Goal: Task Accomplishment & Management: Manage account settings

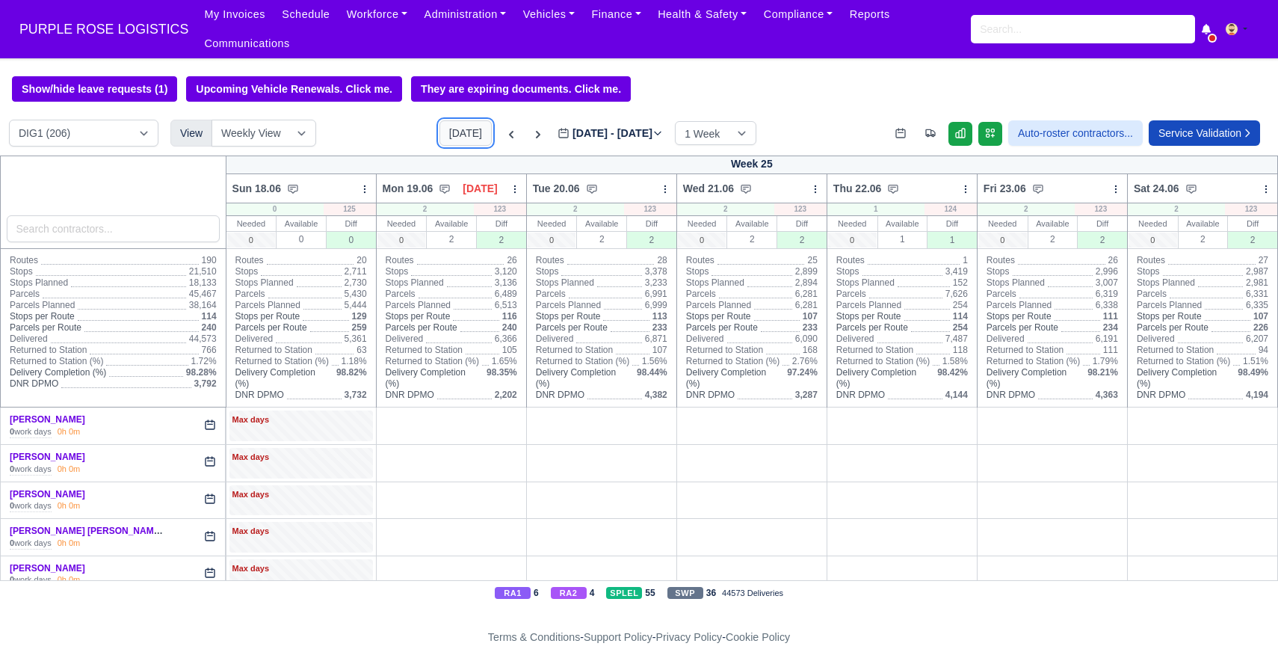
click at [444, 132] on button "[DATE]" at bounding box center [466, 132] width 52 height 25
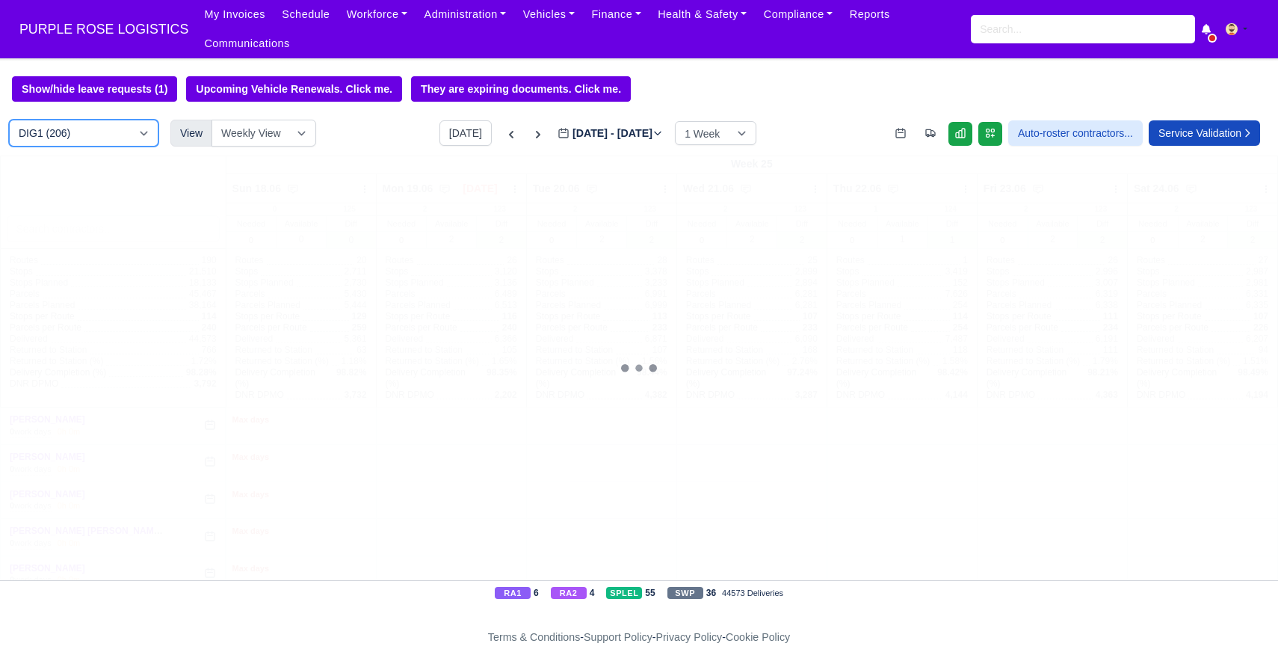
click at [109, 135] on select "DIG1 (206) DAK1 (1) GIMD (50)" at bounding box center [84, 133] width 150 height 27
type input "[DATE]"
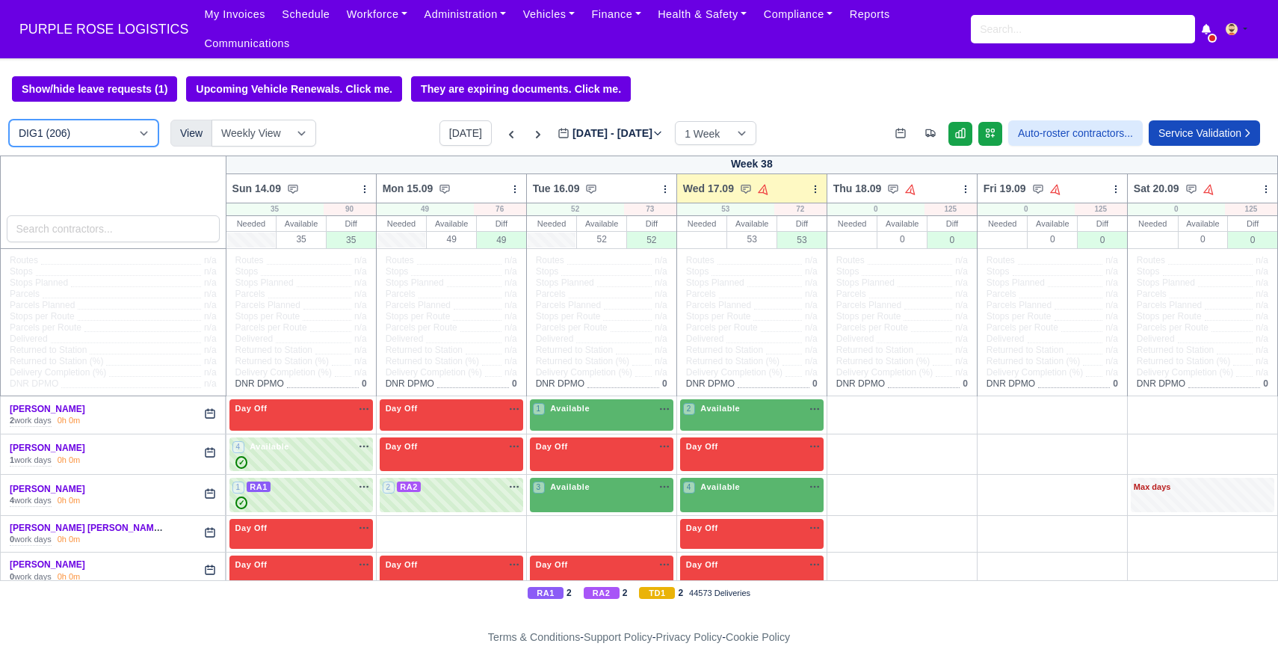
select select "5"
click at [9, 120] on select "DIG1 (206) DAK1 (1) GIMD (50)" at bounding box center [84, 133] width 150 height 27
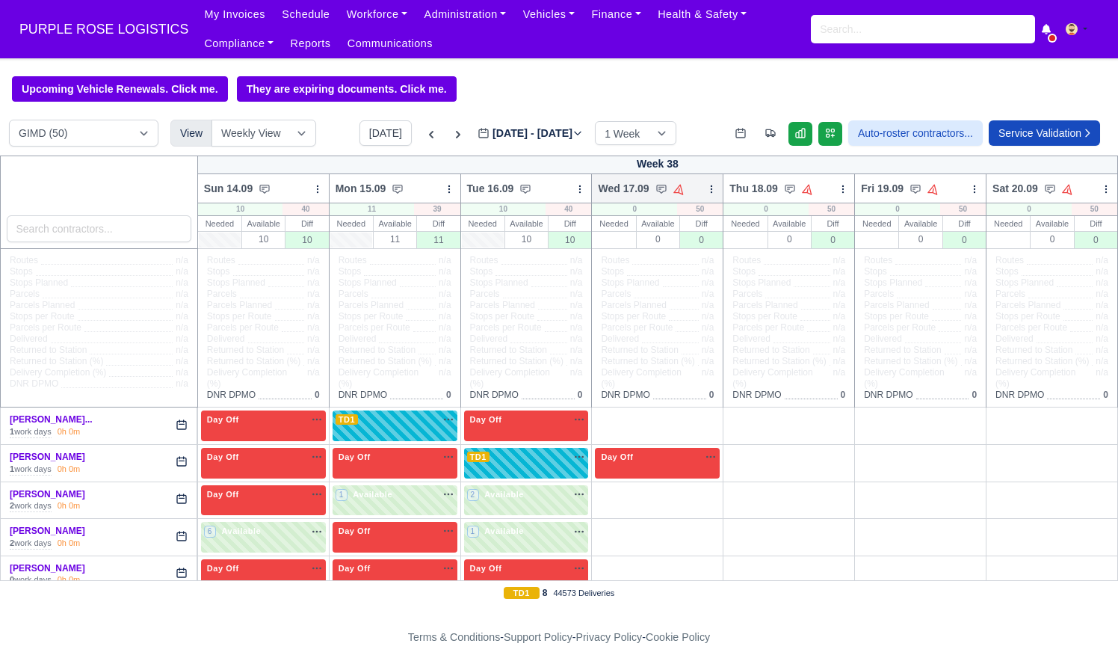
click at [713, 191] on icon at bounding box center [712, 189] width 10 height 10
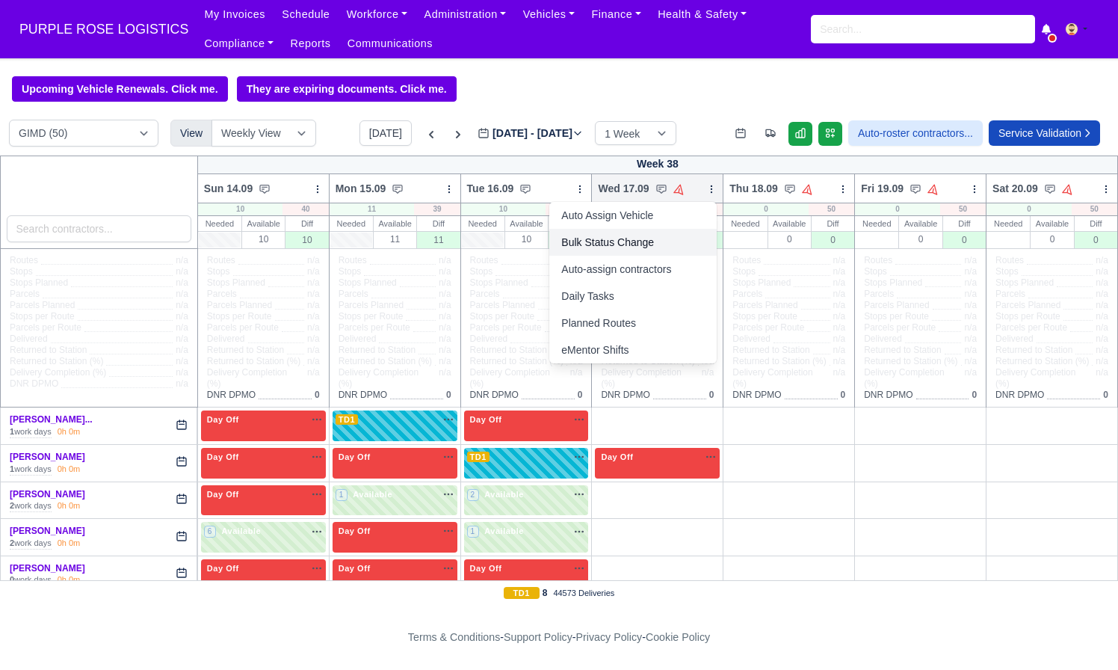
click at [648, 233] on link "Bulk Status Change" at bounding box center [633, 242] width 167 height 27
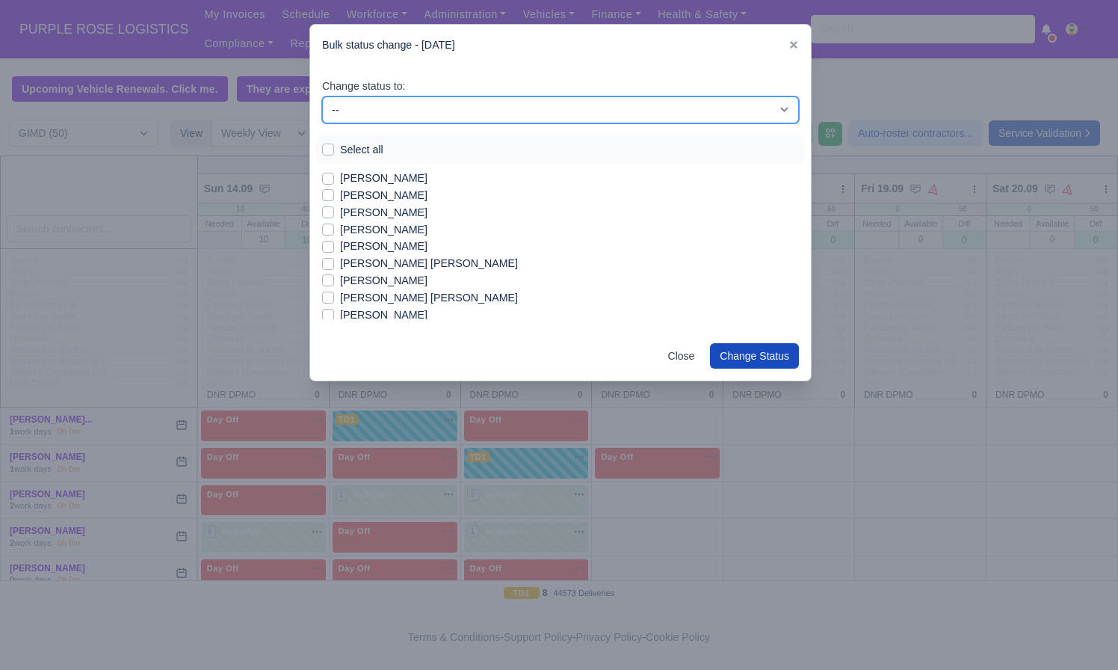
click at [336, 108] on select "-- Available Day Off Stand By Holiday In Office OSM Ridealong Nursery 1 Nursery…" at bounding box center [560, 109] width 477 height 27
click at [322, 96] on select "-- Available Day Off Stand By Holiday In Office OSM Ridealong Nursery 1 Nursery…" at bounding box center [560, 109] width 477 height 27
click at [541, 111] on select "-- Available Day Off Stand By Holiday In Office OSM Ridealong Nursery 1 Nursery…" at bounding box center [560, 109] width 477 height 27
select select "Day Off"
click at [322, 96] on select "-- Available Day Off Stand By Holiday In Office OSM Ridealong Nursery 1 Nursery…" at bounding box center [560, 109] width 477 height 27
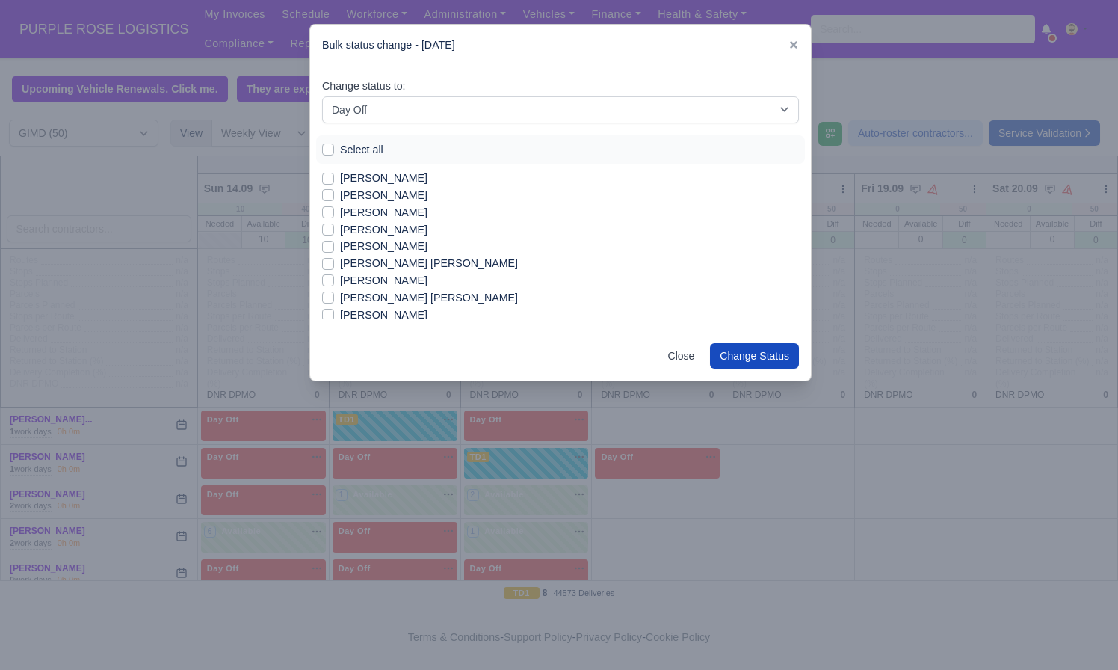
click at [335, 148] on div "Select all" at bounding box center [560, 149] width 477 height 17
click at [340, 144] on label "Select all" at bounding box center [361, 149] width 43 height 17
click at [330, 144] on input "Select all" at bounding box center [328, 147] width 12 height 12
checkbox input "true"
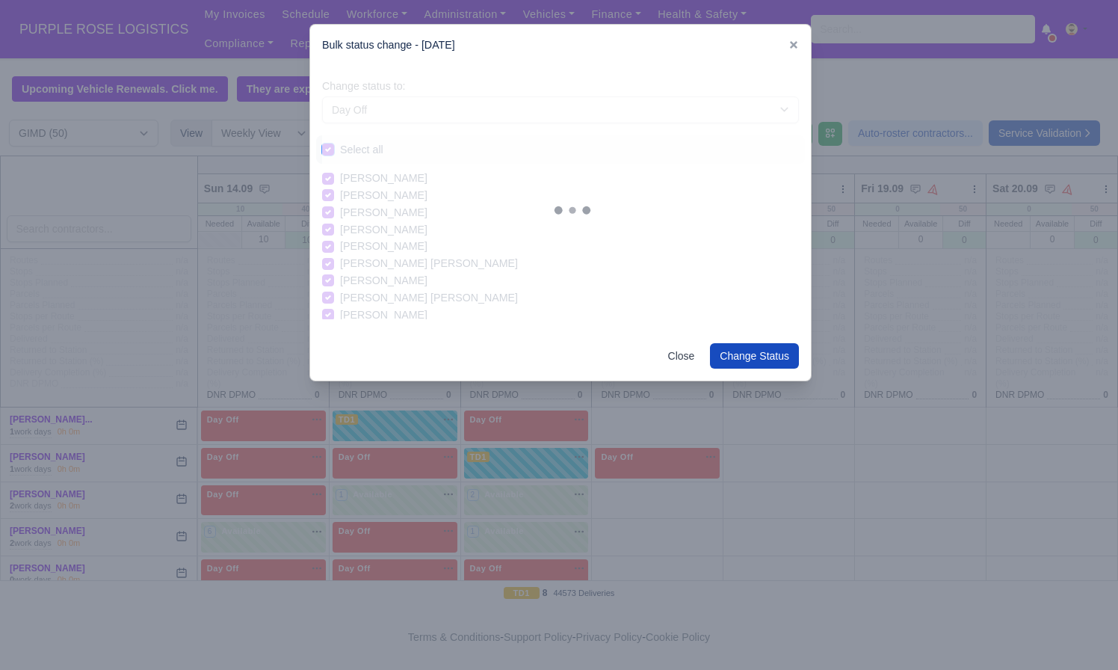
checkbox input "true"
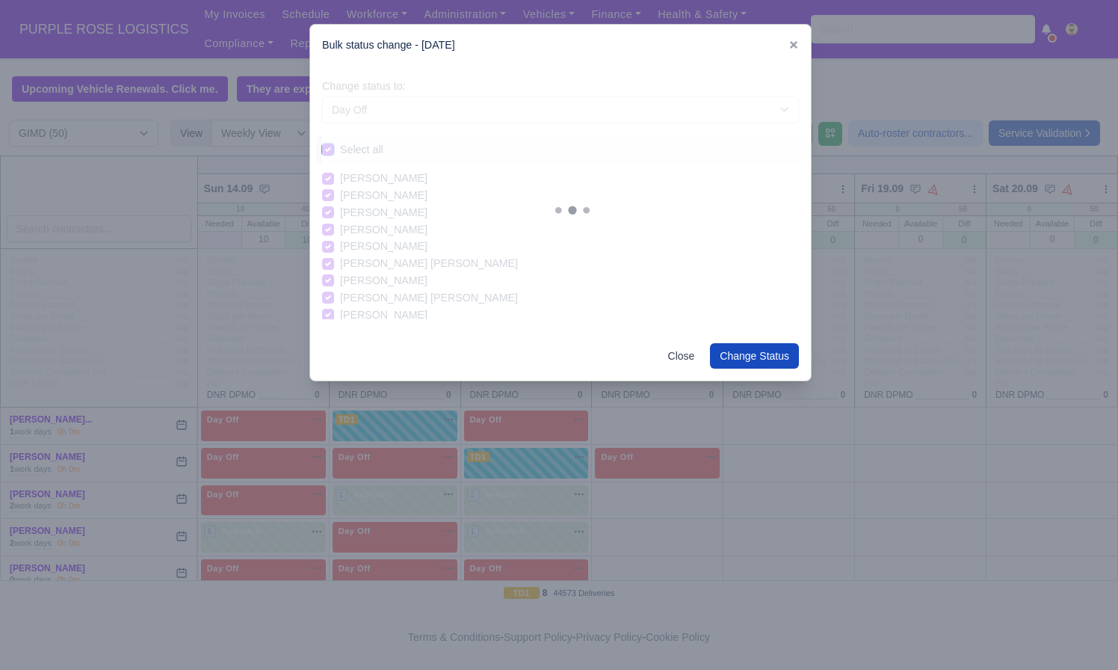
checkbox input "true"
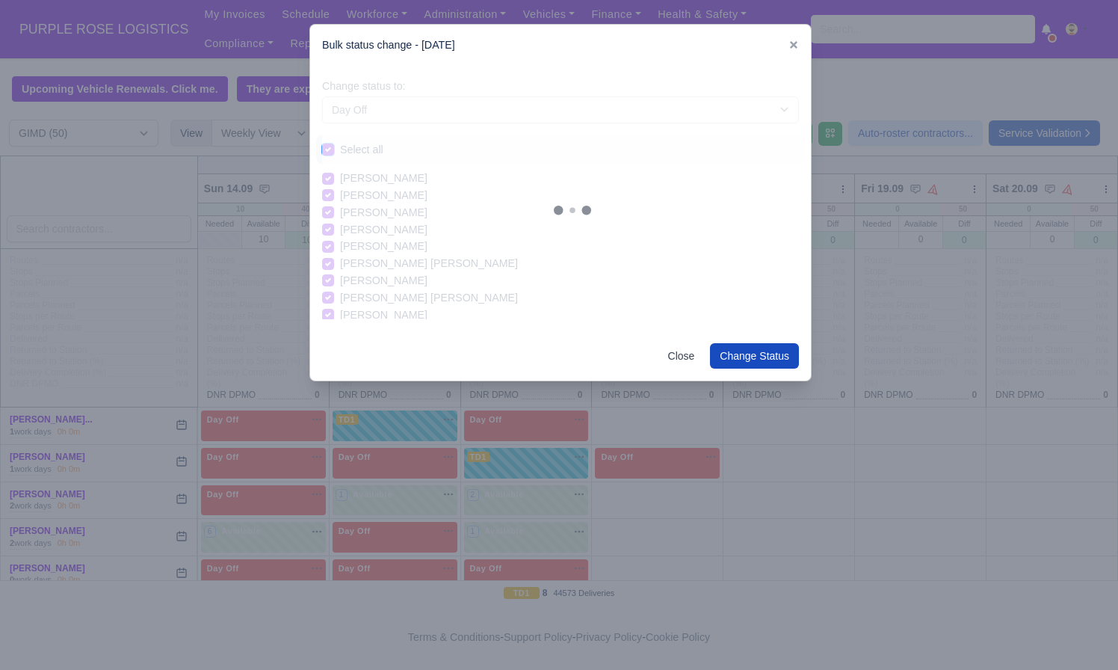
checkbox input "true"
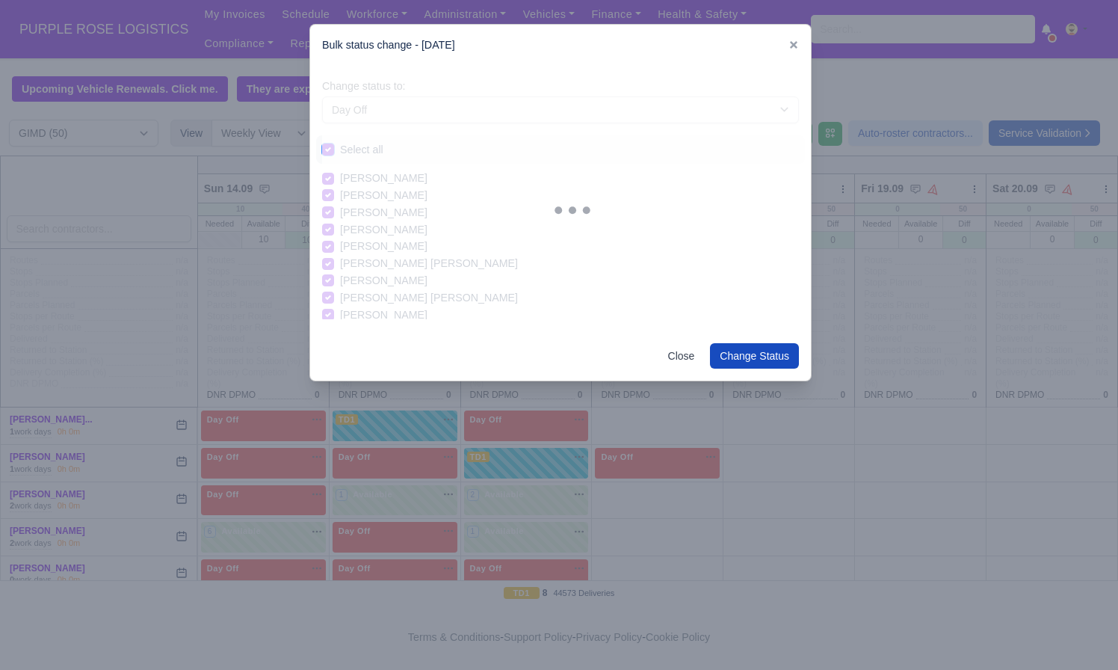
checkbox input "true"
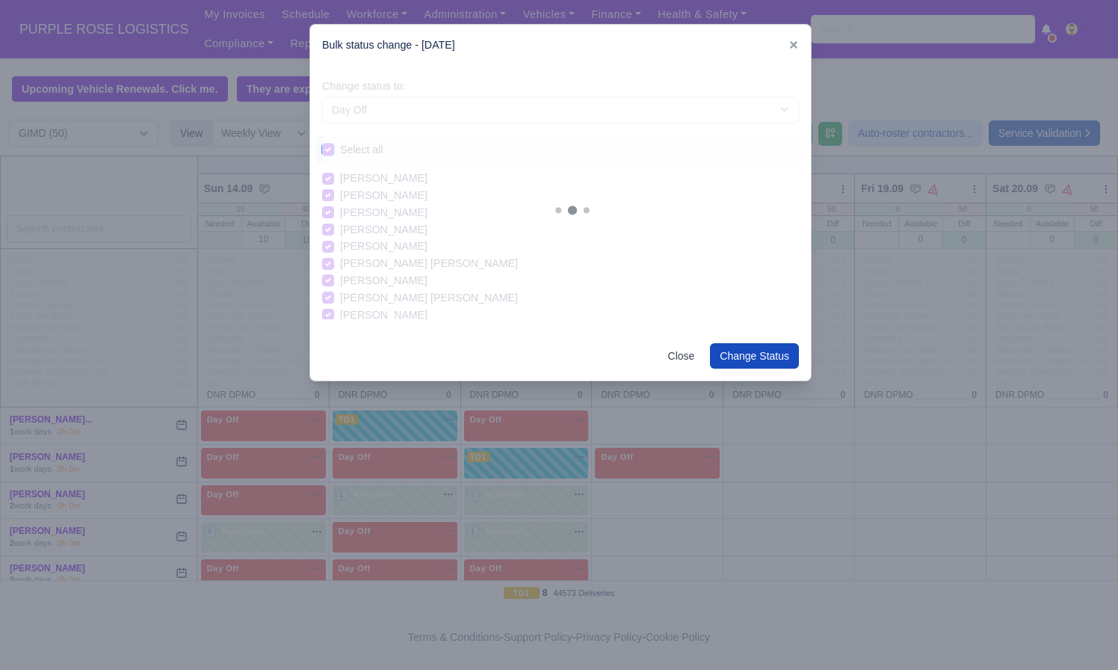
checkbox input "true"
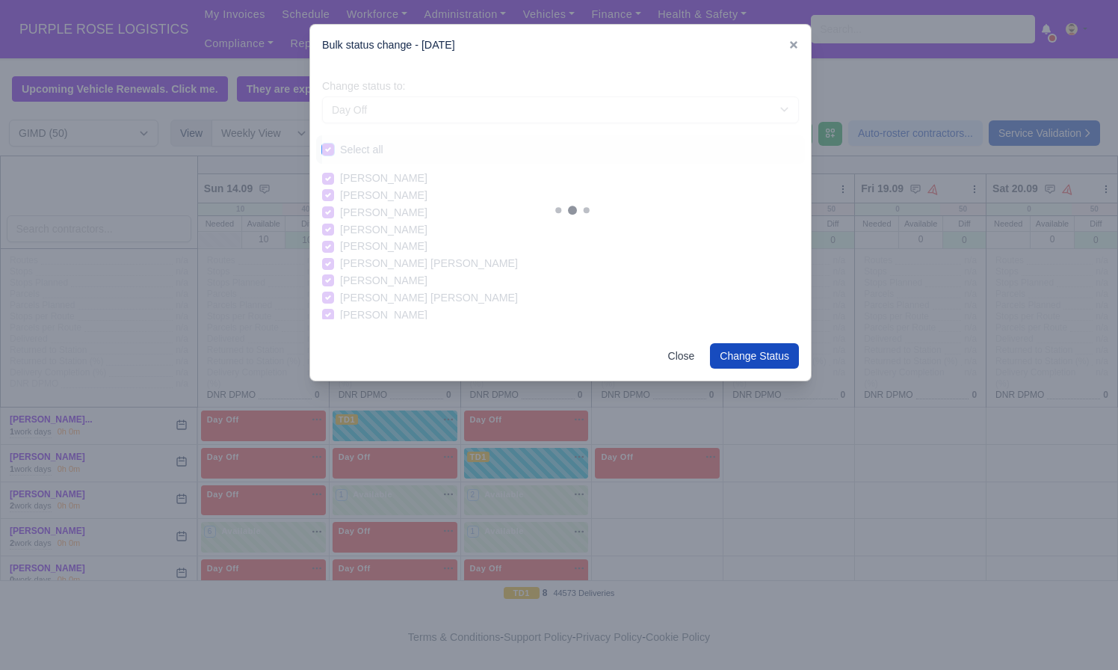
checkbox input "true"
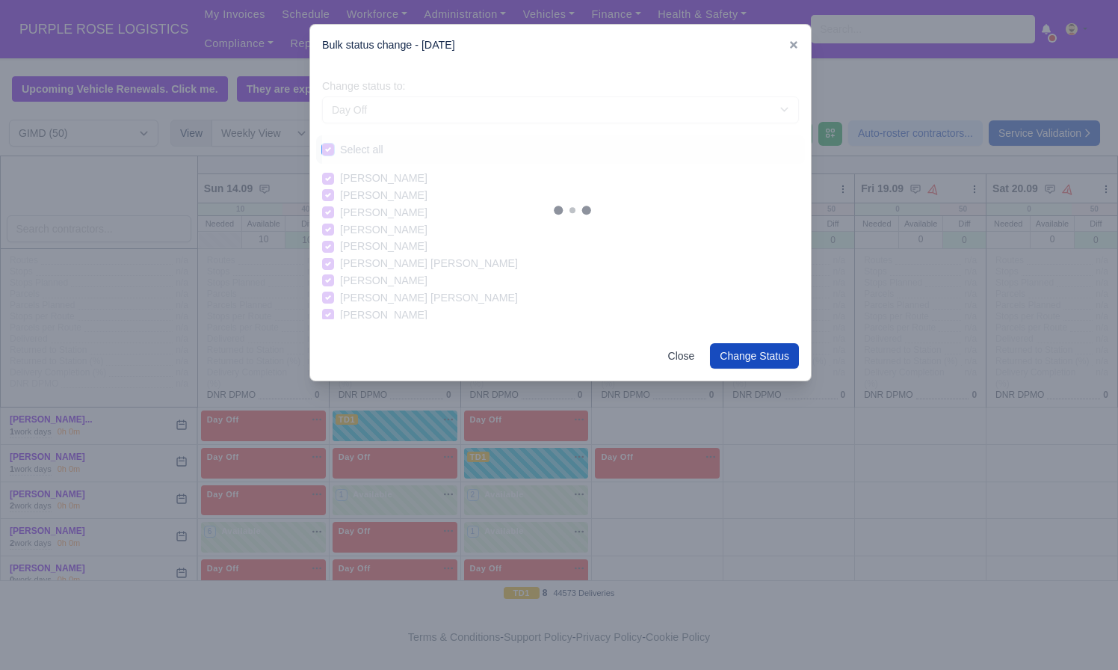
checkbox input "true"
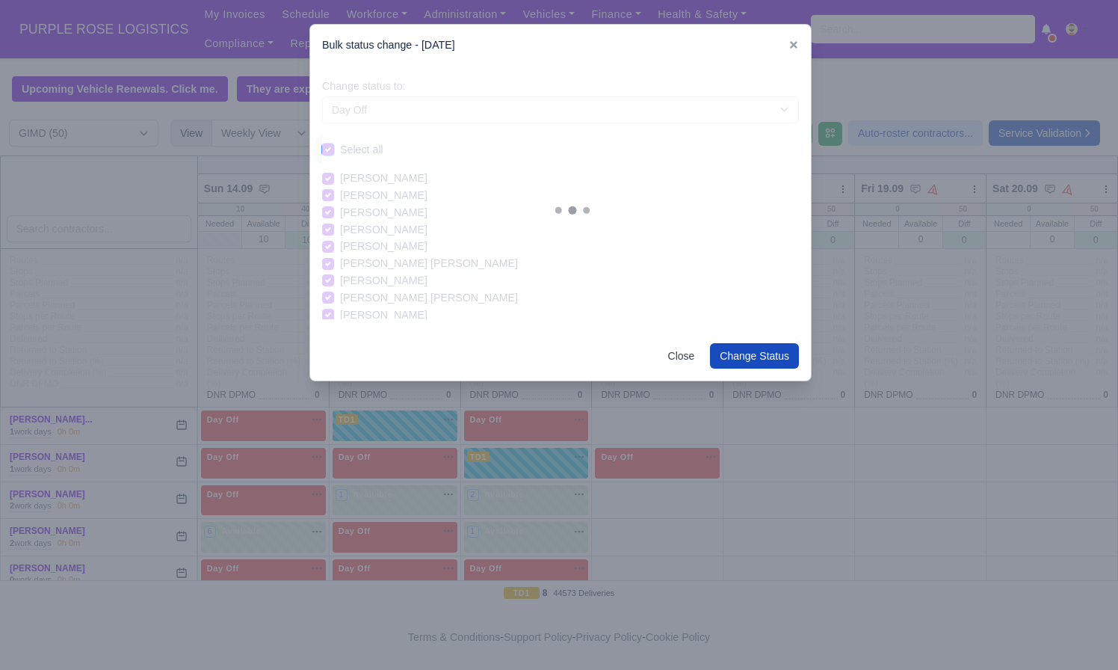
checkbox input "true"
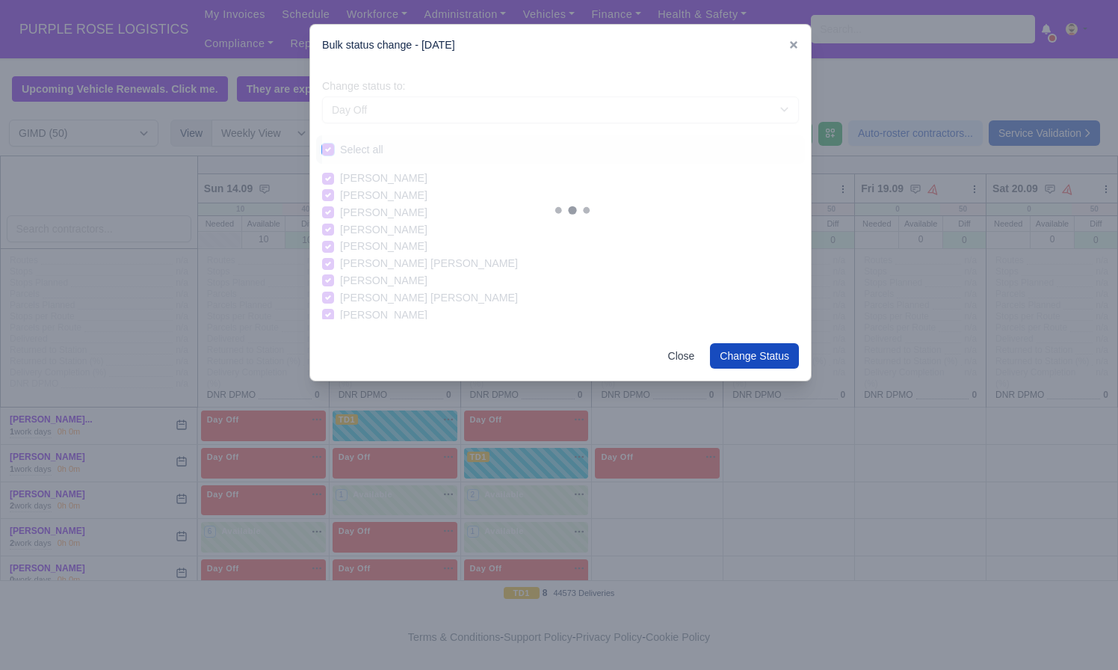
checkbox input "true"
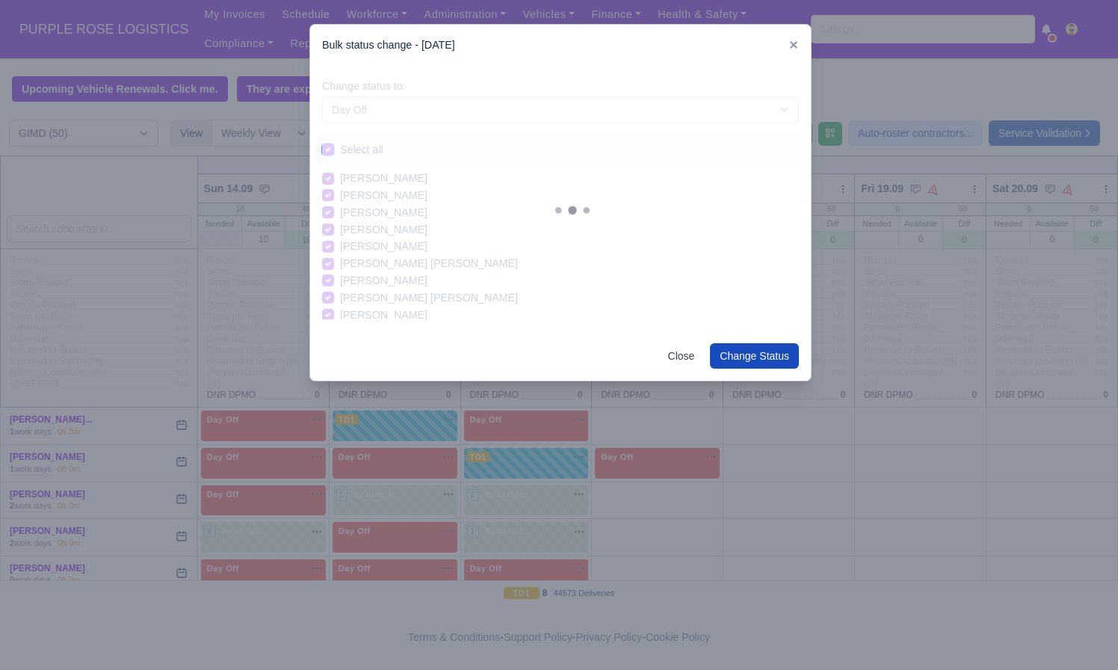
checkbox input "true"
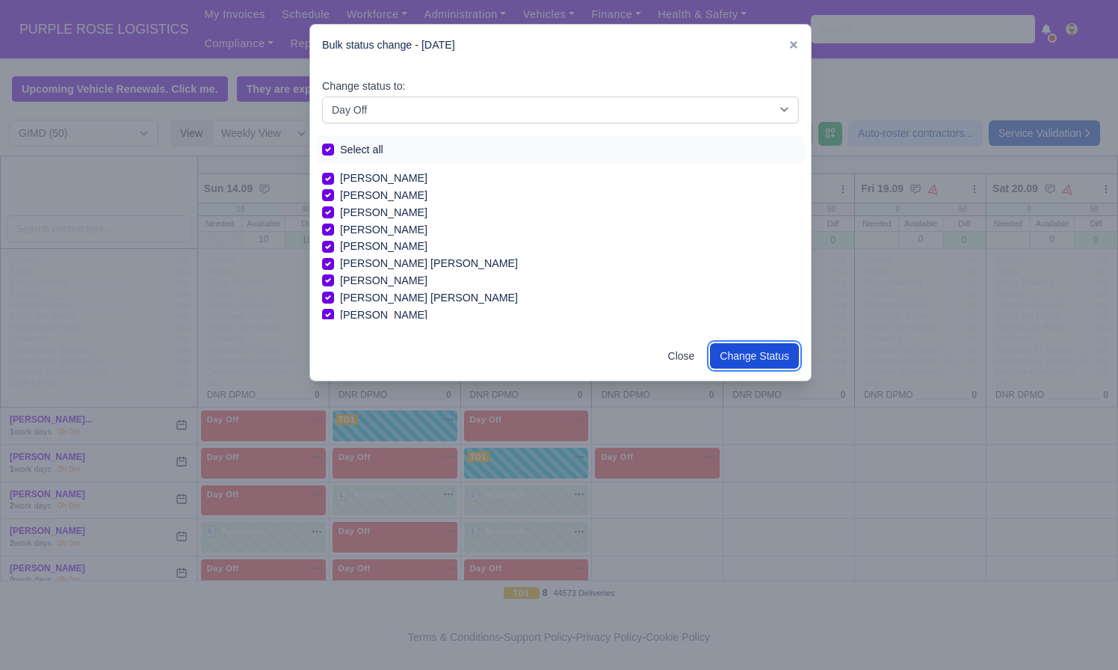
click at [733, 349] on button "Change Status" at bounding box center [754, 355] width 89 height 25
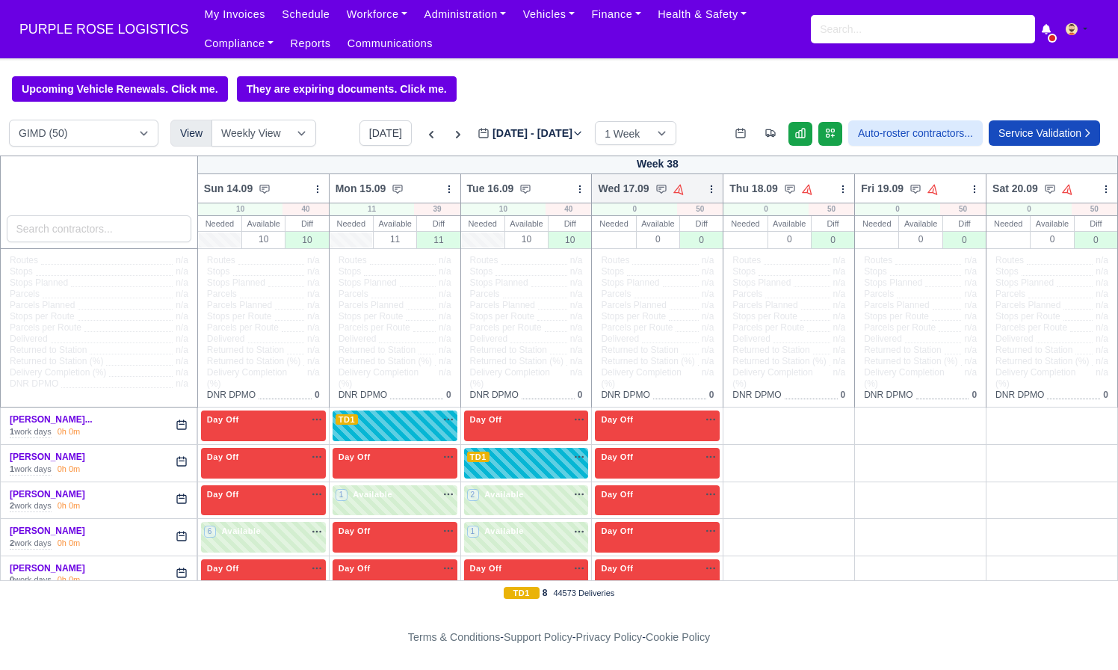
click at [712, 189] on icon at bounding box center [712, 188] width 1 height 7
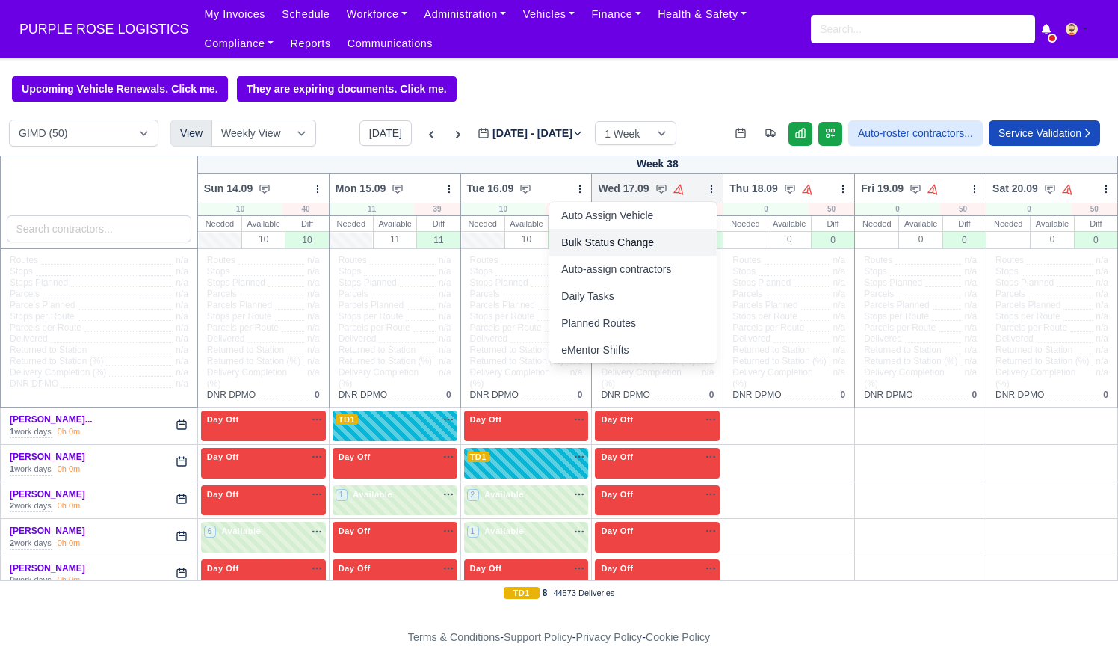
click at [635, 236] on link "Bulk Status Change" at bounding box center [633, 242] width 167 height 27
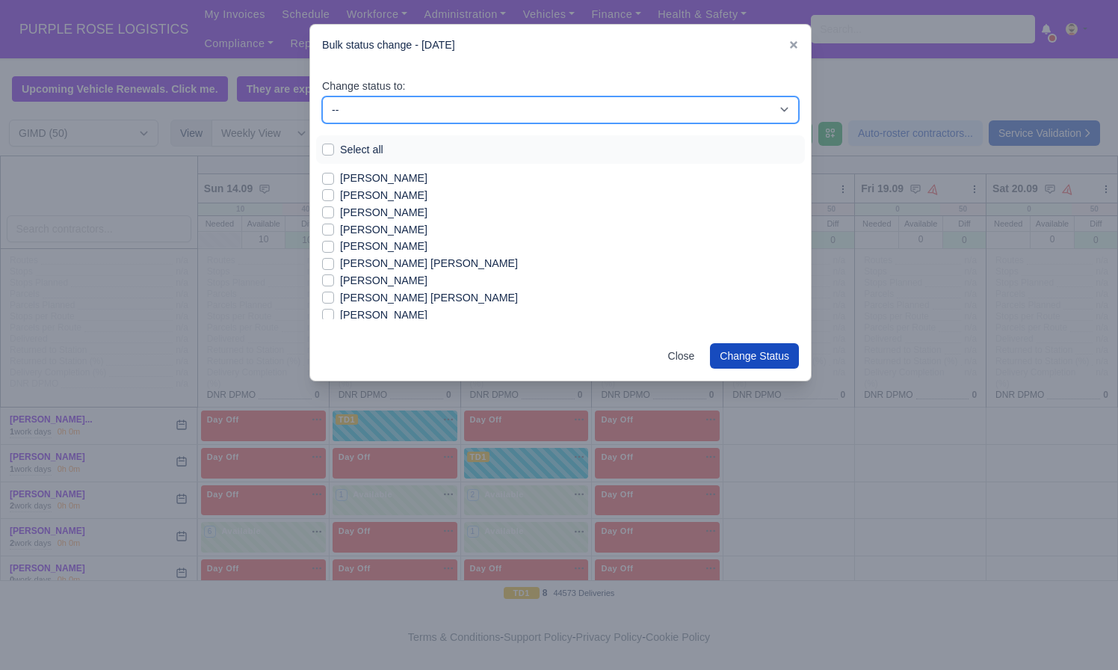
click at [363, 116] on select "-- Available Day Off Stand By Holiday In Office OSM Ridealong Nursery 1 Nursery…" at bounding box center [560, 109] width 477 height 27
select select "Available"
click at [322, 96] on select "-- Available Day Off Stand By Holiday In Office OSM Ridealong Nursery 1 Nursery…" at bounding box center [560, 109] width 477 height 27
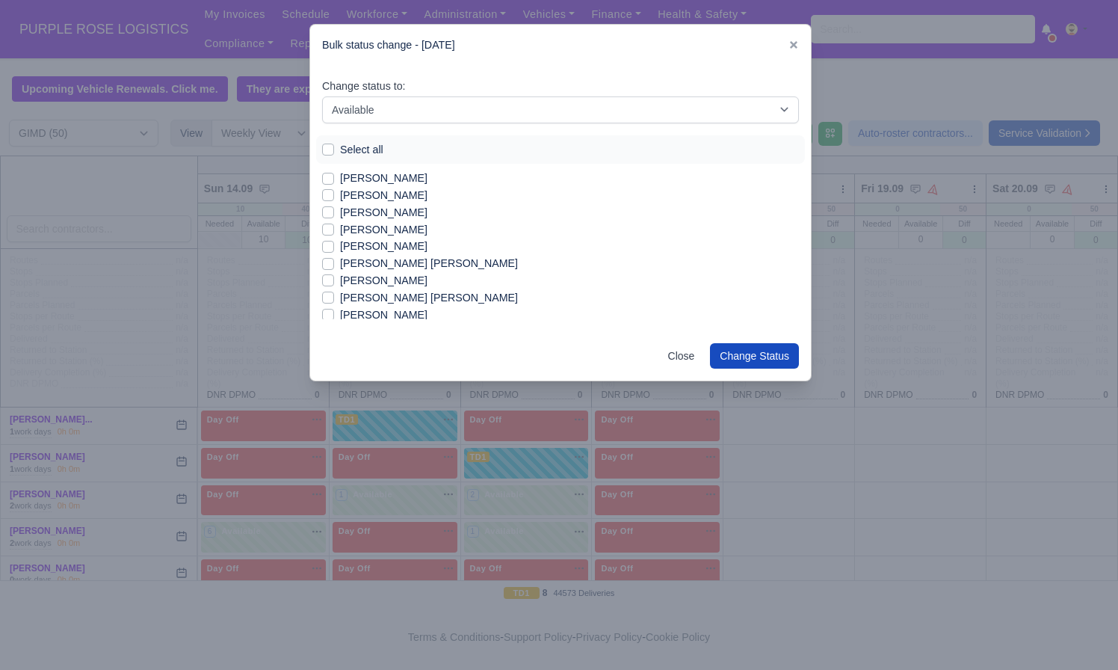
click at [366, 210] on label "[PERSON_NAME]" at bounding box center [383, 212] width 87 height 17
click at [334, 210] on input "[PERSON_NAME]" at bounding box center [328, 210] width 12 height 12
checkbox input "true"
click at [369, 227] on label "[PERSON_NAME]" at bounding box center [383, 229] width 87 height 17
click at [334, 227] on input "[PERSON_NAME]" at bounding box center [328, 227] width 12 height 12
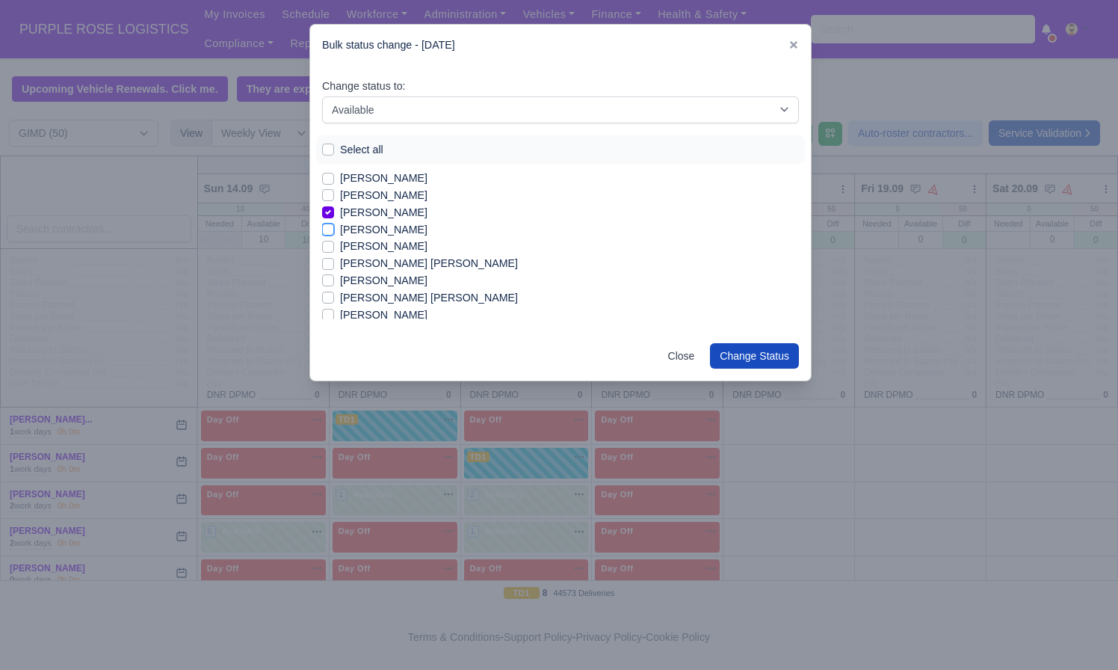
checkbox input "true"
click at [375, 246] on label "[PERSON_NAME]" at bounding box center [383, 246] width 87 height 17
click at [334, 246] on input "[PERSON_NAME]" at bounding box center [328, 244] width 12 height 12
click at [376, 214] on label "[PERSON_NAME]" at bounding box center [383, 210] width 87 height 17
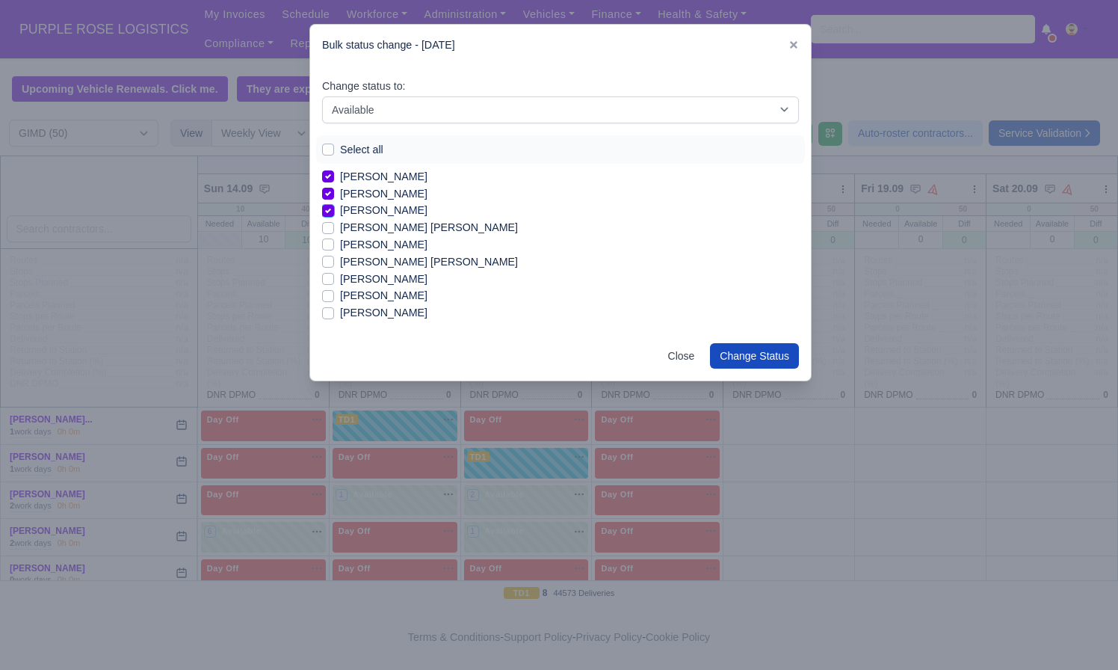
click at [334, 214] on input "[PERSON_NAME]" at bounding box center [328, 208] width 12 height 12
checkbox input "false"
click at [383, 233] on label "[PERSON_NAME] [PERSON_NAME]" at bounding box center [429, 227] width 178 height 17
click at [334, 231] on input "[PERSON_NAME] [PERSON_NAME]" at bounding box center [328, 225] width 12 height 12
checkbox input "true"
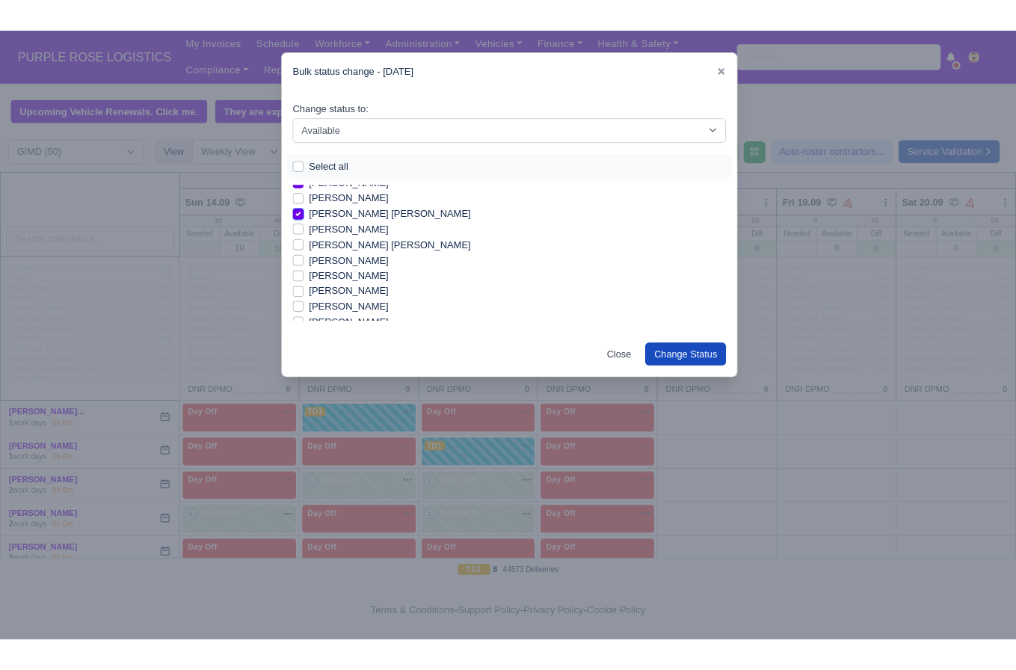
scroll to position [66, 0]
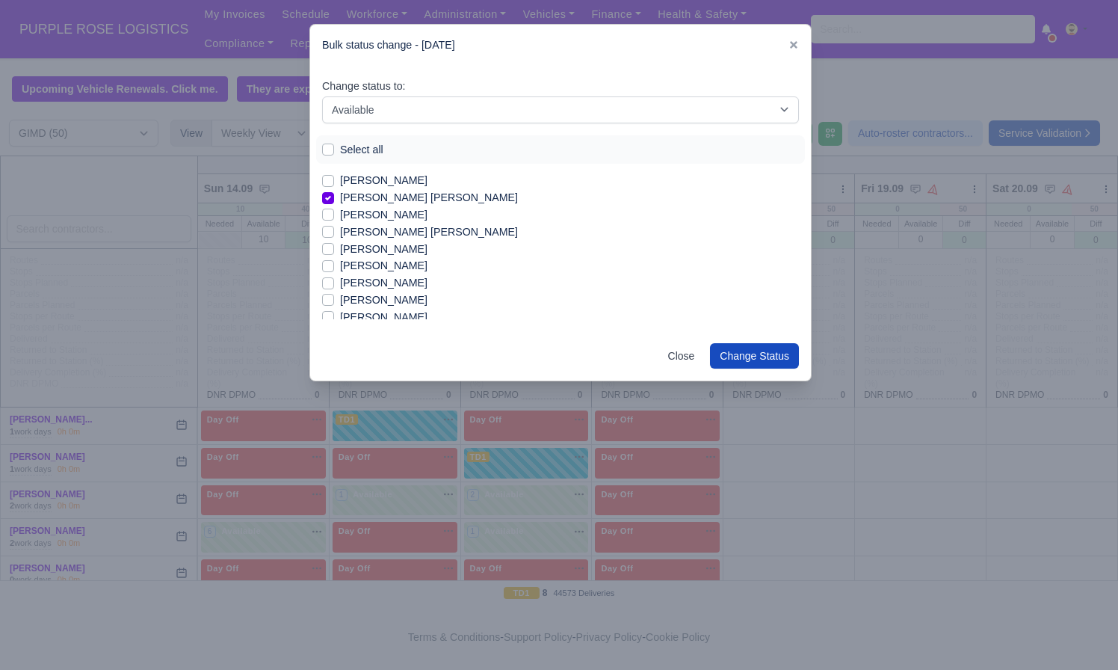
click at [391, 236] on label "[PERSON_NAME] [PERSON_NAME]" at bounding box center [429, 232] width 178 height 17
click at [334, 236] on input "[PERSON_NAME] [PERSON_NAME]" at bounding box center [328, 230] width 12 height 12
checkbox input "true"
click at [374, 252] on label "[PERSON_NAME]" at bounding box center [383, 249] width 87 height 17
click at [334, 252] on input "[PERSON_NAME]" at bounding box center [328, 247] width 12 height 12
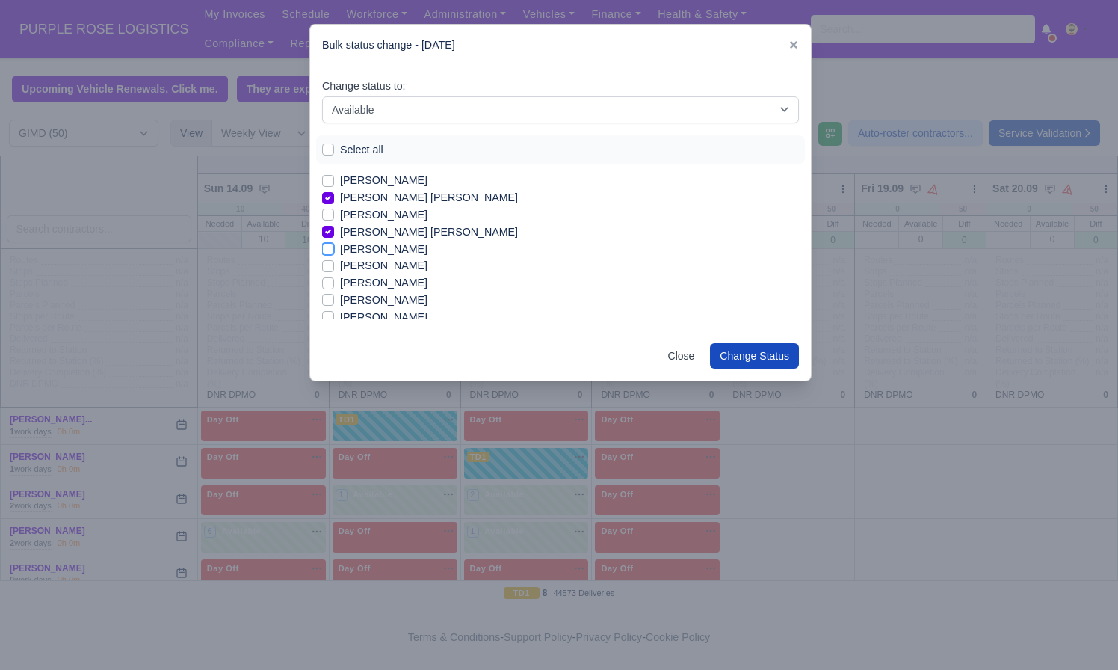
checkbox input "true"
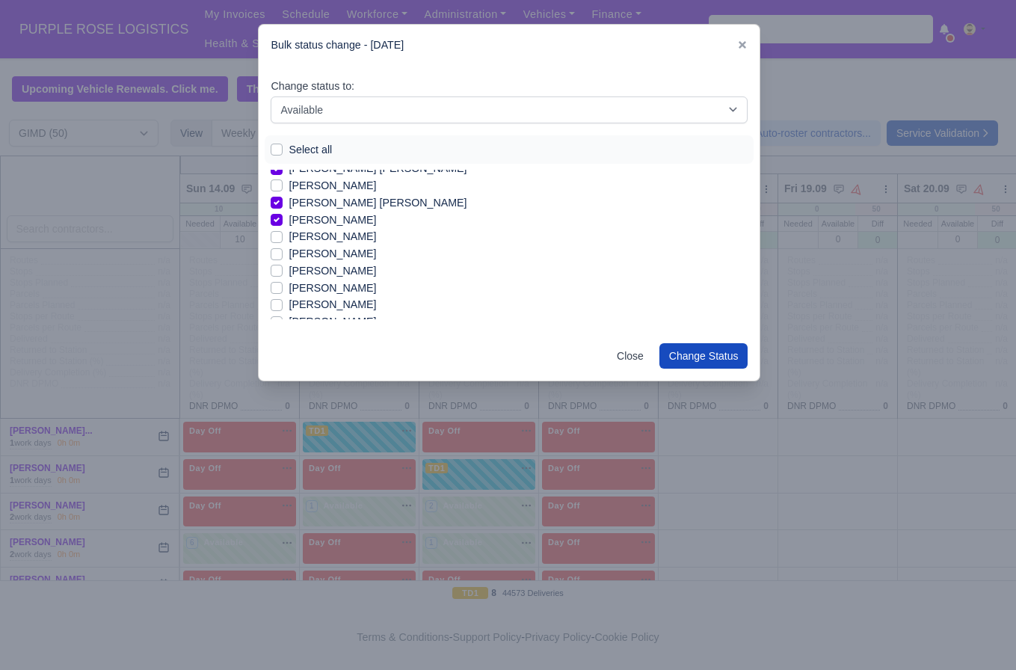
scroll to position [96, 0]
click at [303, 283] on label "[PERSON_NAME]" at bounding box center [332, 286] width 87 height 17
click at [283, 283] on input "[PERSON_NAME]" at bounding box center [277, 284] width 12 height 12
checkbox input "true"
click at [303, 298] on label "[PERSON_NAME]" at bounding box center [332, 303] width 87 height 17
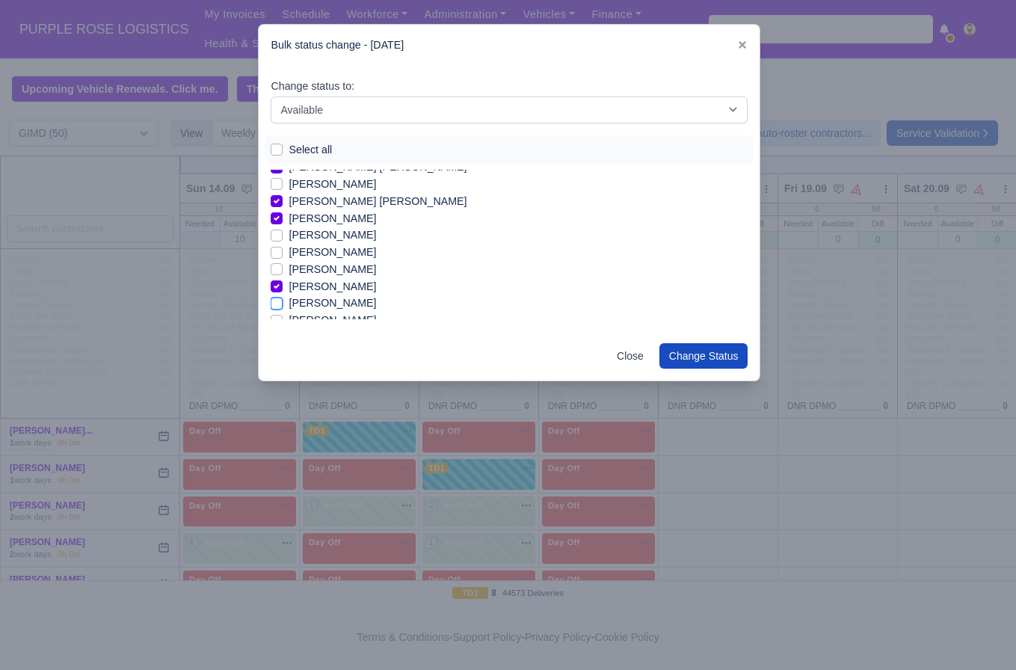
click at [283, 298] on input "[PERSON_NAME]" at bounding box center [277, 301] width 12 height 12
checkbox input "true"
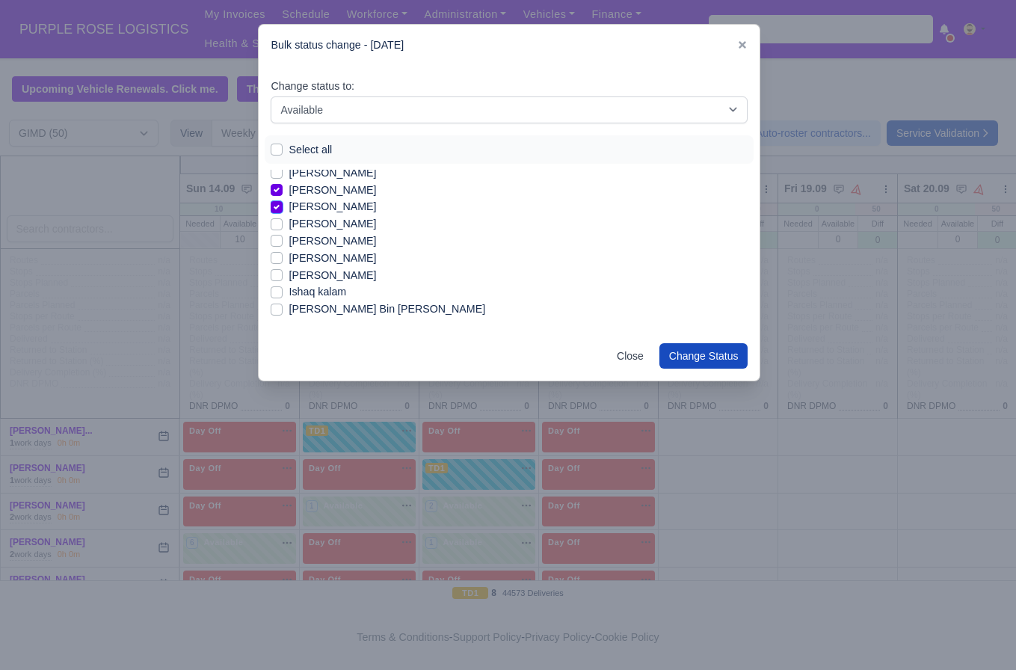
scroll to position [194, 0]
click at [351, 226] on label "[PERSON_NAME]" at bounding box center [332, 223] width 87 height 17
click at [283, 226] on input "[PERSON_NAME]" at bounding box center [277, 221] width 12 height 12
checkbox input "true"
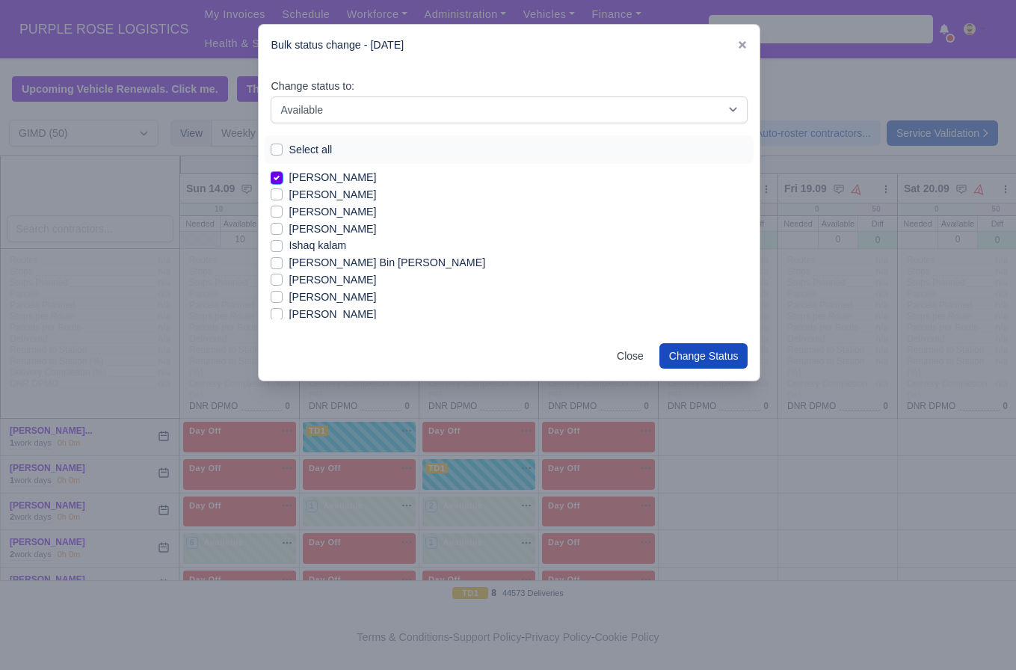
scroll to position [241, 0]
click at [307, 262] on label "[PERSON_NAME] Bin [PERSON_NAME]" at bounding box center [387, 261] width 197 height 17
click at [283, 262] on input "[PERSON_NAME] Bin [PERSON_NAME]" at bounding box center [277, 259] width 12 height 12
checkbox input "true"
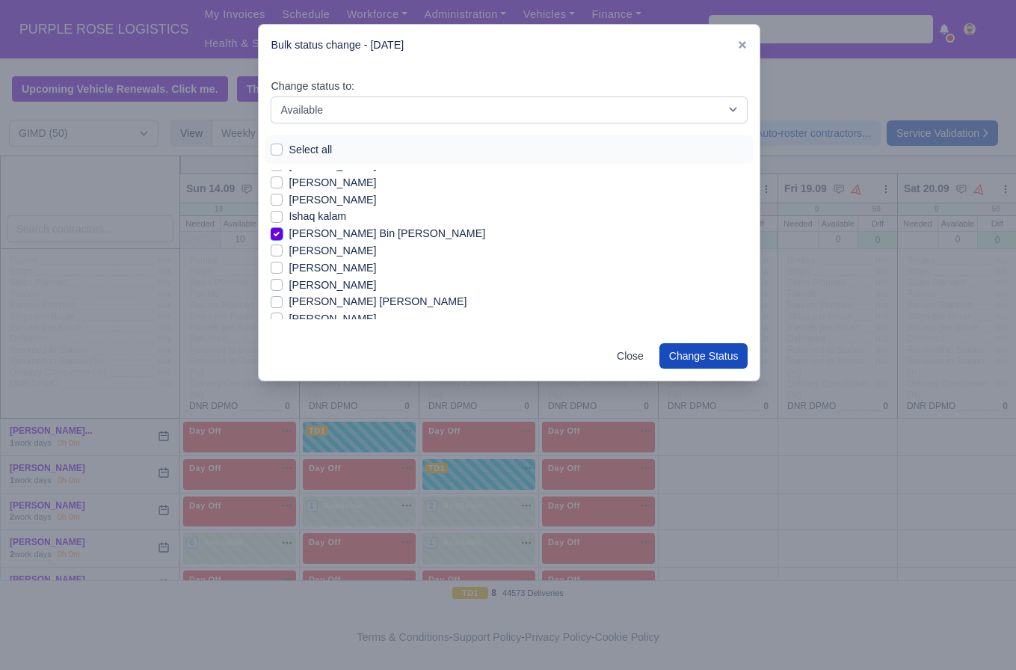
scroll to position [277, 0]
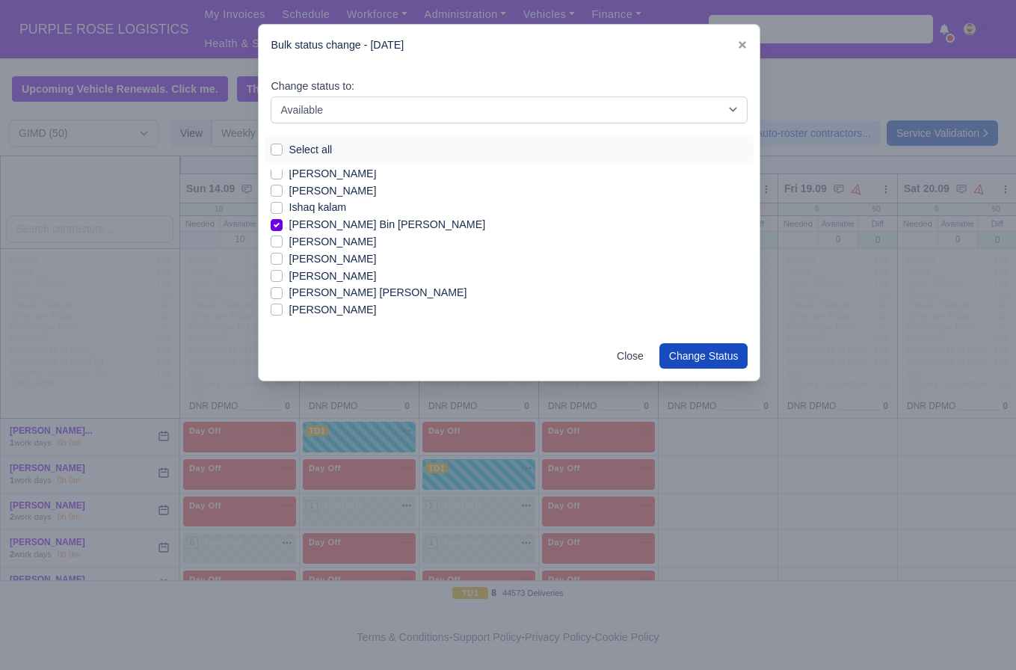
click at [329, 246] on label "[PERSON_NAME]" at bounding box center [332, 241] width 87 height 17
click at [283, 245] on input "[PERSON_NAME]" at bounding box center [277, 239] width 12 height 12
checkbox input "true"
click at [316, 275] on label "[PERSON_NAME]" at bounding box center [332, 276] width 87 height 17
click at [283, 275] on input "[PERSON_NAME]" at bounding box center [277, 274] width 12 height 12
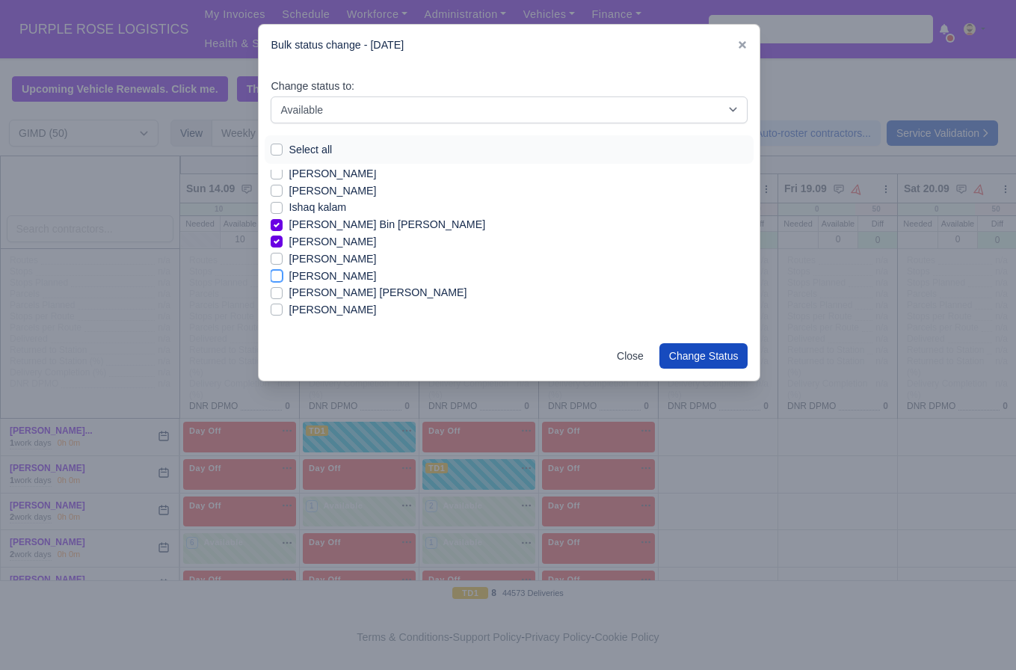
checkbox input "true"
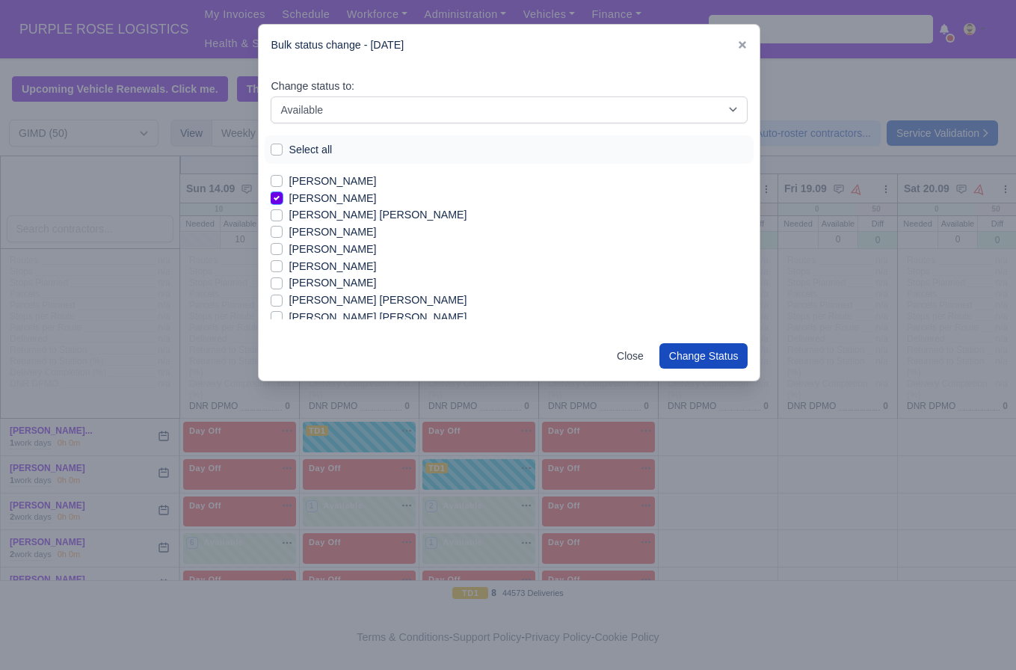
scroll to position [367, 0]
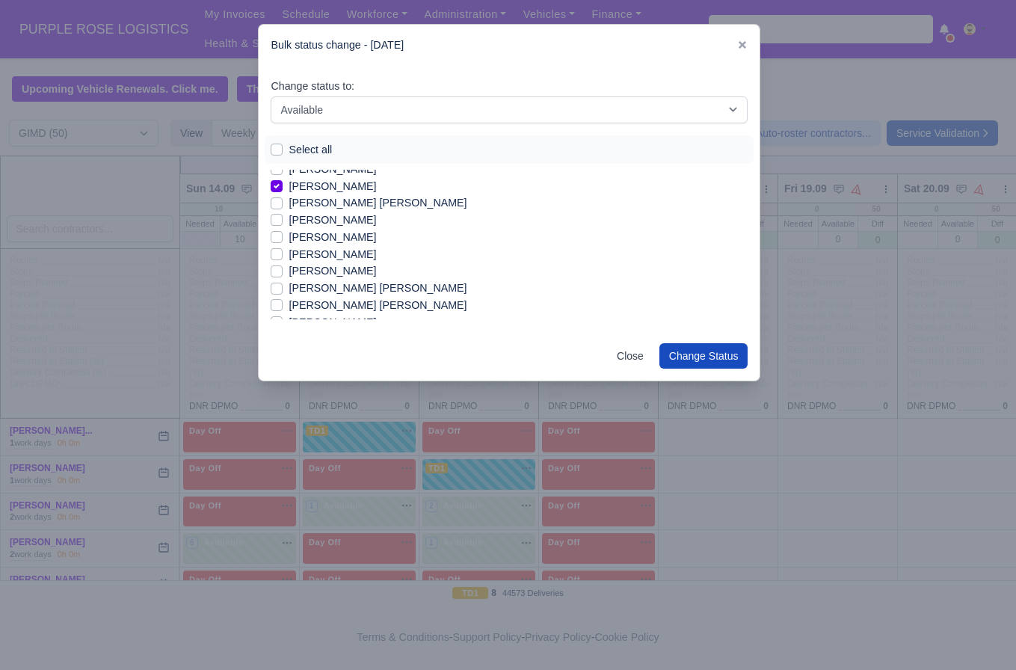
click at [337, 256] on label "[PERSON_NAME]" at bounding box center [332, 254] width 87 height 17
click at [283, 256] on input "[PERSON_NAME]" at bounding box center [277, 252] width 12 height 12
checkbox input "true"
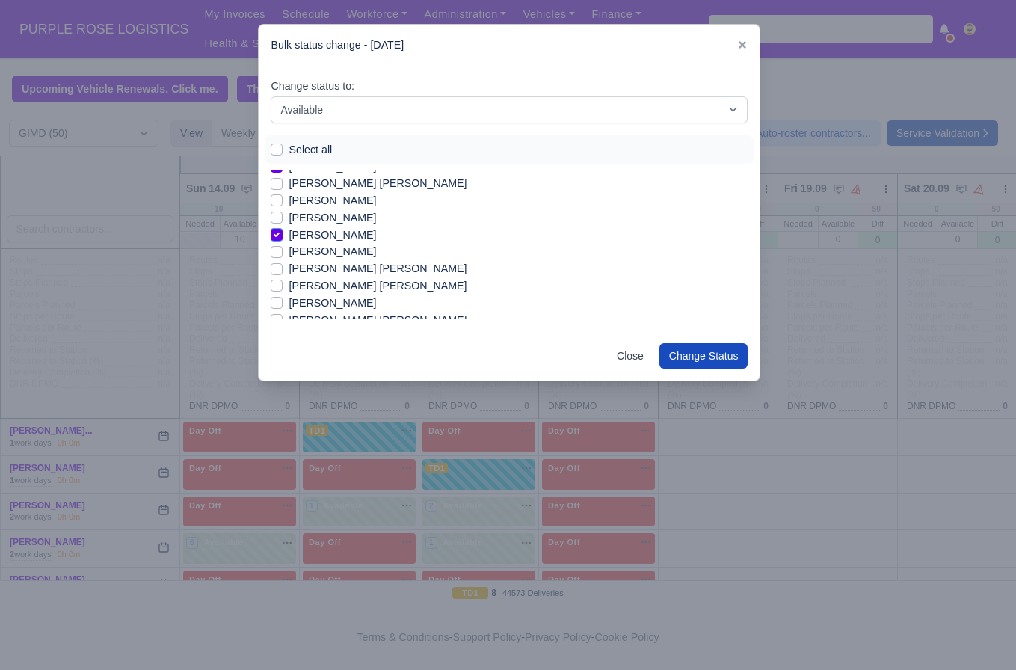
scroll to position [390, 0]
click at [345, 255] on label "[PERSON_NAME]" at bounding box center [332, 248] width 87 height 17
click at [283, 252] on input "[PERSON_NAME]" at bounding box center [277, 246] width 12 height 12
checkbox input "true"
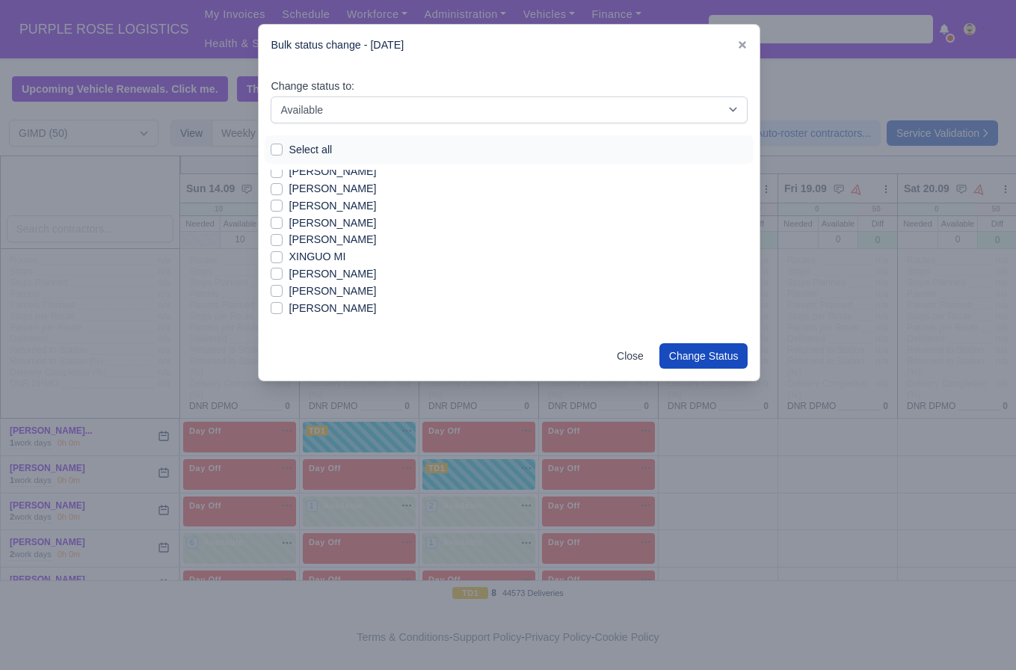
scroll to position [714, 0]
click at [339, 217] on label "[PERSON_NAME]" at bounding box center [332, 214] width 87 height 17
click at [283, 217] on input "[PERSON_NAME]" at bounding box center [277, 212] width 12 height 12
checkbox input "true"
click at [325, 233] on label "[PERSON_NAME]" at bounding box center [332, 230] width 87 height 17
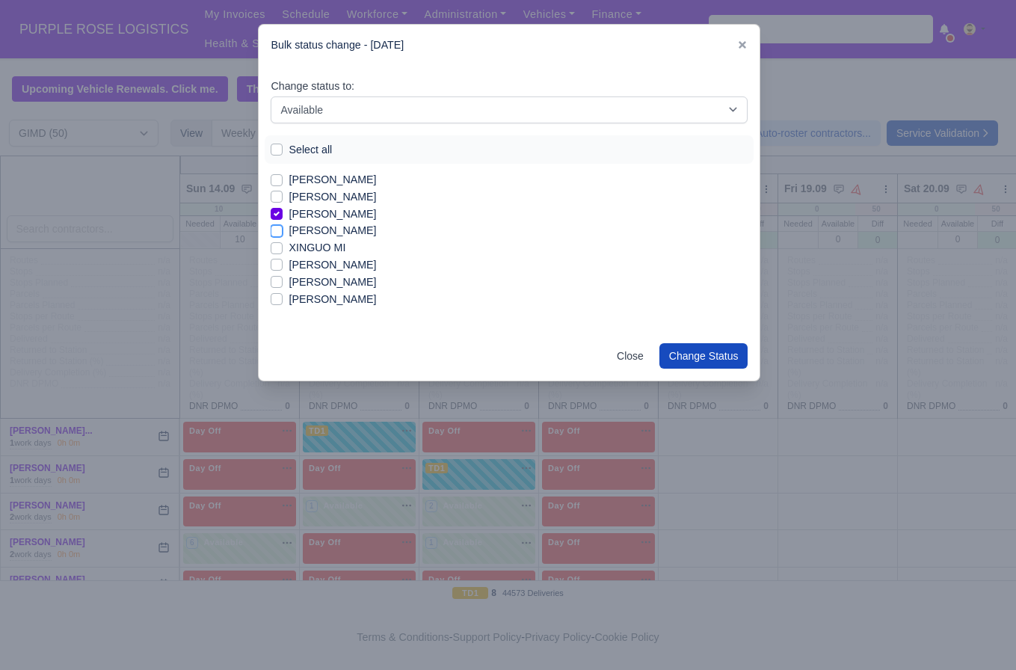
click at [283, 233] on input "[PERSON_NAME]" at bounding box center [277, 228] width 12 height 12
checkbox input "true"
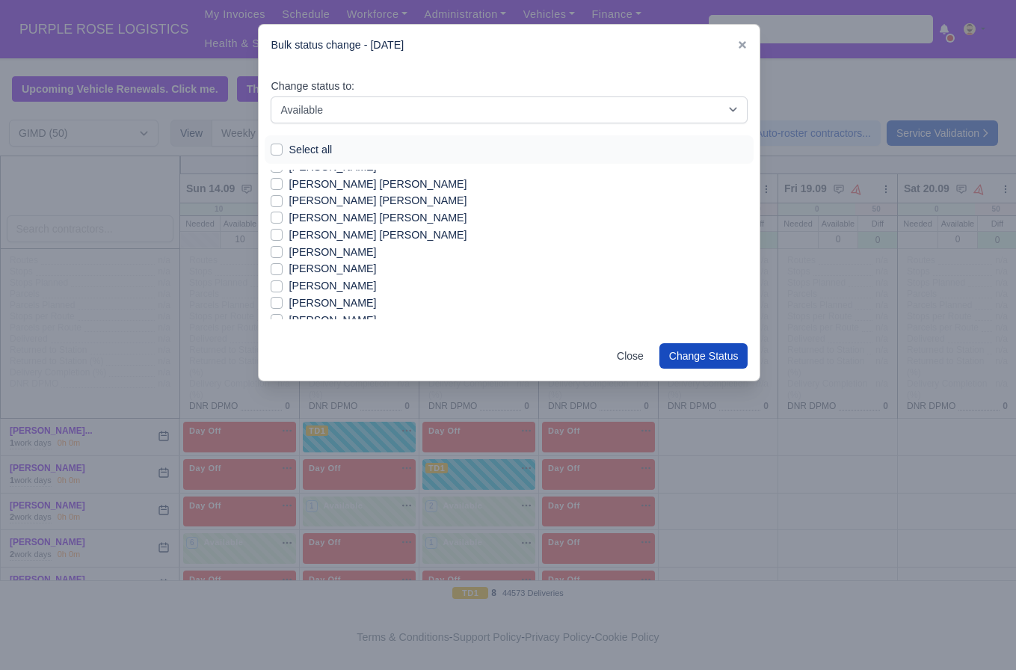
scroll to position [516, 0]
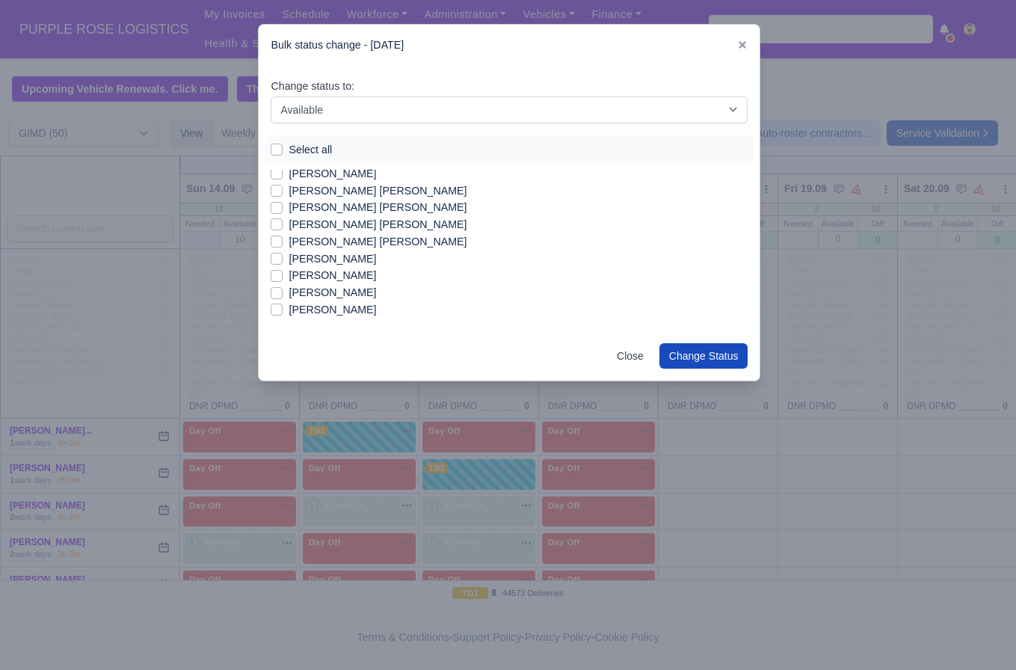
click at [342, 310] on label "[PERSON_NAME]" at bounding box center [332, 309] width 87 height 17
click at [283, 310] on input "[PERSON_NAME]" at bounding box center [277, 307] width 12 height 12
checkbox input "true"
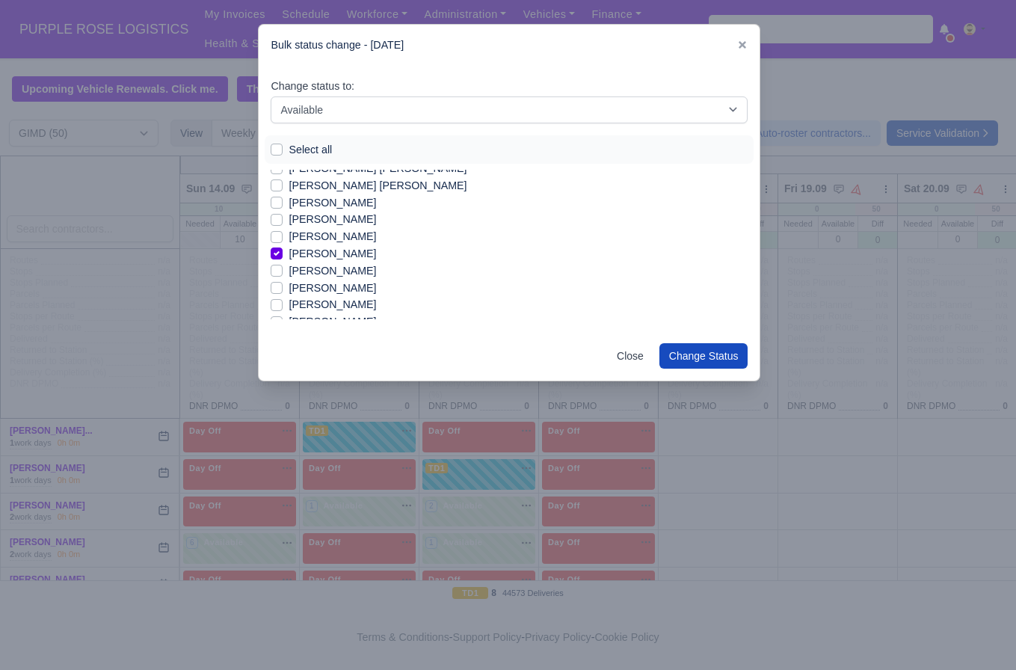
scroll to position [583, 0]
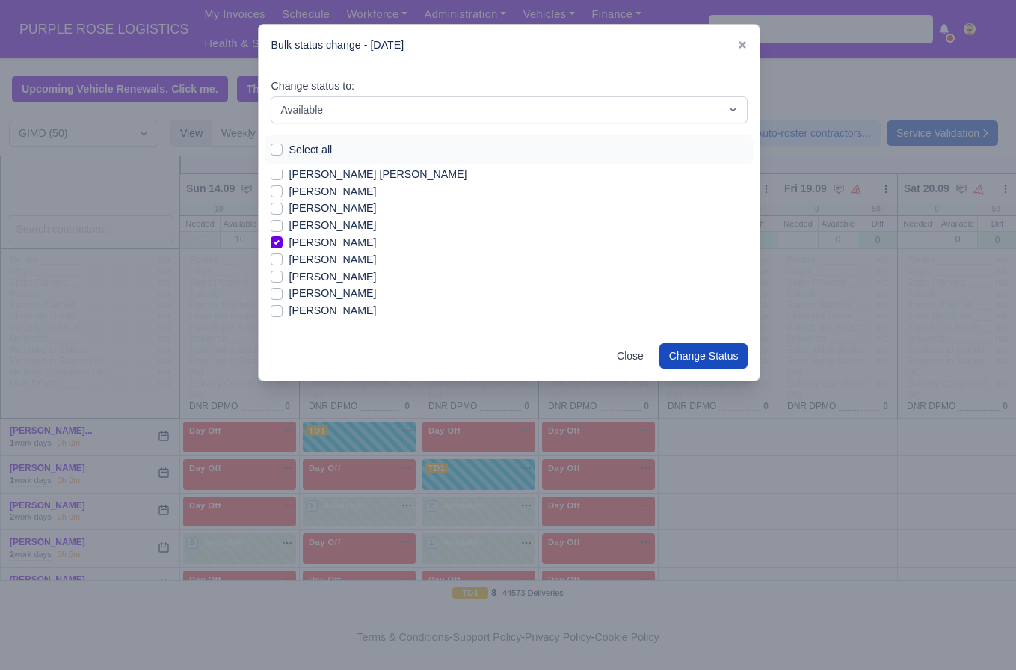
click at [307, 256] on label "[PERSON_NAME]" at bounding box center [332, 259] width 87 height 17
click at [283, 256] on input "[PERSON_NAME]" at bounding box center [277, 257] width 12 height 12
checkbox input "true"
click at [695, 364] on button "Change Status" at bounding box center [703, 355] width 89 height 25
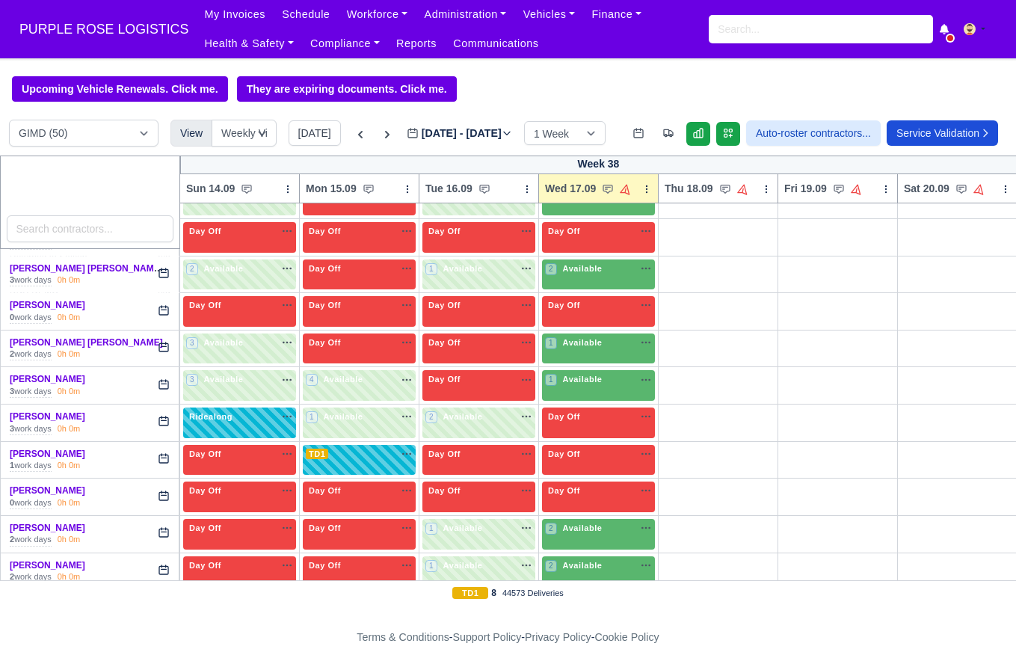
scroll to position [352, 0]
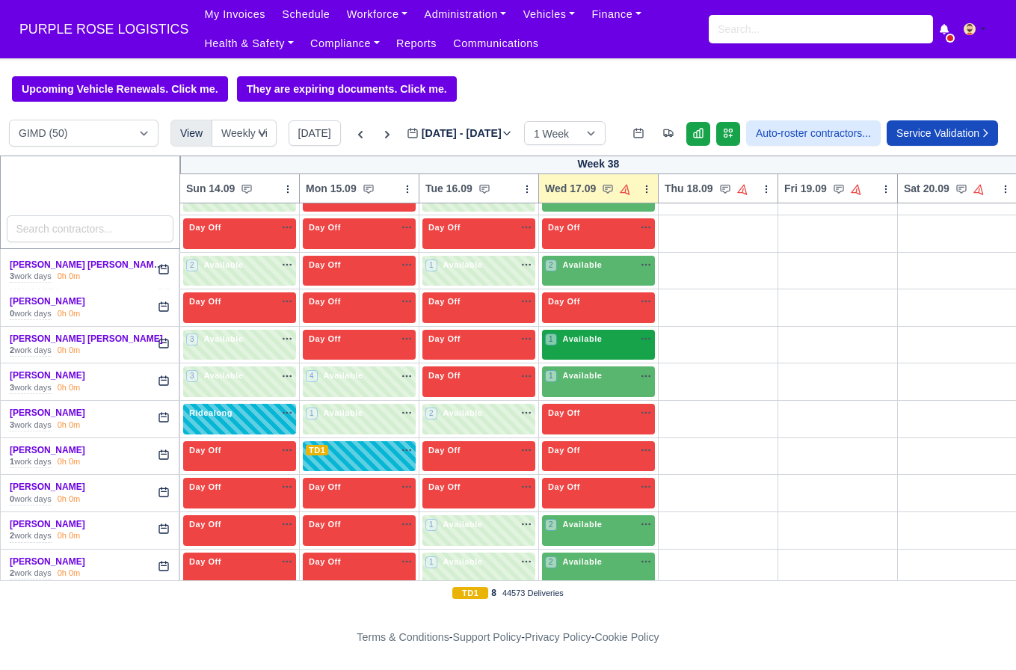
click at [557, 345] on div "1 Available" at bounding box center [575, 339] width 60 height 13
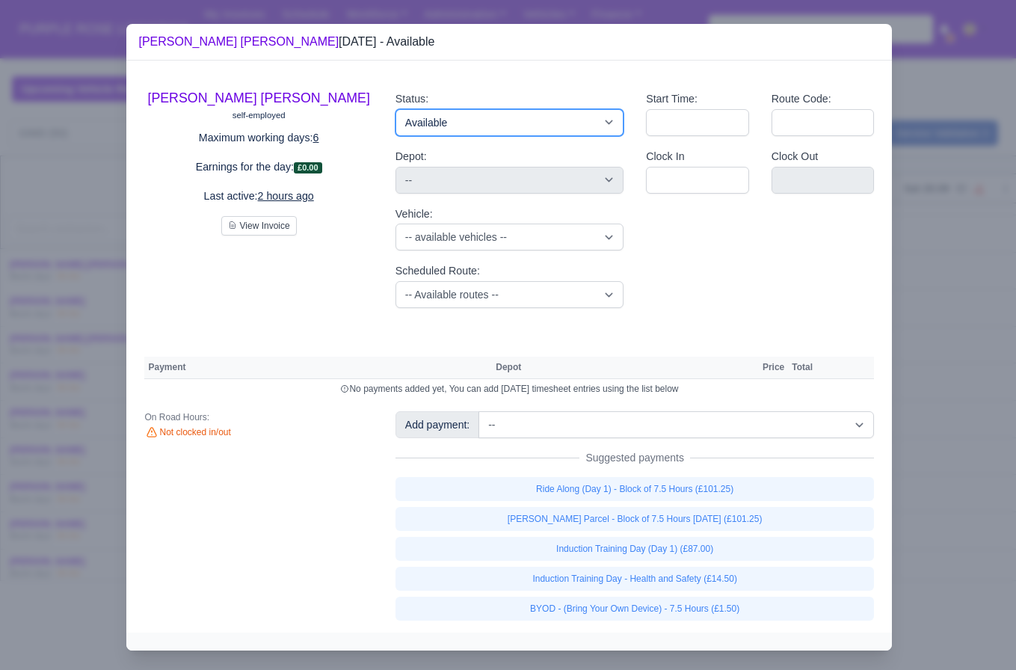
click at [479, 120] on select "Available Day Off Stand By Holiday Other Depot In Office OSM Ridealong Nursery …" at bounding box center [510, 122] width 228 height 27
select select "Day Off"
click at [396, 109] on select "Available Day Off Stand By Holiday Other Depot In Office OSM Ridealong Nursery …" at bounding box center [510, 122] width 228 height 27
select select "na"
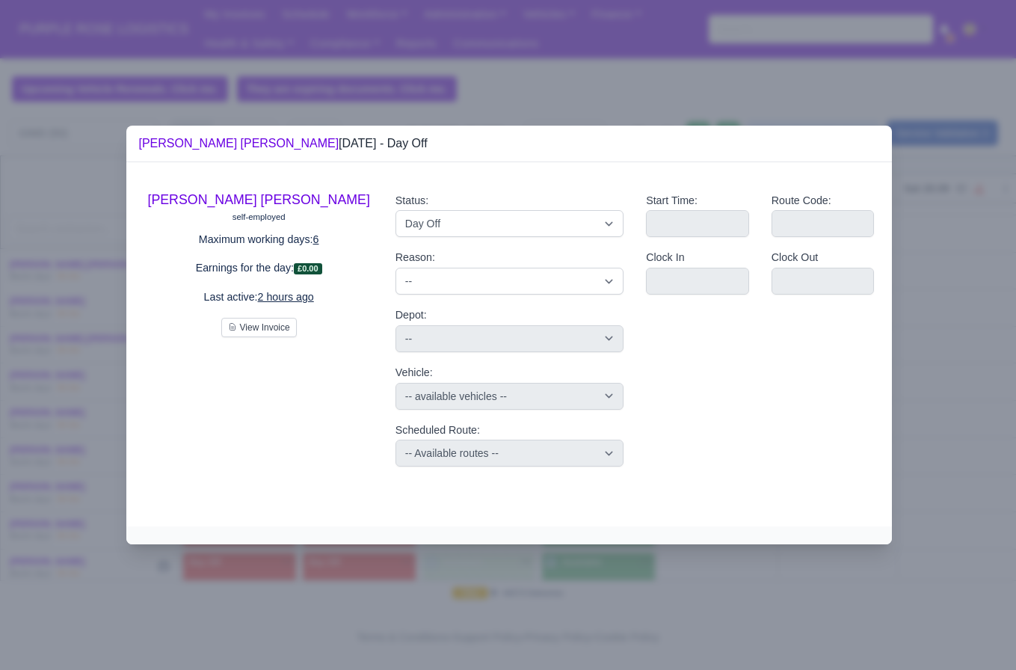
click at [932, 267] on div at bounding box center [508, 335] width 1016 height 670
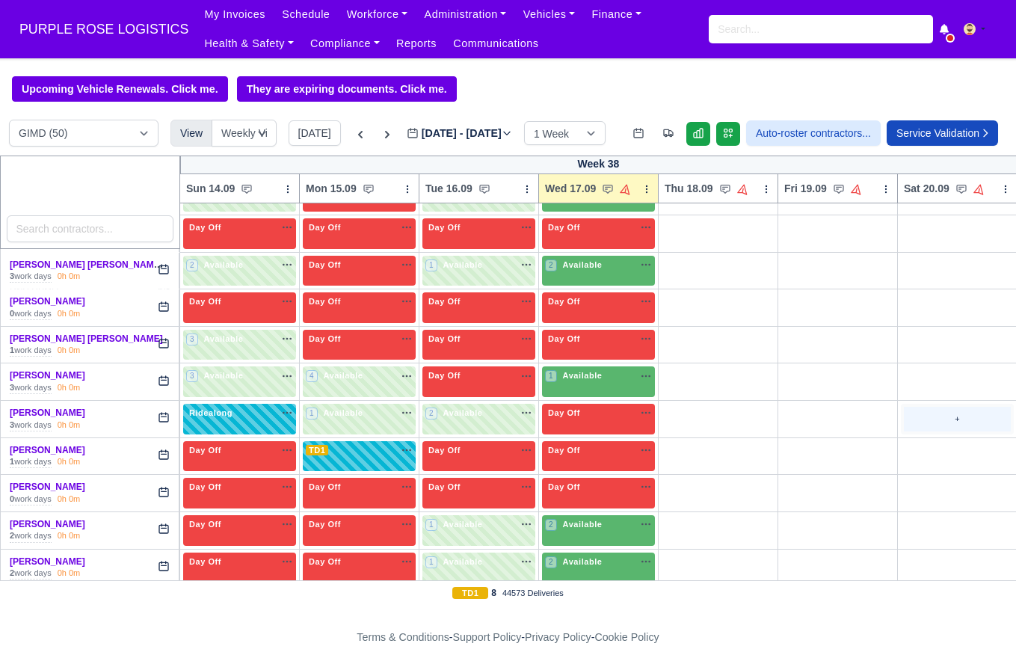
scroll to position [422, 0]
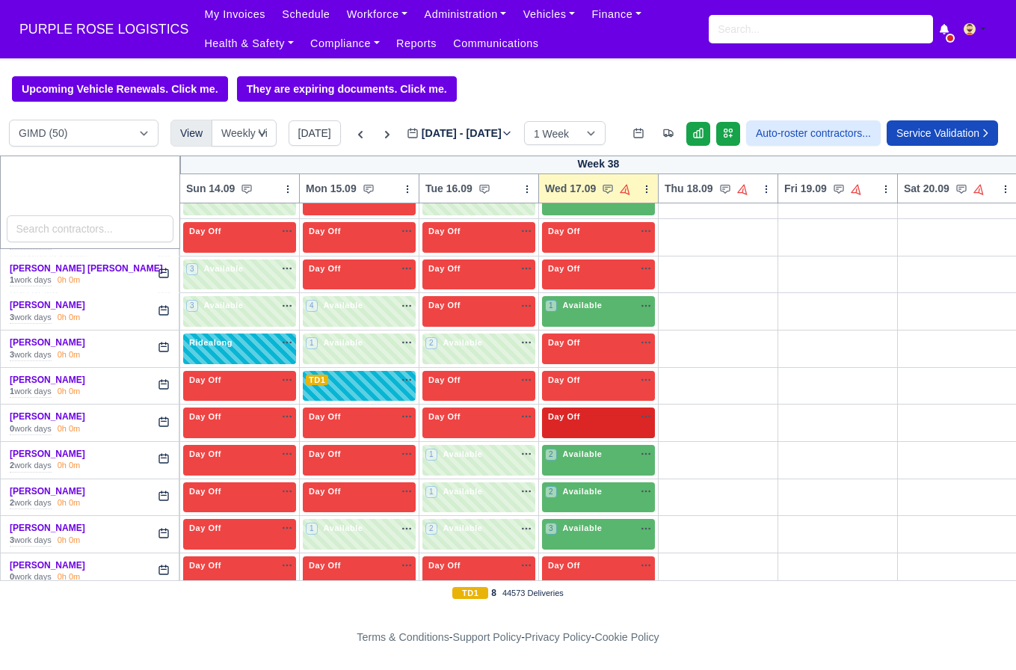
click at [592, 438] on div "Day Off Available" at bounding box center [598, 422] width 113 height 31
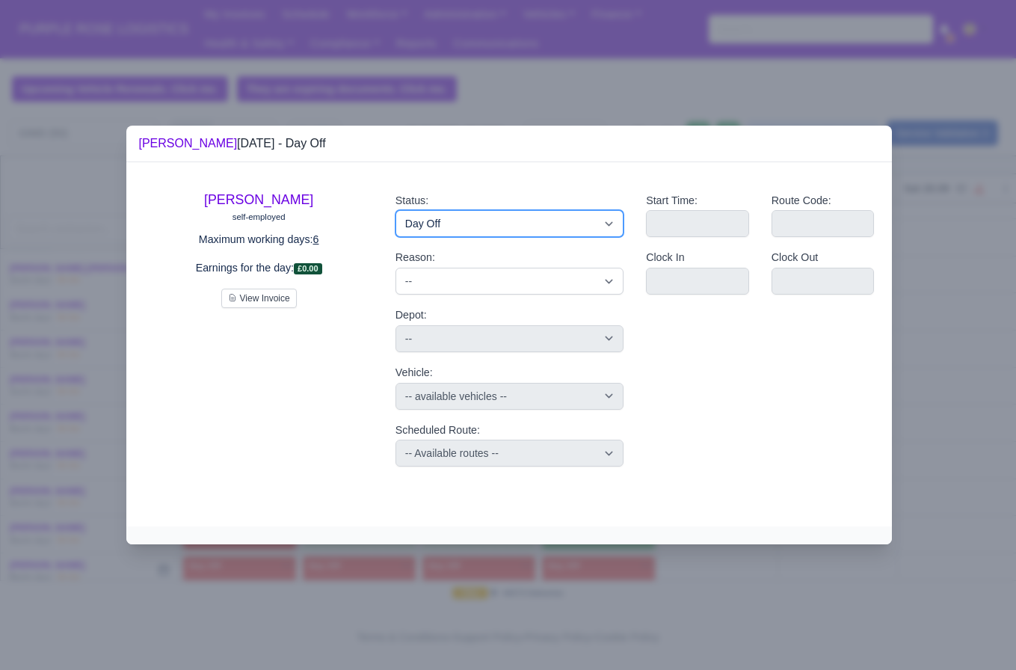
click at [421, 218] on select "Available Day Off Stand By Holiday Other Depot In Office OSM Ridealong Nursery …" at bounding box center [510, 223] width 228 height 27
select select "Ridealong"
click at [396, 210] on select "Available Day Off Stand By Holiday Other Depot In Office OSM Ridealong Nursery …" at bounding box center [510, 223] width 228 height 27
select select
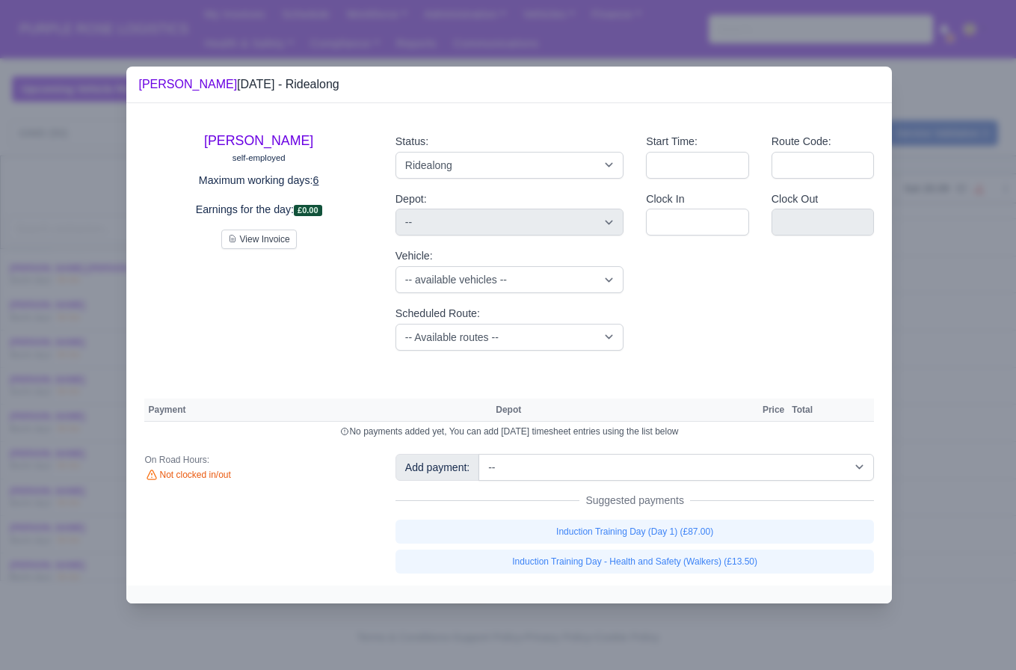
click at [928, 291] on div at bounding box center [508, 335] width 1016 height 670
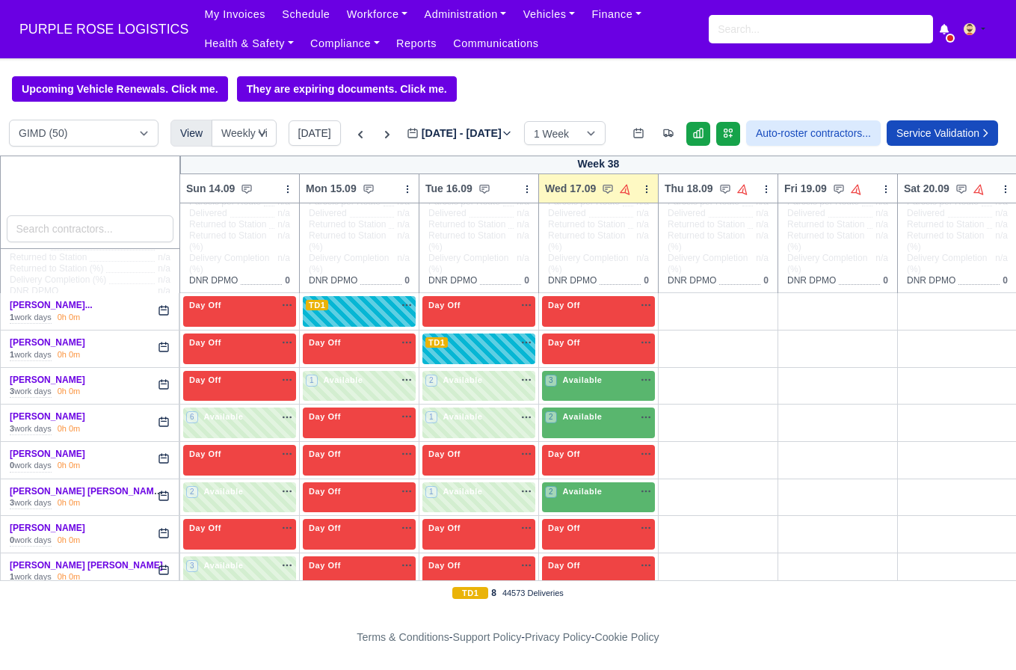
scroll to position [159, 0]
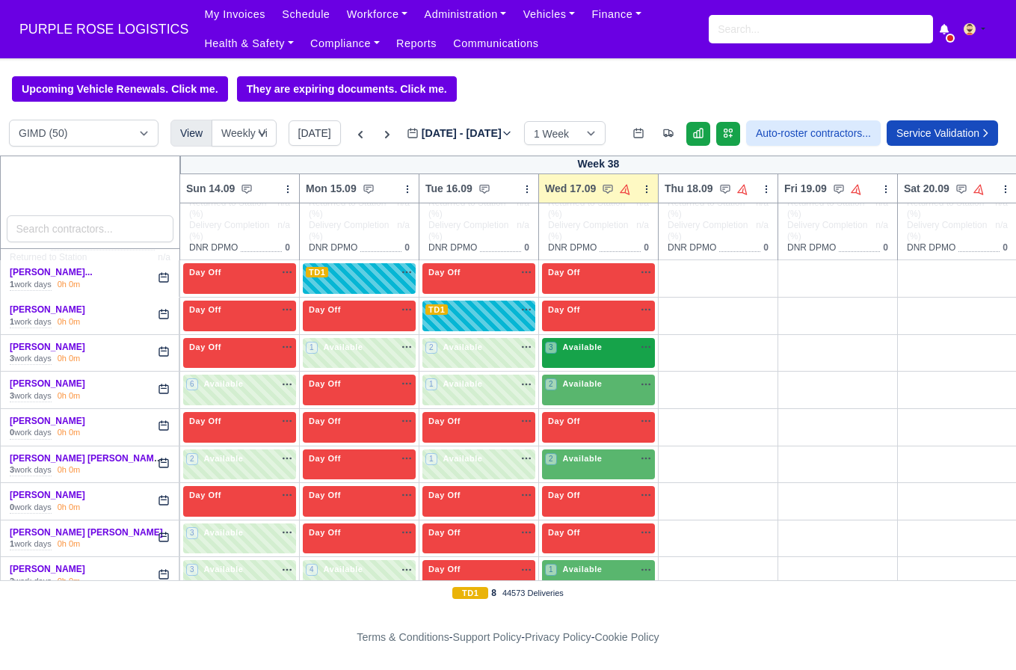
click at [623, 357] on div "3 Available na" at bounding box center [598, 349] width 107 height 16
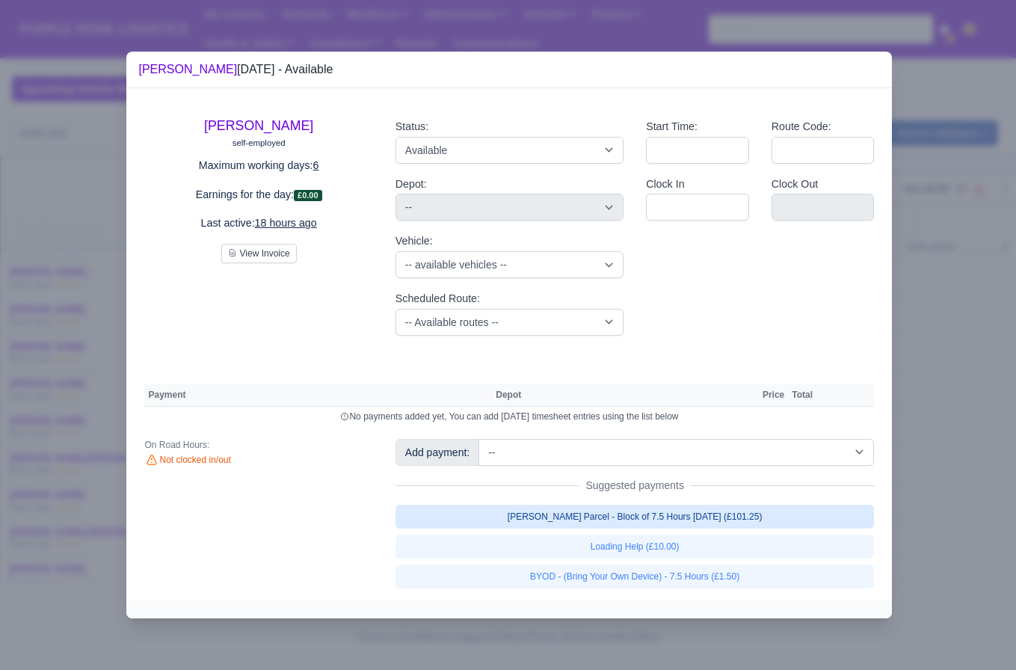
click at [623, 522] on link "[PERSON_NAME] Parcel - Block of 7.5 Hours [DATE] (£101.25)" at bounding box center [635, 517] width 479 height 24
select select "5"
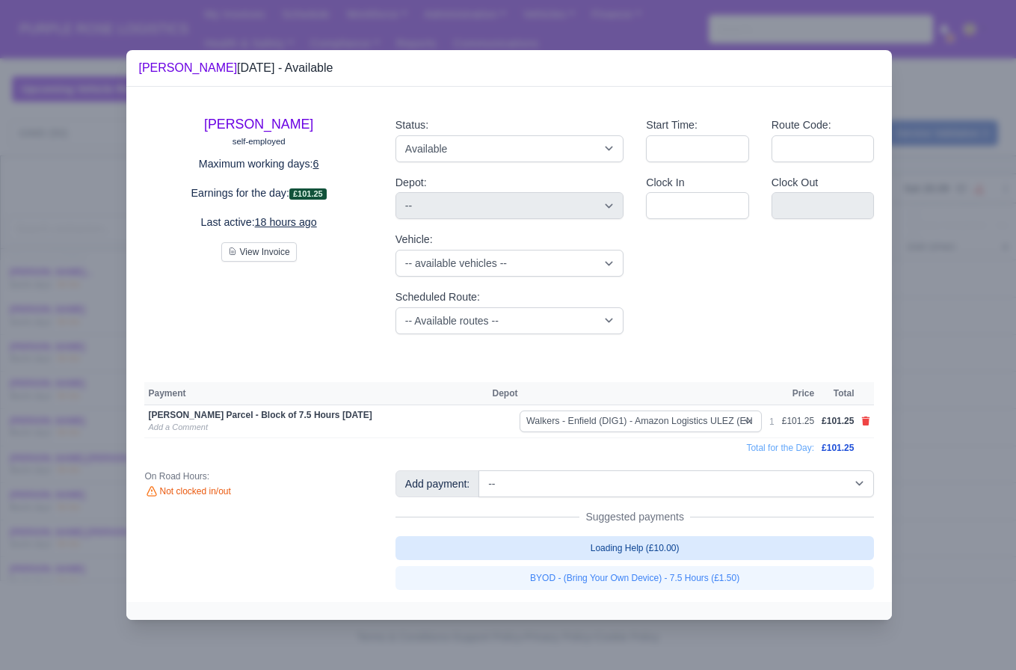
click at [629, 538] on link "Loading Help (£10.00)" at bounding box center [635, 548] width 479 height 24
select select "5"
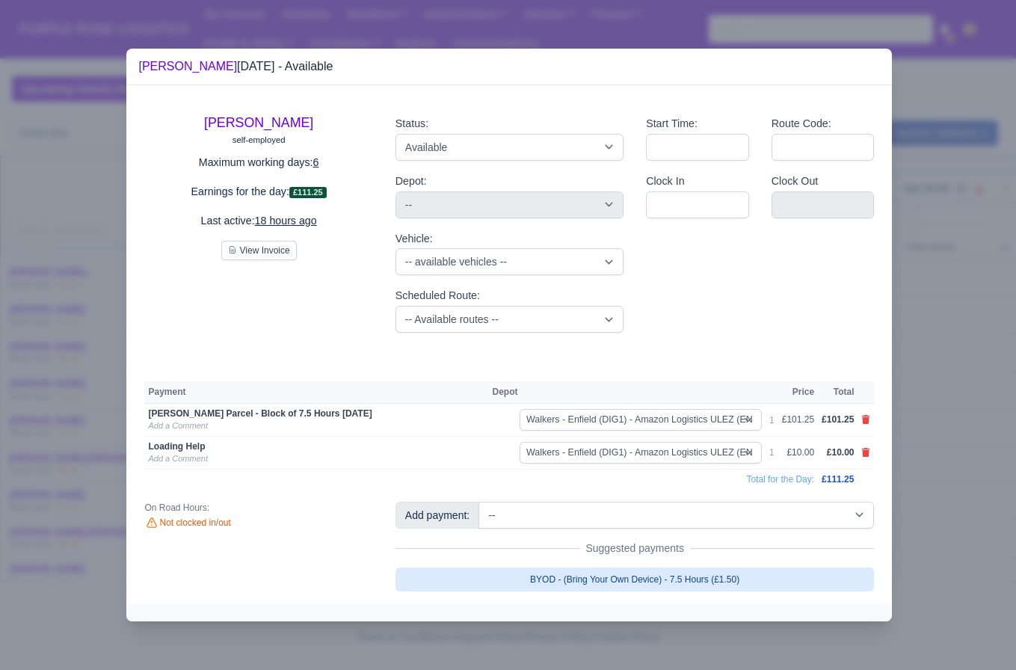
click at [622, 579] on link "BYOD - (Bring Your Own Device) - 7.5 Hours (£1.50)" at bounding box center [635, 579] width 479 height 24
select select "5"
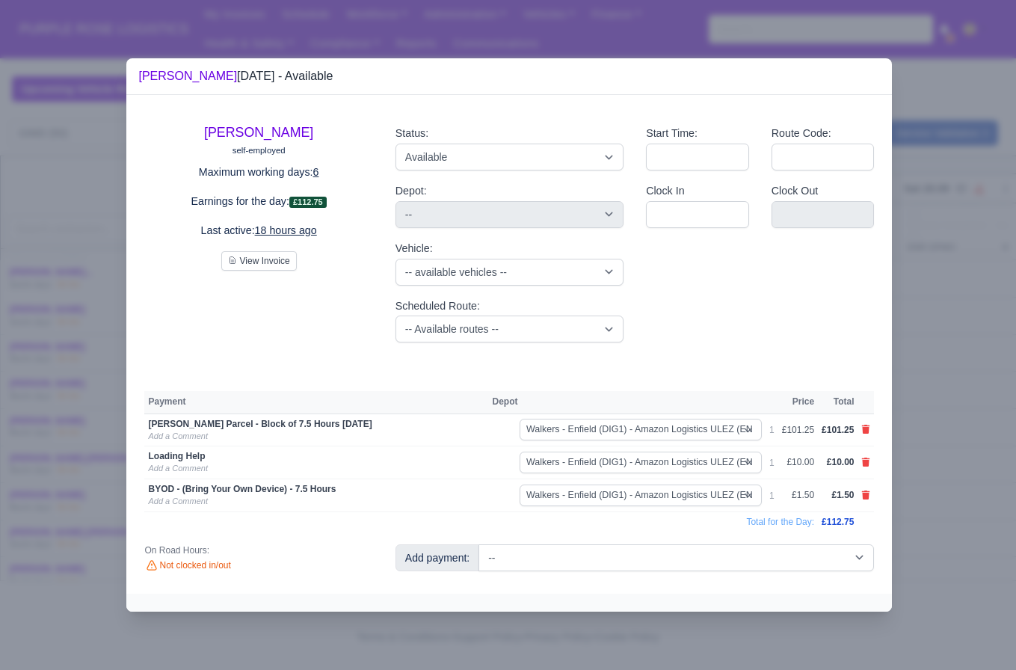
click at [950, 479] on div at bounding box center [508, 335] width 1016 height 670
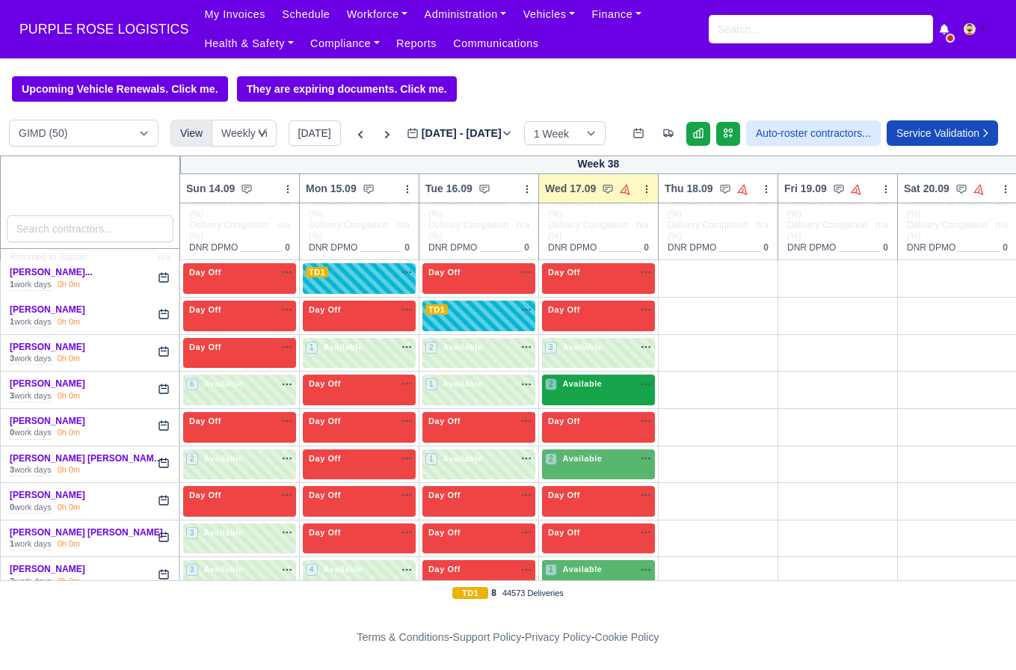
click at [576, 405] on div "2 Available" at bounding box center [598, 390] width 113 height 31
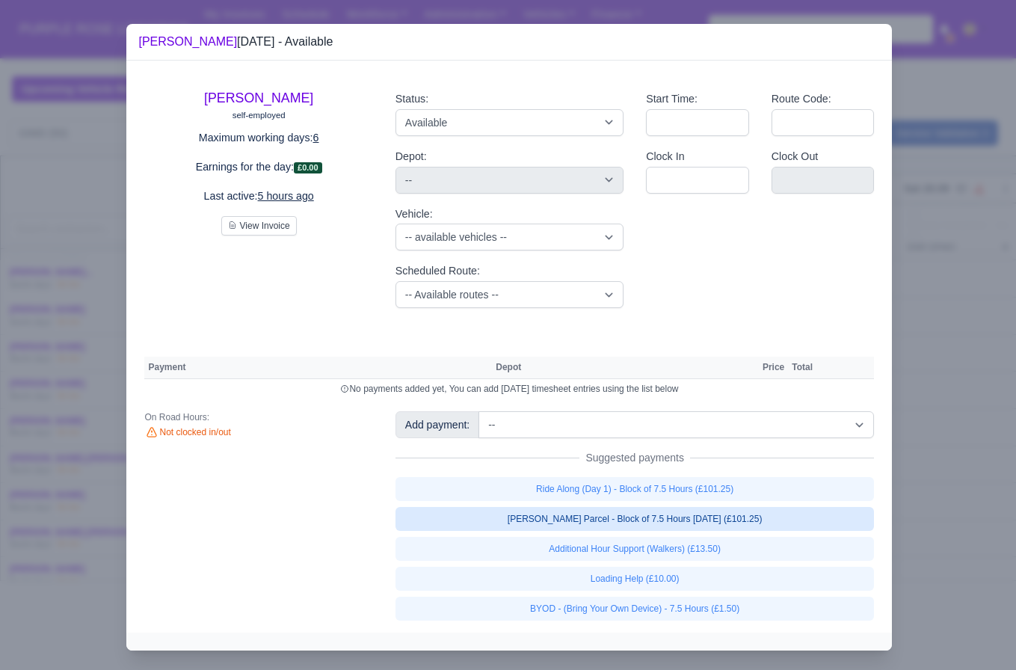
click at [748, 515] on link "[PERSON_NAME] Parcel - Block of 7.5 Hours [DATE] (£101.25)" at bounding box center [635, 519] width 479 height 24
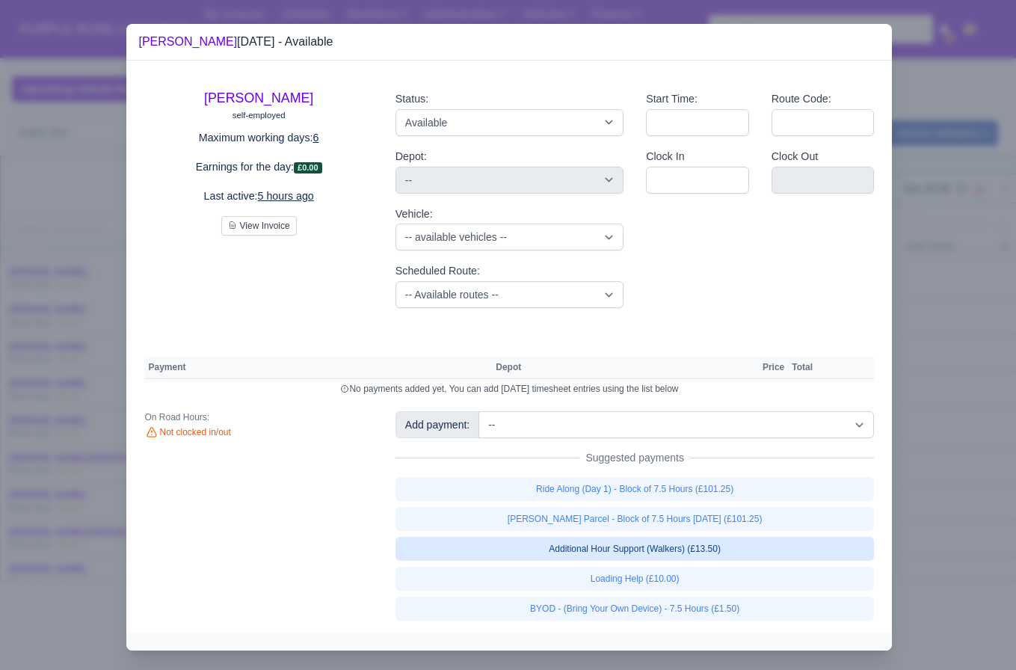
select select "5"
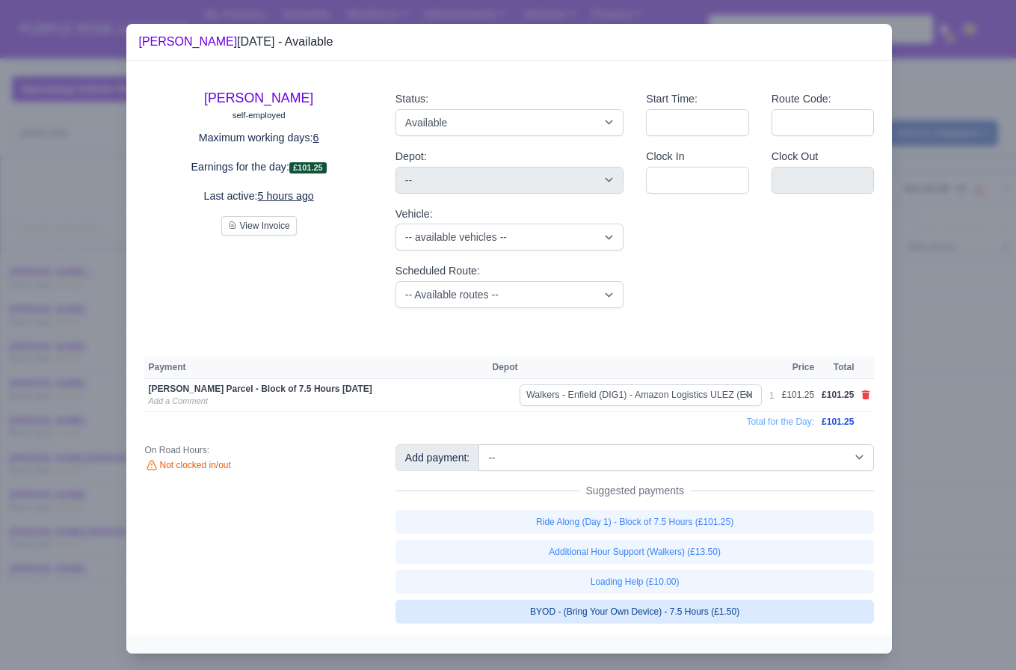
click at [687, 612] on link "BYOD - (Bring Your Own Device) - 7.5 Hours (£1.50)" at bounding box center [635, 612] width 479 height 24
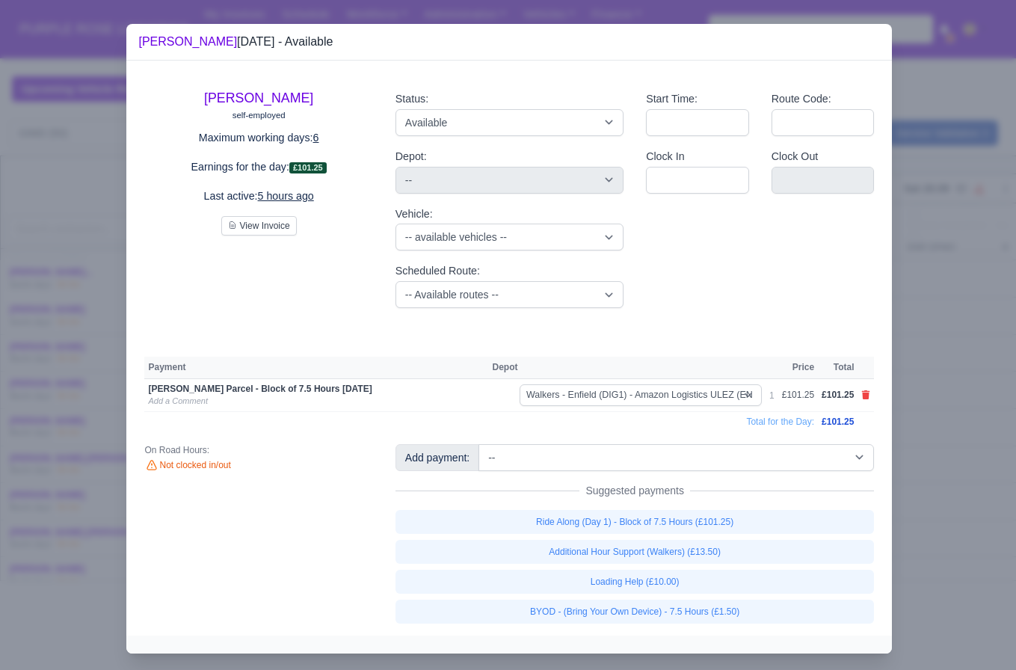
select select "5"
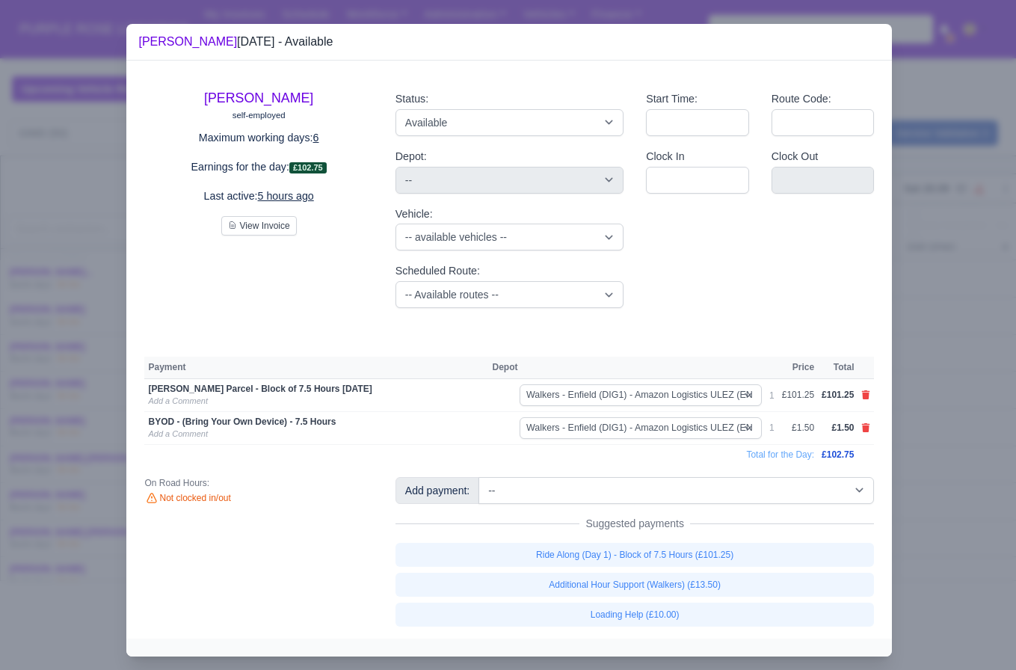
click at [912, 536] on div at bounding box center [508, 335] width 1016 height 670
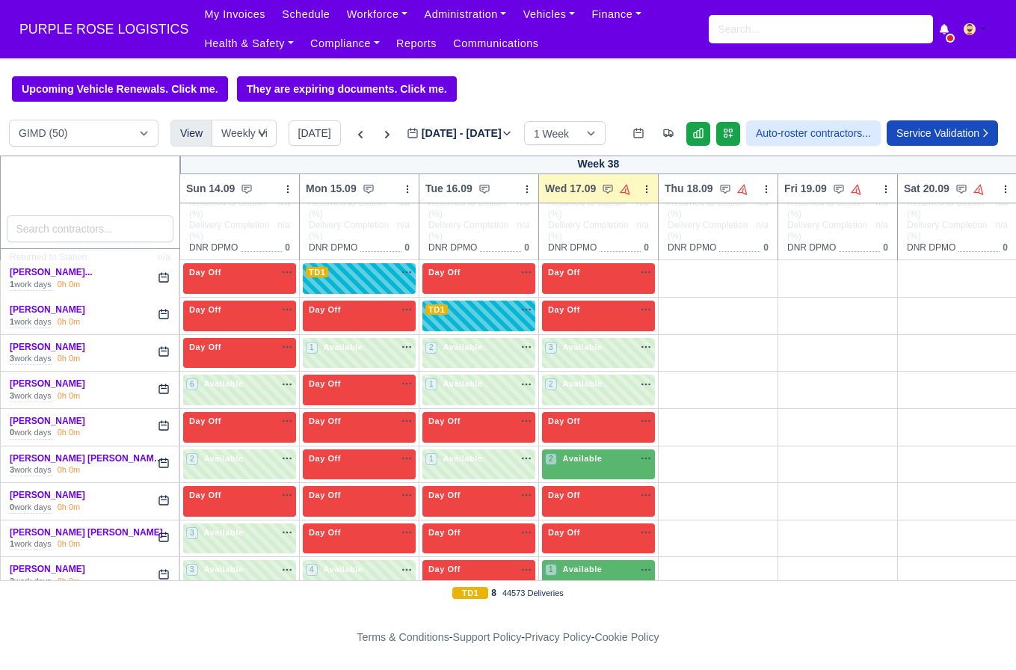
click at [577, 483] on td "2 Available" at bounding box center [599, 464] width 120 height 37
click at [585, 480] on div "2 Available" at bounding box center [598, 464] width 113 height 31
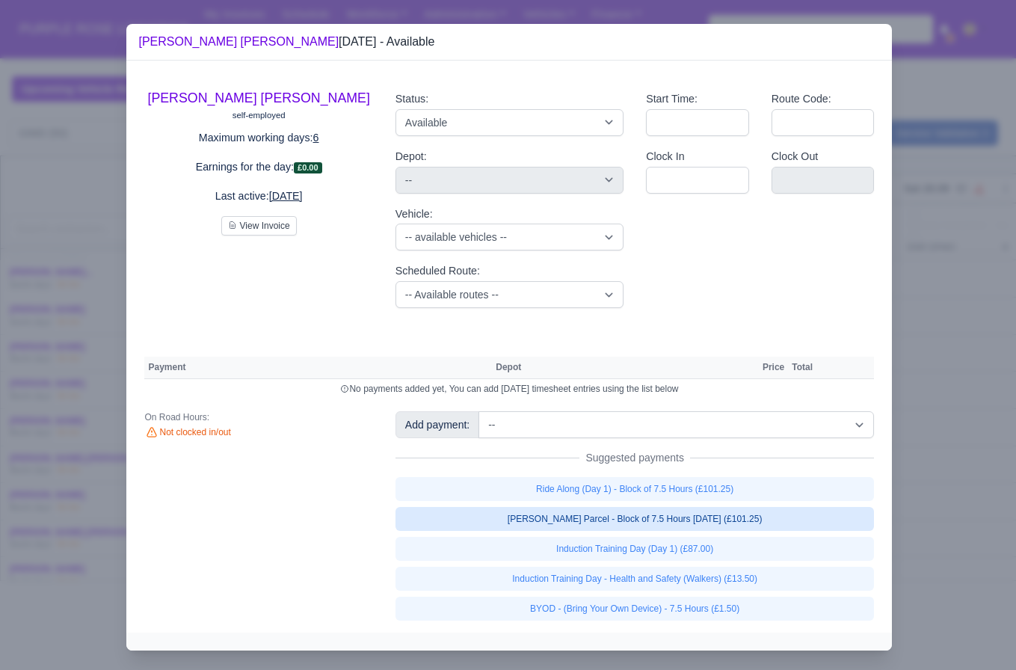
click at [731, 523] on link "[PERSON_NAME] Parcel - Block of 7.5 Hours [DATE] (£101.25)" at bounding box center [635, 519] width 479 height 24
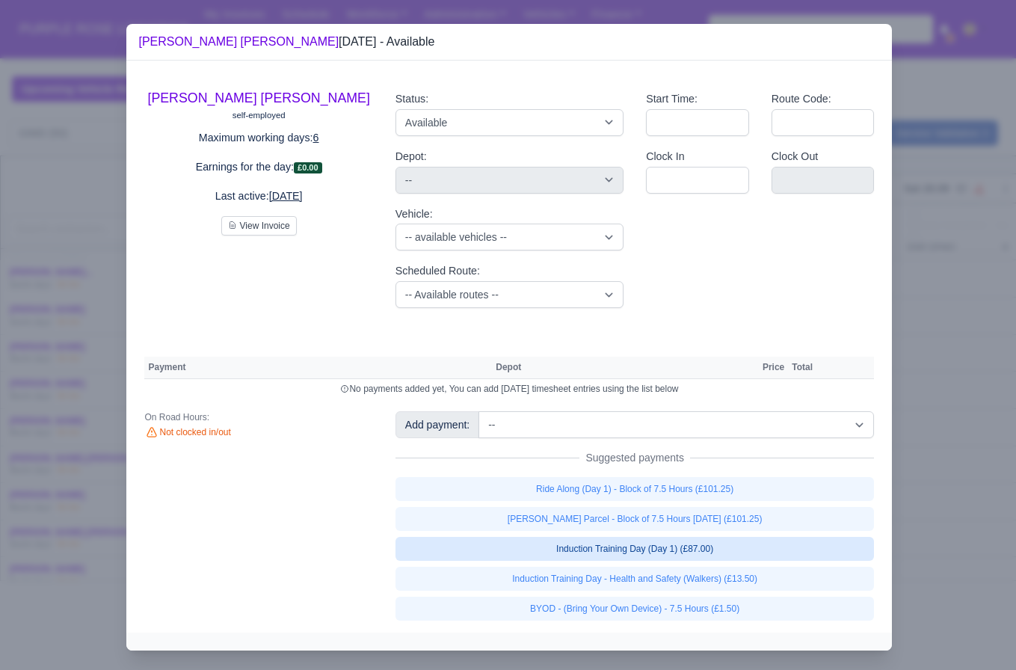
select select "5"
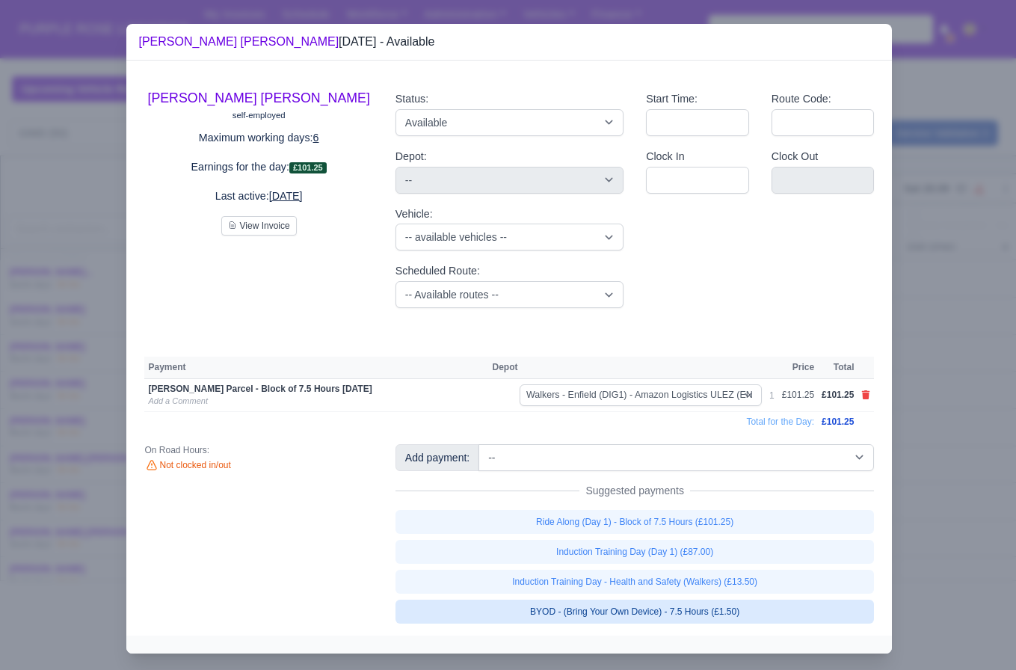
click at [685, 606] on link "BYOD - (Bring Your Own Device) - 7.5 Hours (£1.50)" at bounding box center [635, 612] width 479 height 24
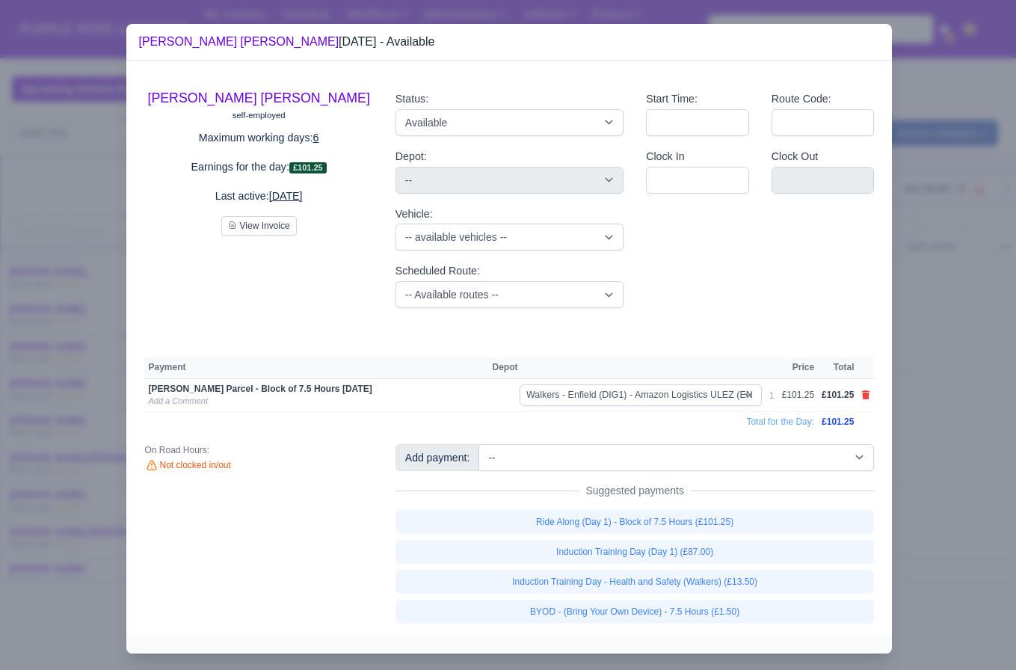
select select "5"
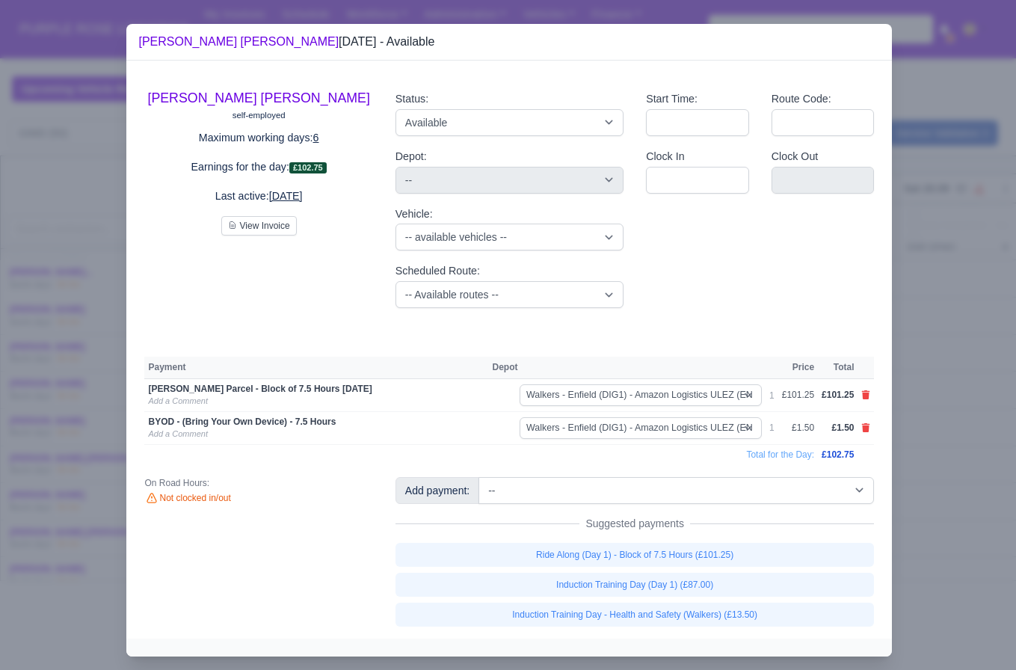
click at [913, 510] on div at bounding box center [508, 335] width 1016 height 670
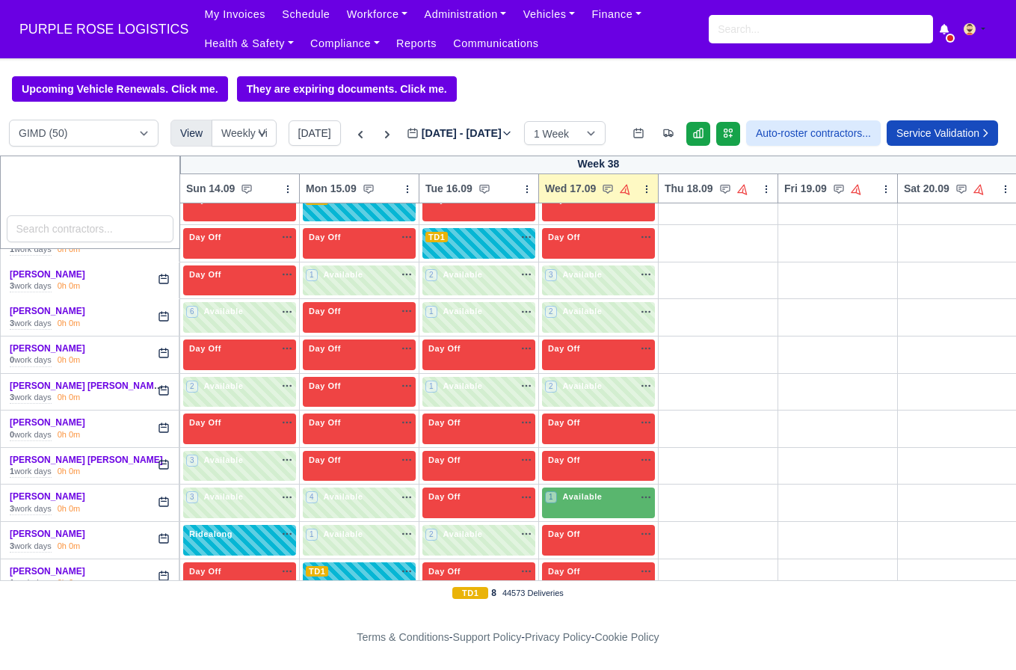
scroll to position [244, 0]
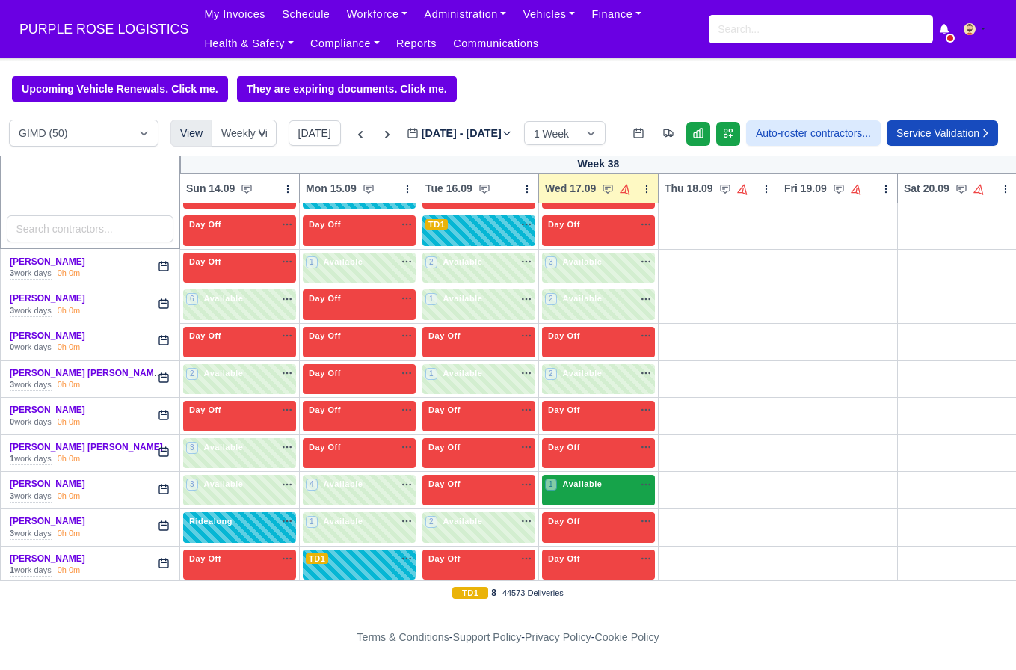
click at [583, 489] on span "Available" at bounding box center [583, 483] width 46 height 10
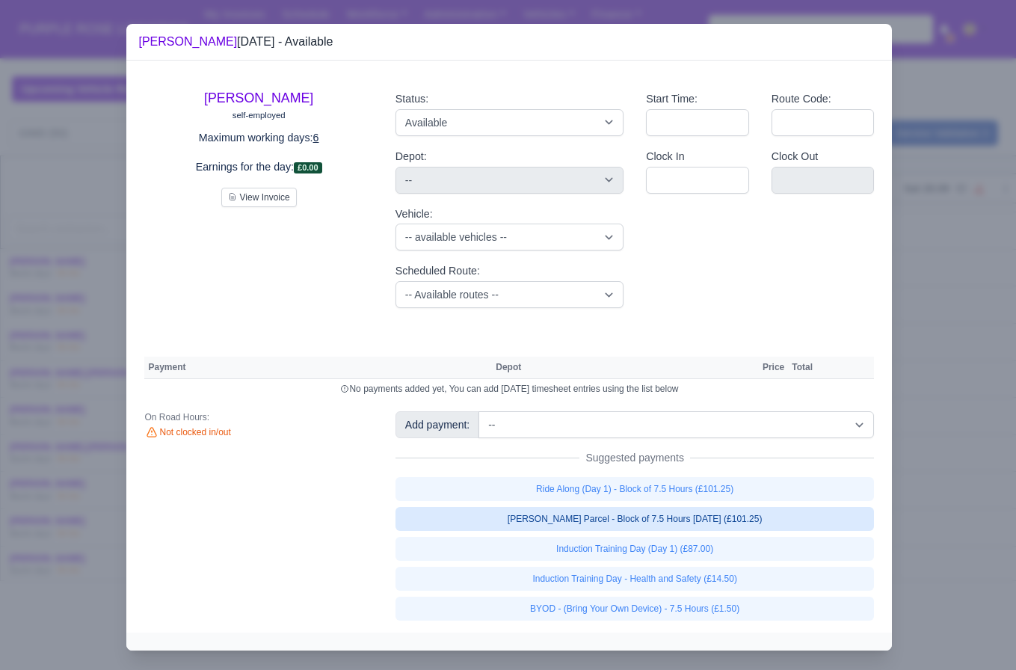
click at [689, 514] on link "[PERSON_NAME] Parcel - Block of 7.5 Hours [DATE] (£101.25)" at bounding box center [635, 519] width 479 height 24
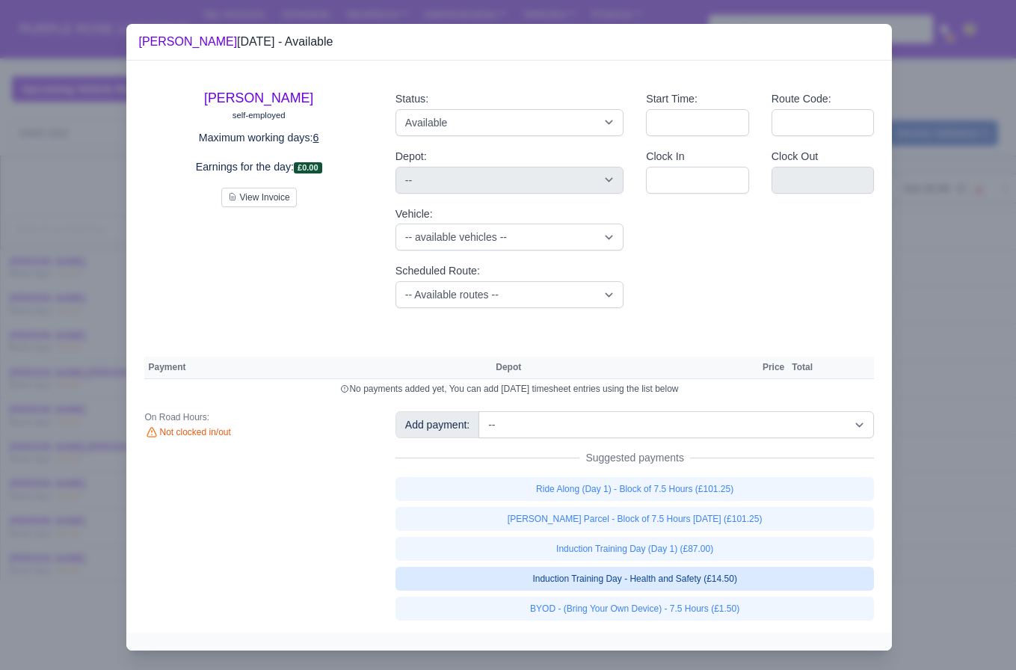
select select "5"
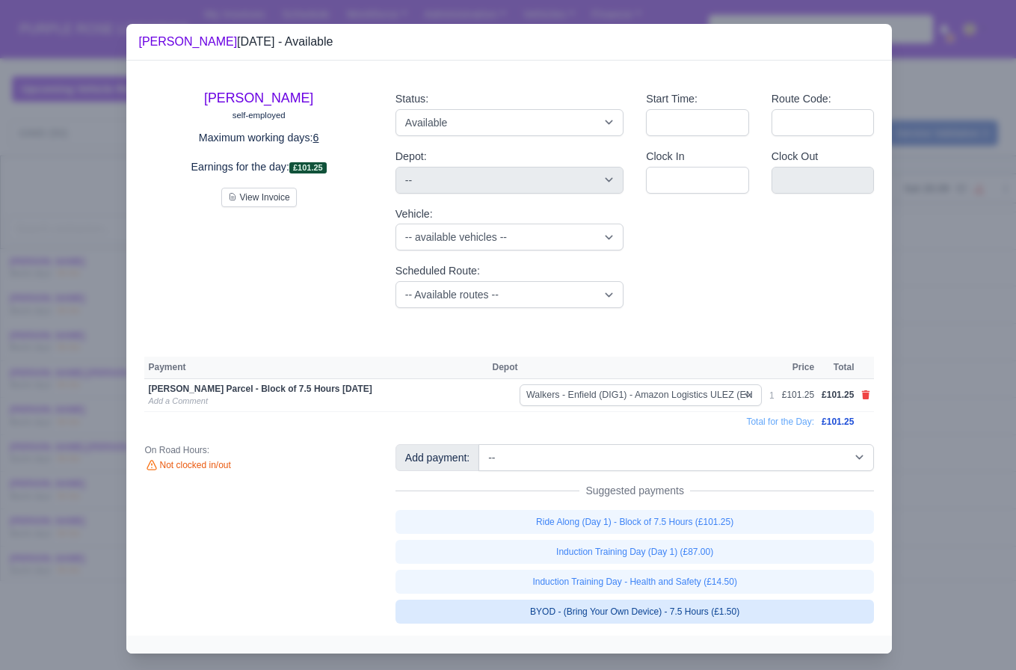
click at [691, 609] on link "BYOD - (Bring Your Own Device) - 7.5 Hours (£1.50)" at bounding box center [635, 612] width 479 height 24
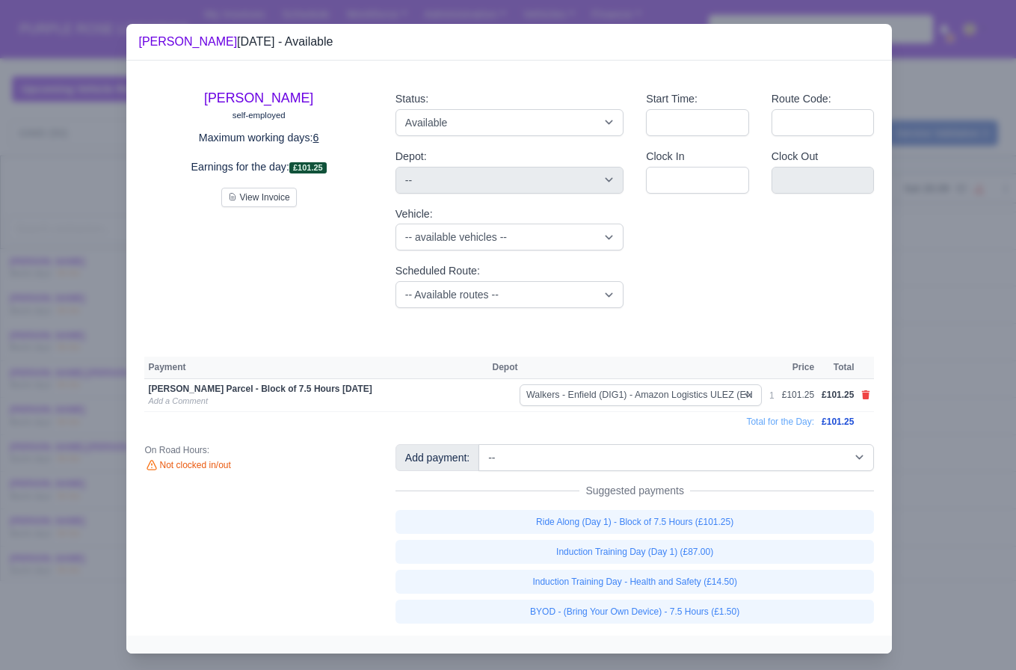
select select "5"
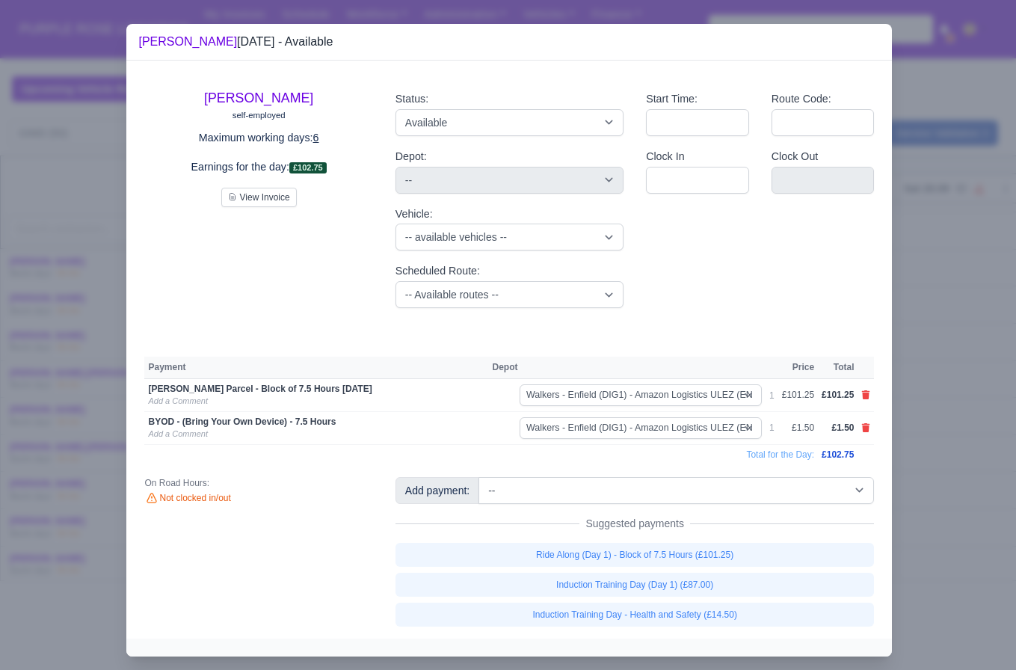
click at [914, 516] on div at bounding box center [508, 335] width 1016 height 670
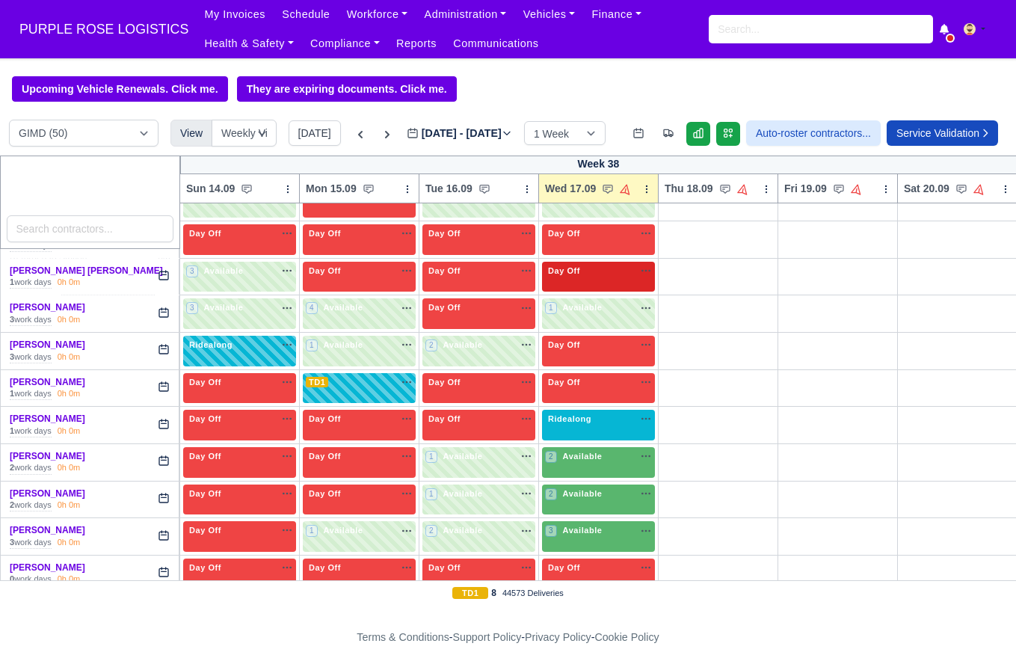
scroll to position [453, 0]
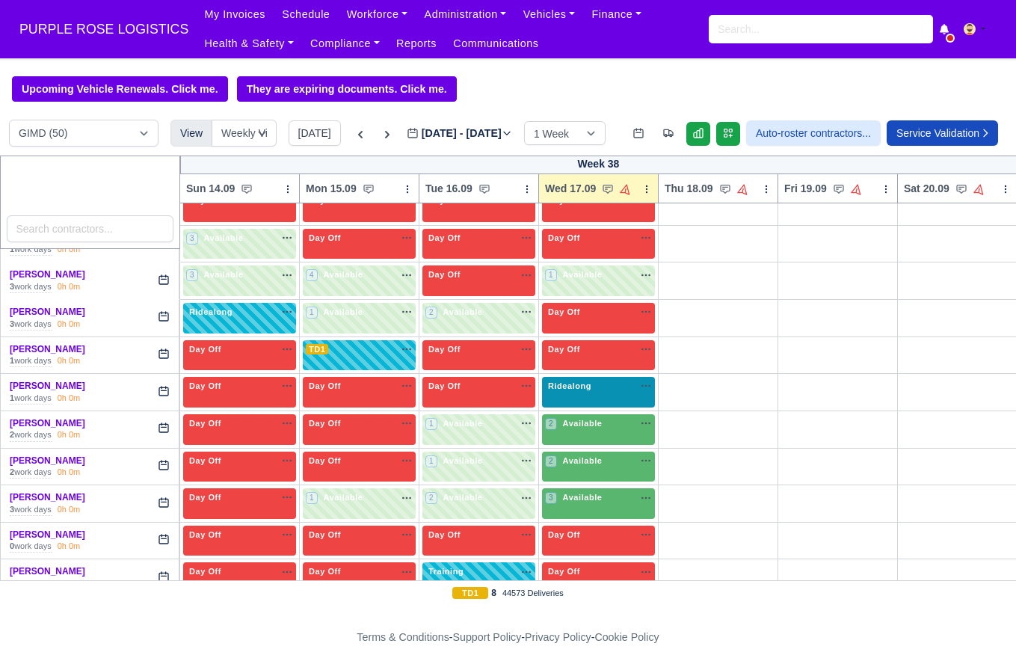
click at [606, 407] on div "Ridealong na" at bounding box center [598, 392] width 113 height 31
select select "Ridealong"
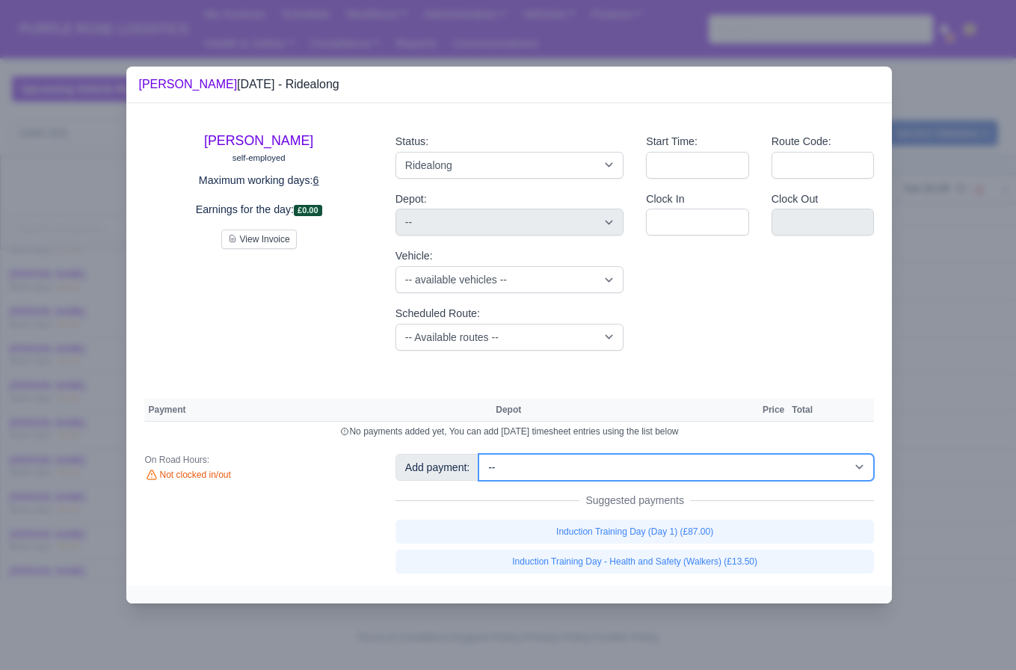
click at [761, 456] on select "-- Additional Hour Support (£14.50) Additional Hour Support (Walkers) (£13.50) …" at bounding box center [676, 467] width 396 height 27
select select "101"
click at [481, 454] on select "-- Additional Hour Support (£14.50) Additional Hour Support (Walkers) (£13.50) …" at bounding box center [676, 467] width 396 height 27
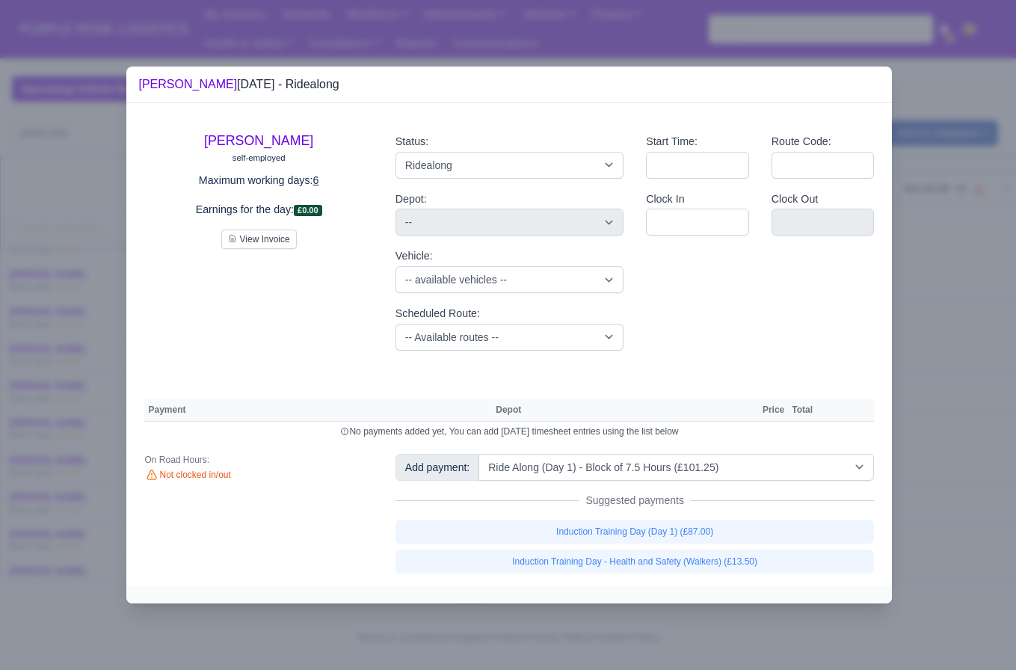
select select "5"
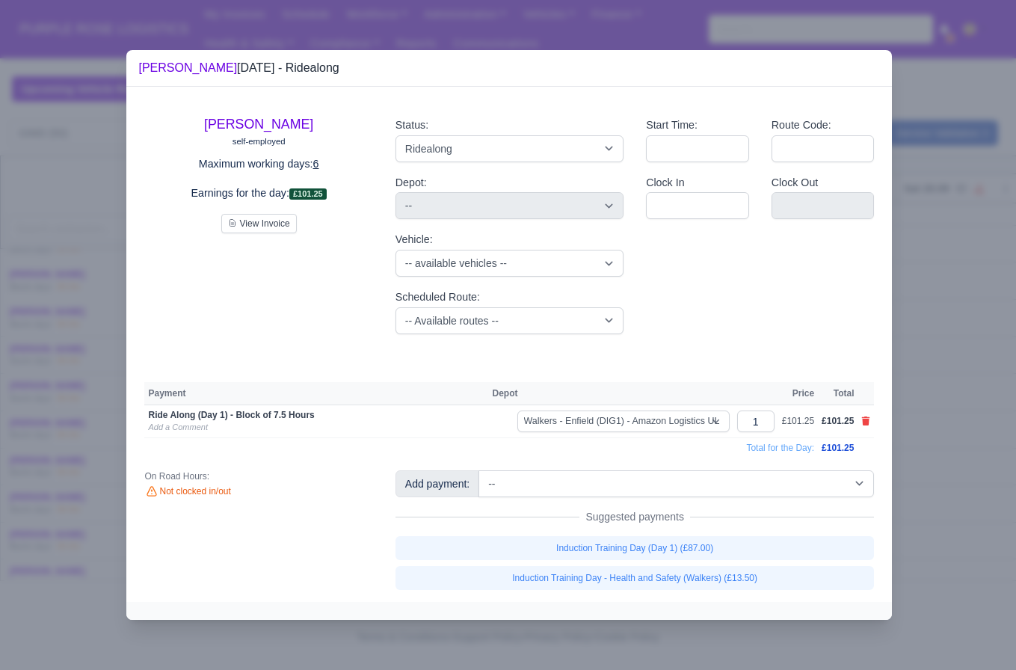
click at [911, 462] on div at bounding box center [508, 335] width 1016 height 670
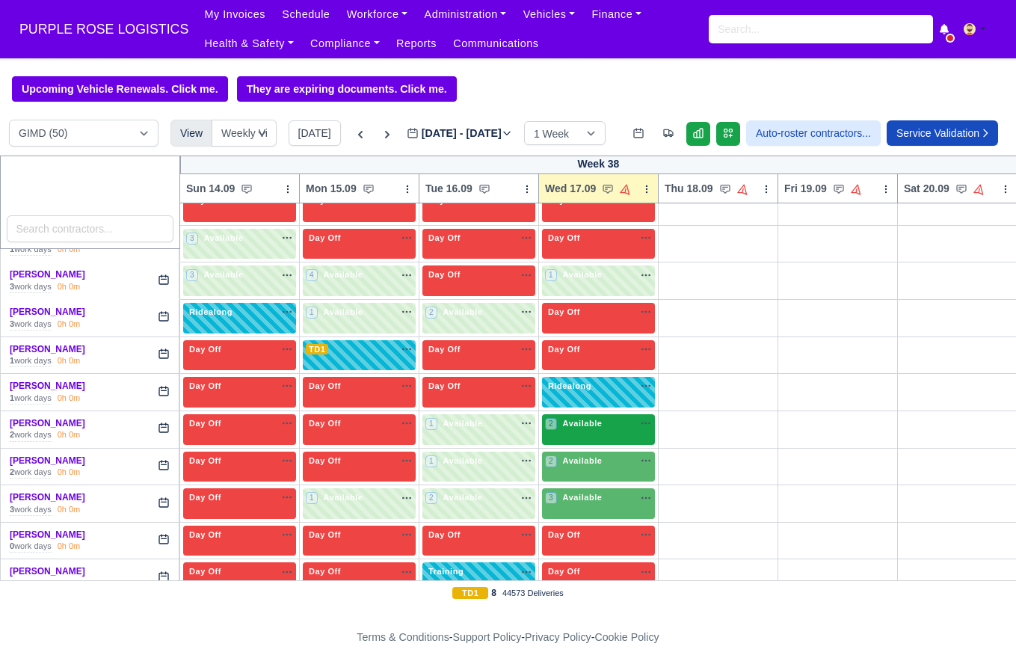
click at [576, 445] on div "2 Available" at bounding box center [598, 429] width 113 height 31
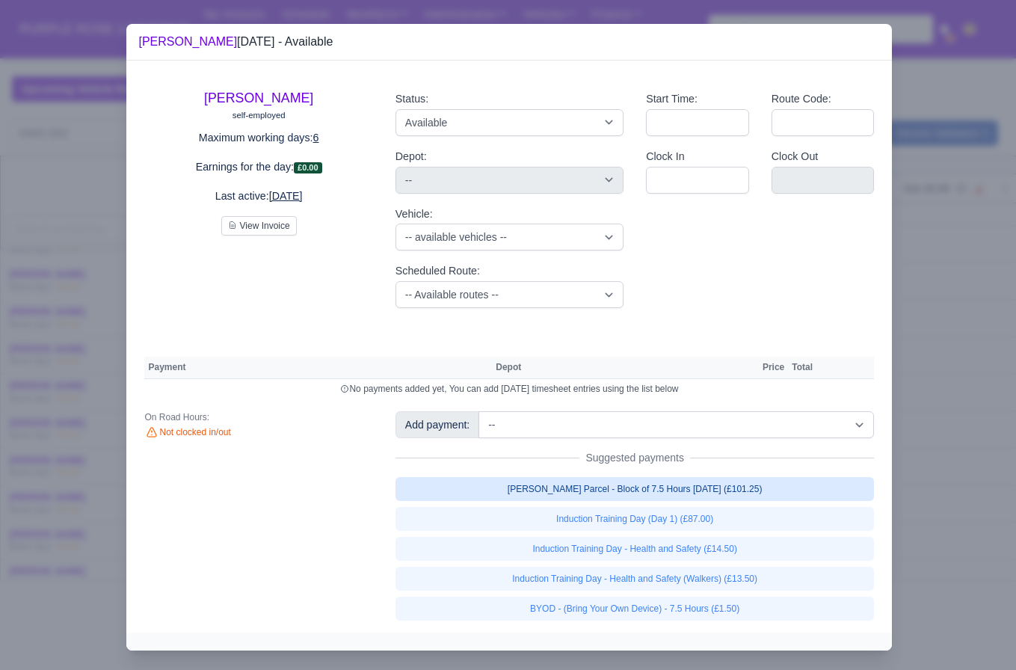
click at [785, 485] on link "[PERSON_NAME] Parcel - Block of 7.5 Hours [DATE] (£101.25)" at bounding box center [635, 489] width 479 height 24
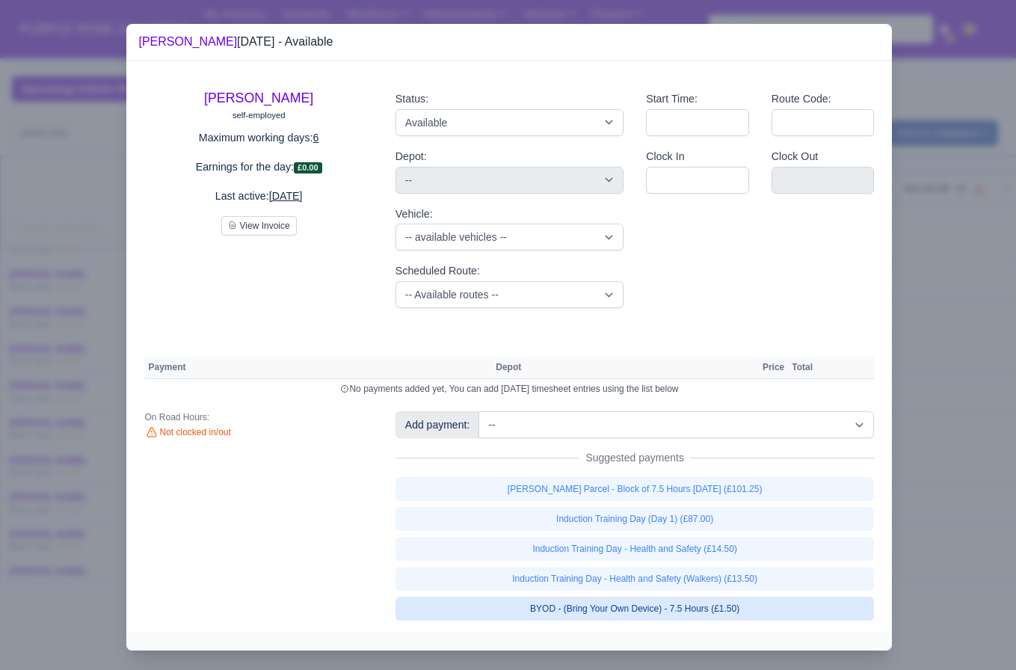
select select "5"
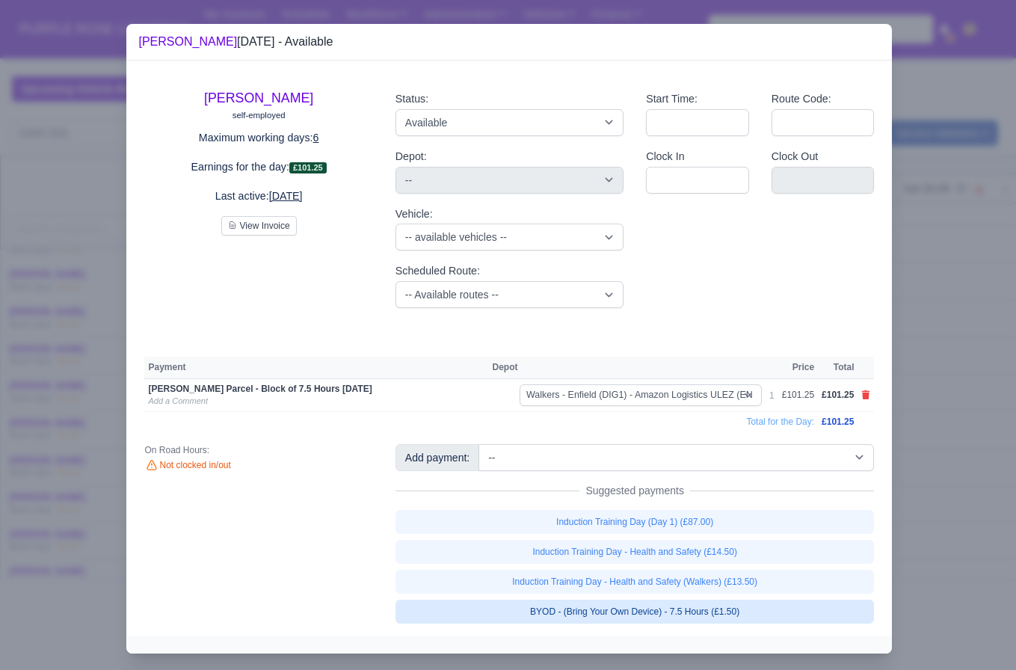
click at [800, 620] on link "BYOD - (Bring Your Own Device) - 7.5 Hours (£1.50)" at bounding box center [635, 612] width 479 height 24
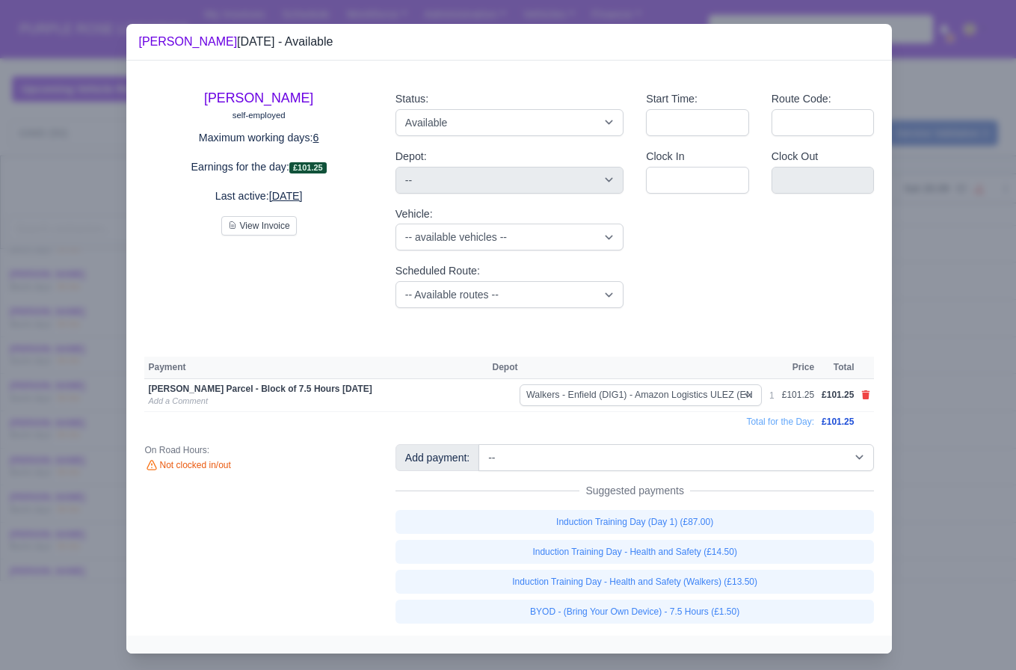
select select "5"
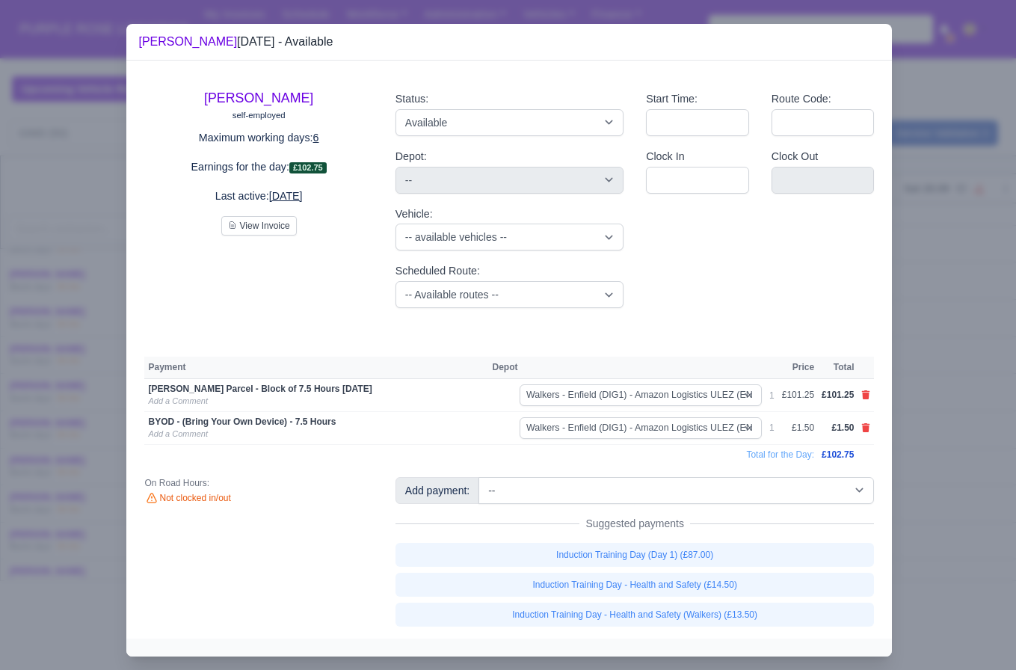
click at [944, 531] on div at bounding box center [508, 335] width 1016 height 670
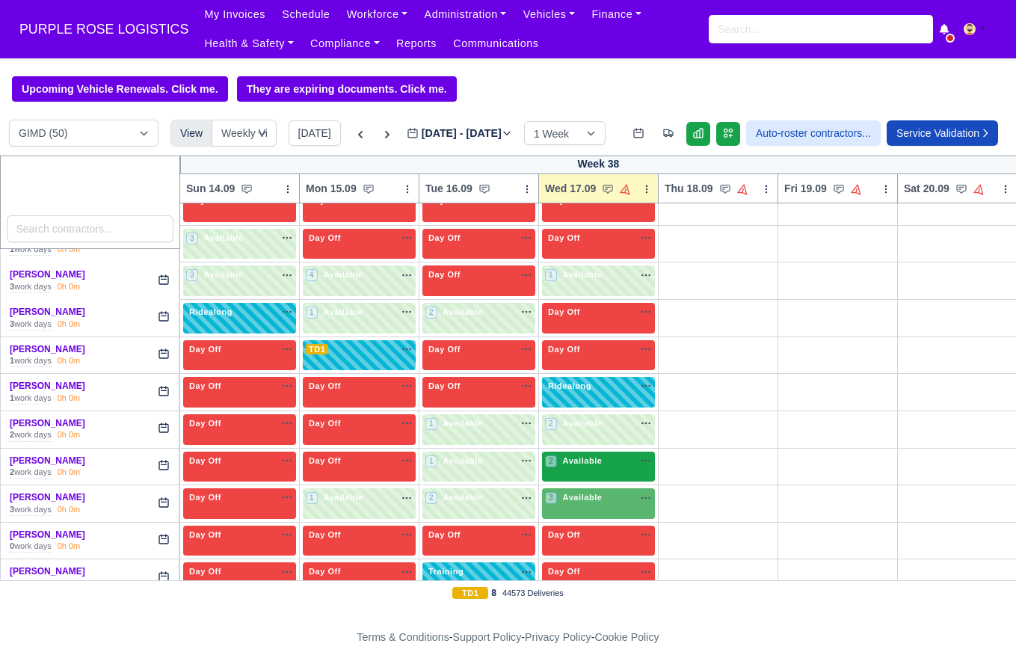
click at [587, 482] on div "2 Available" at bounding box center [598, 467] width 113 height 31
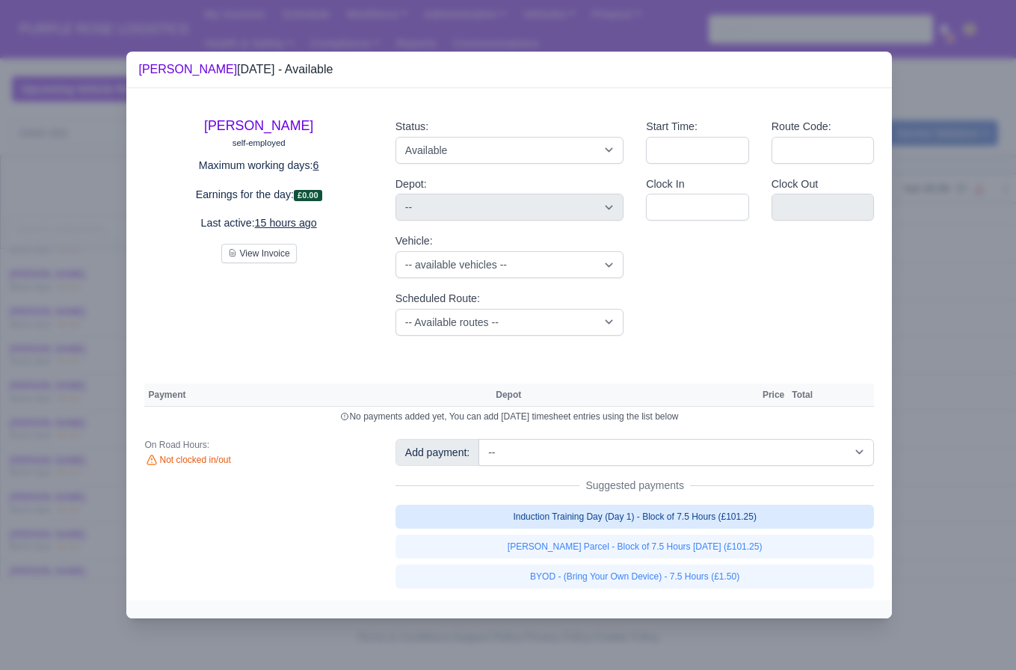
click at [674, 514] on link "Induction Training Day (Day 1) - Block of 7.5 Hours (£101.25)" at bounding box center [635, 517] width 479 height 24
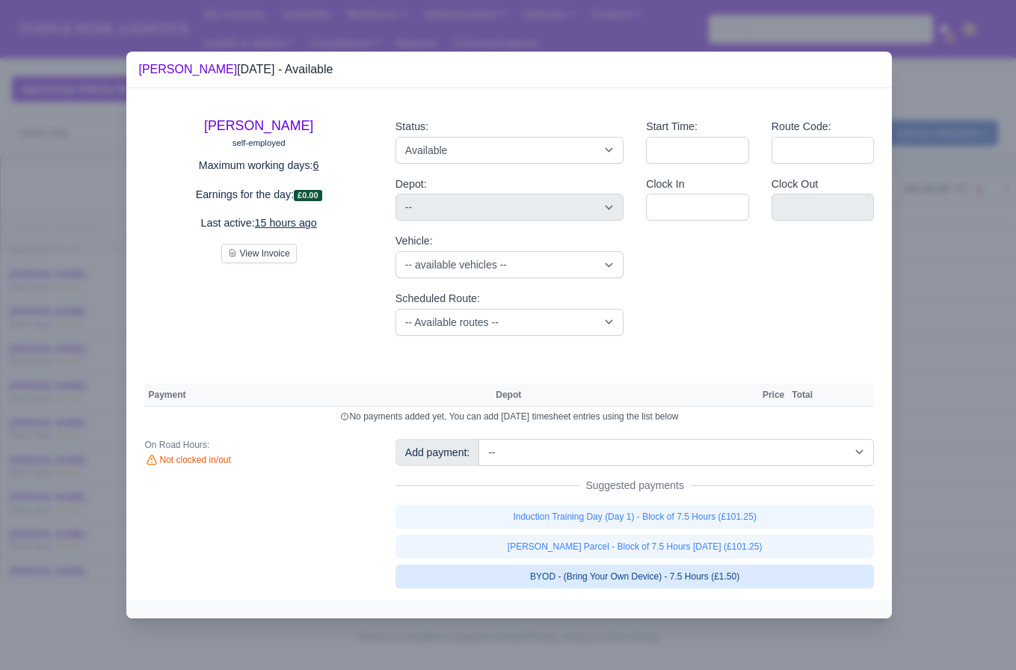
select select "5"
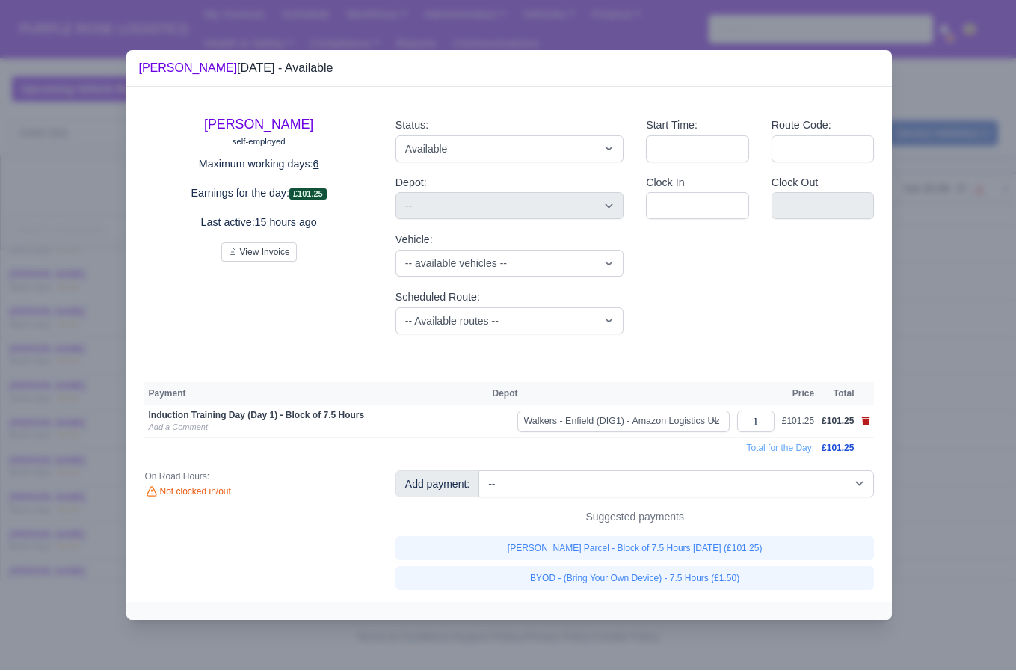
click at [866, 422] on icon at bounding box center [866, 420] width 8 height 9
select select
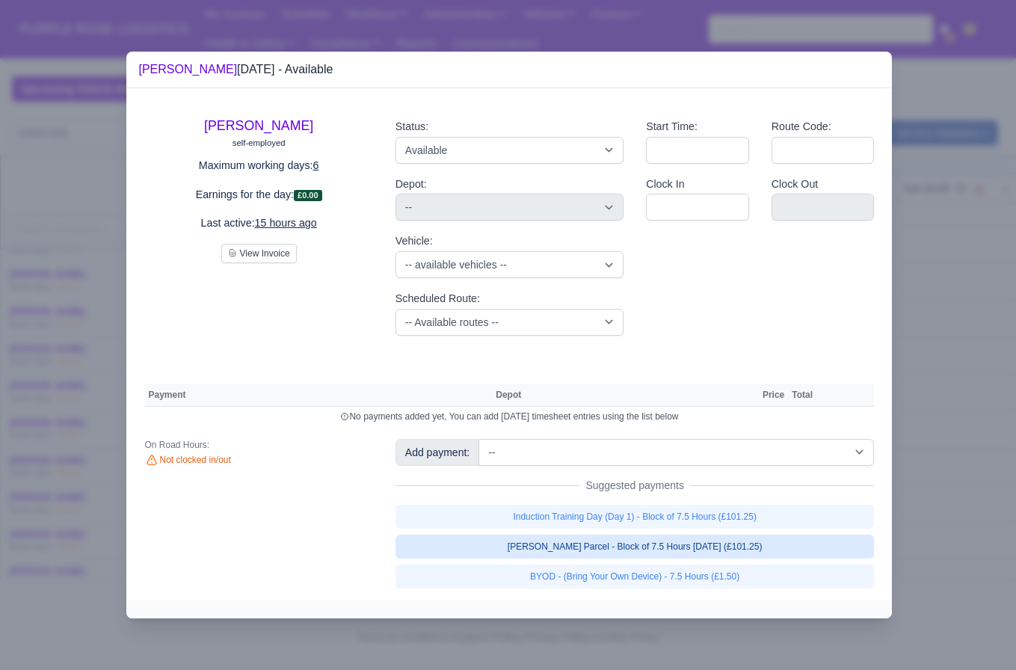
click at [760, 555] on link "[PERSON_NAME] Parcel - Block of 7.5 Hours [DATE] (£101.25)" at bounding box center [635, 547] width 479 height 24
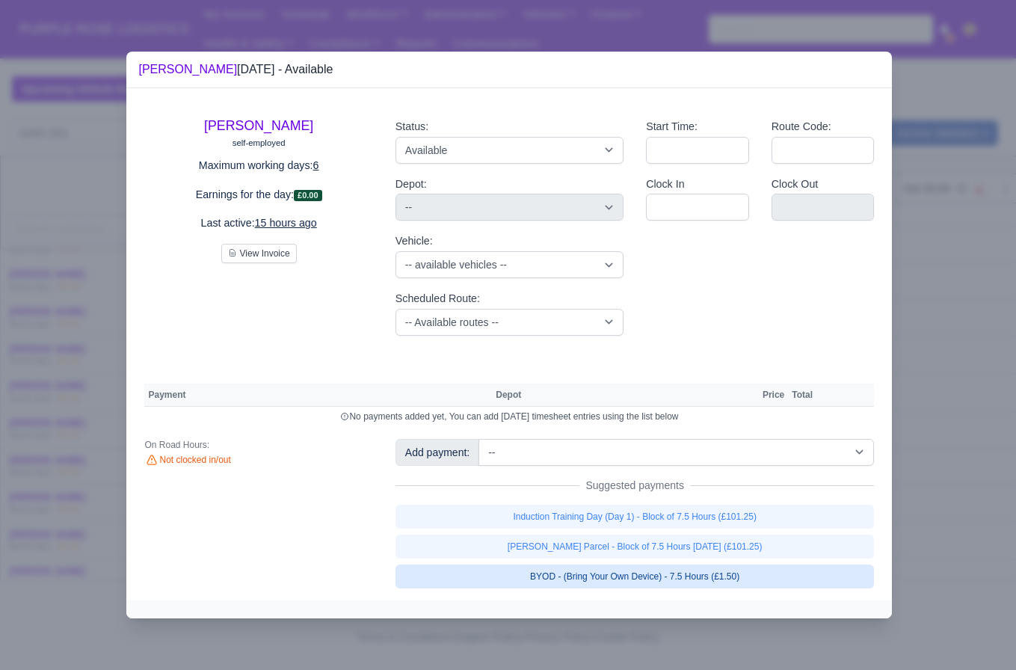
select select "5"
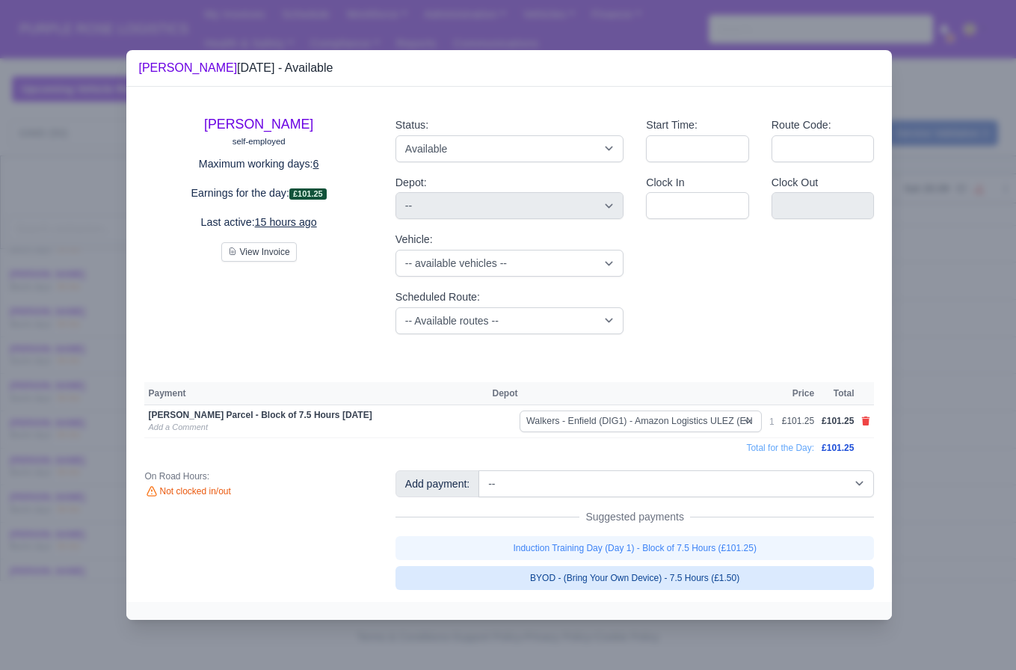
click at [753, 572] on link "BYOD - (Bring Your Own Device) - 7.5 Hours (£1.50)" at bounding box center [635, 578] width 479 height 24
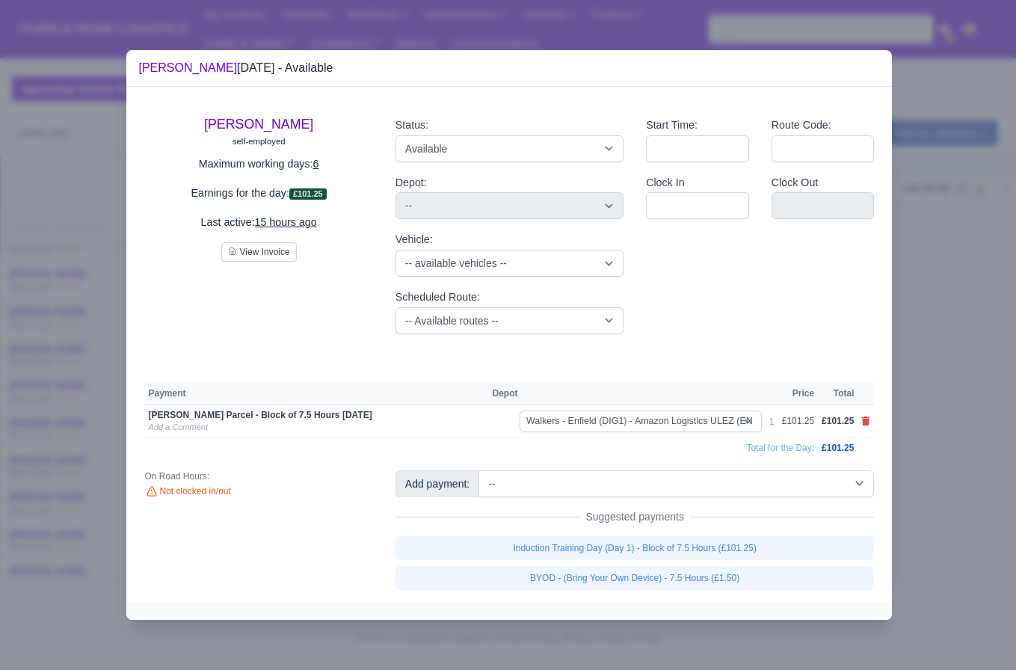
select select "5"
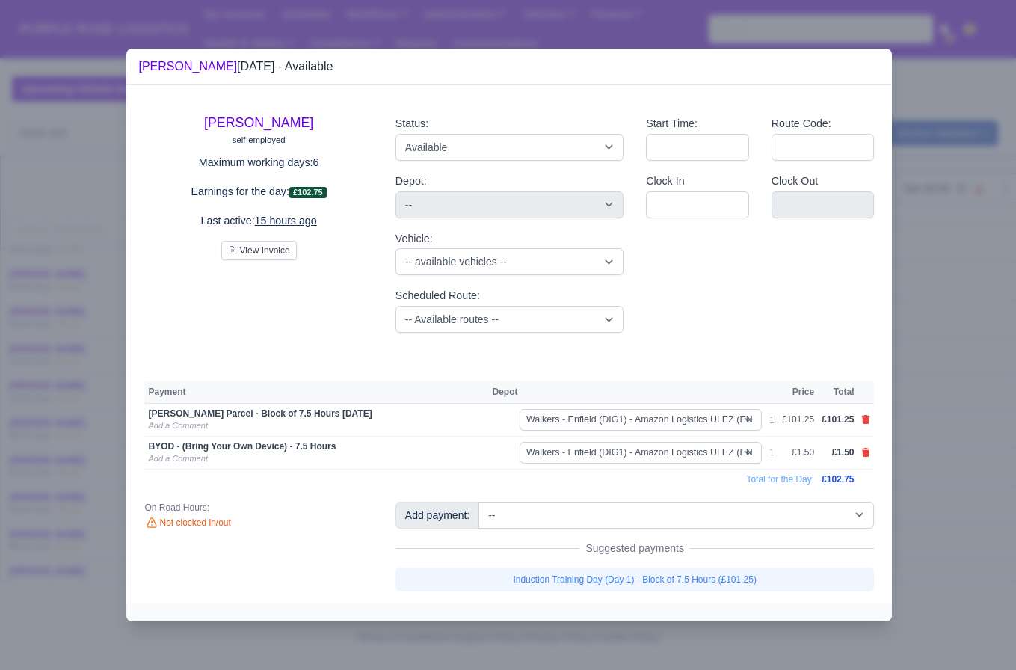
click at [985, 481] on div at bounding box center [508, 335] width 1016 height 670
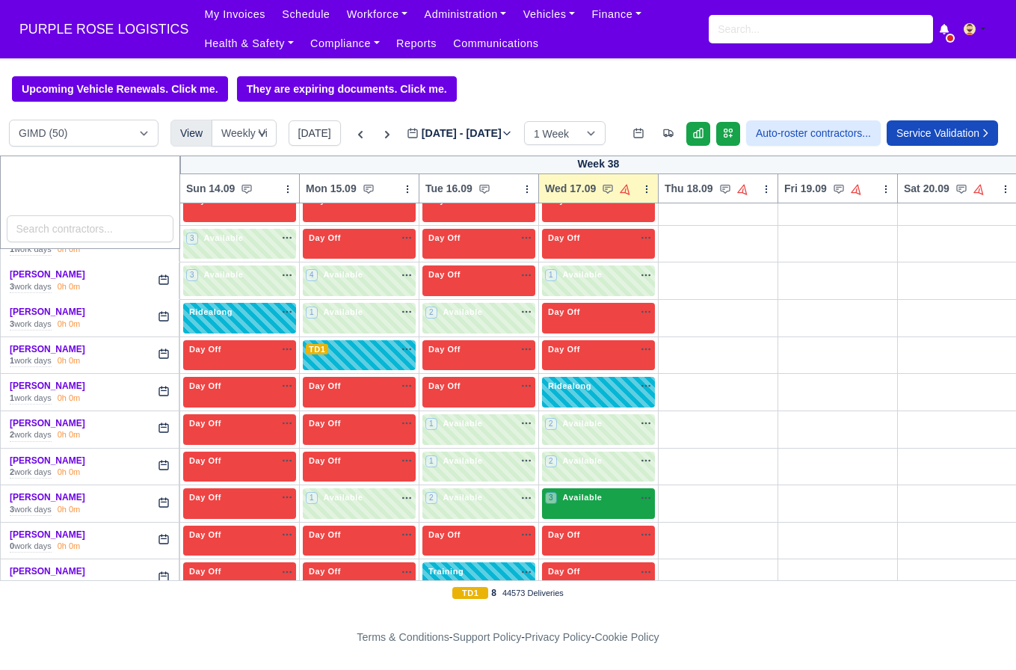
click at [617, 519] on div "3 Available" at bounding box center [598, 503] width 113 height 31
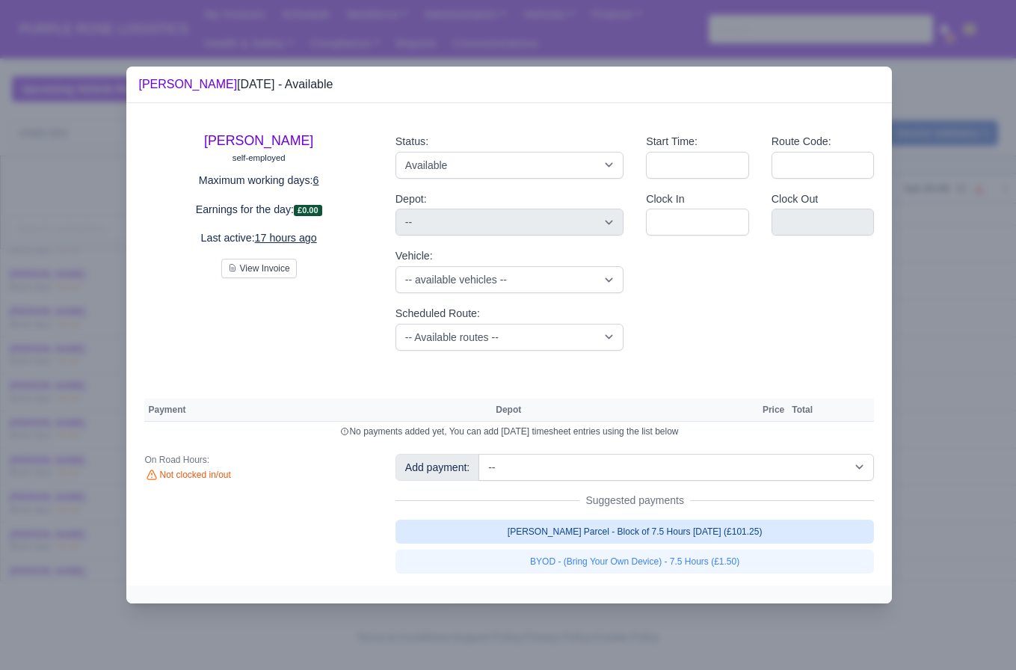
click at [821, 535] on link "[PERSON_NAME] Parcel - Block of 7.5 Hours [DATE] (£101.25)" at bounding box center [635, 532] width 479 height 24
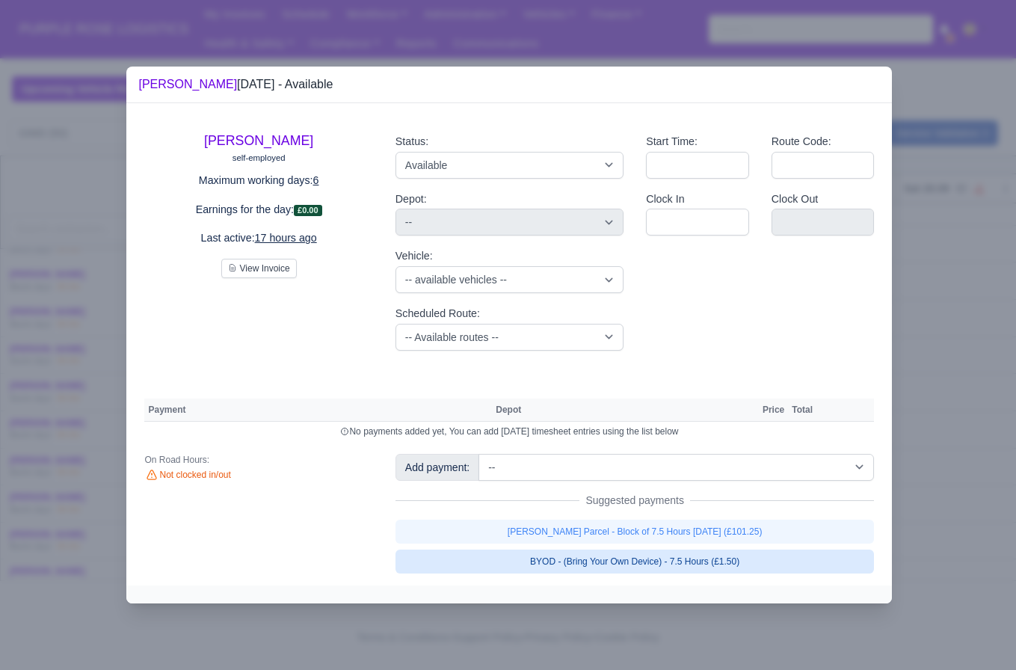
select select "5"
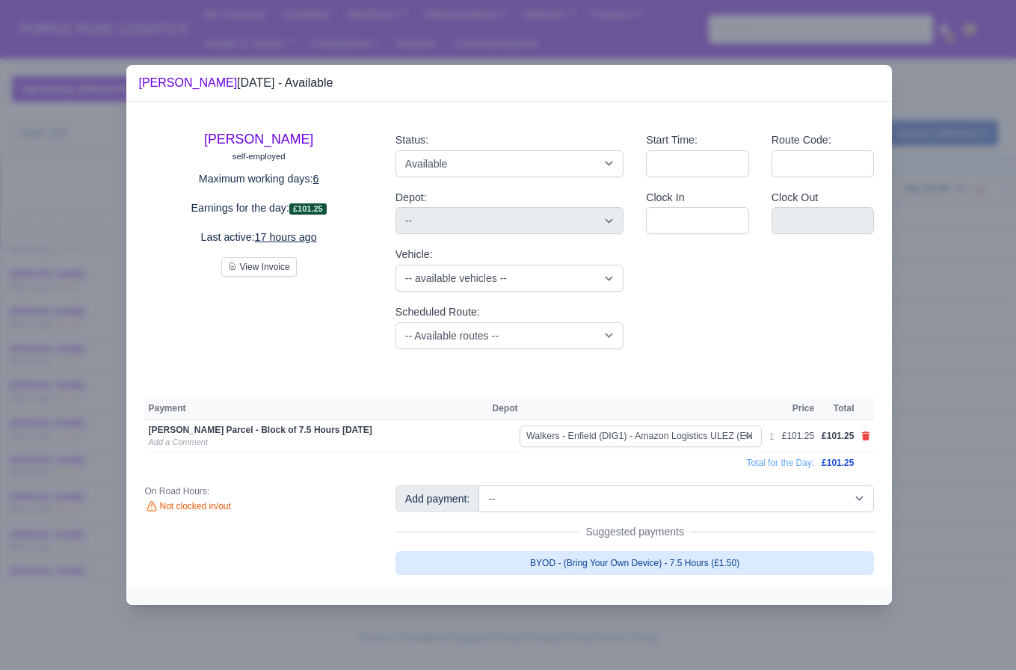
click at [851, 567] on link "BYOD - (Bring Your Own Device) - 7.5 Hours (£1.50)" at bounding box center [635, 563] width 479 height 24
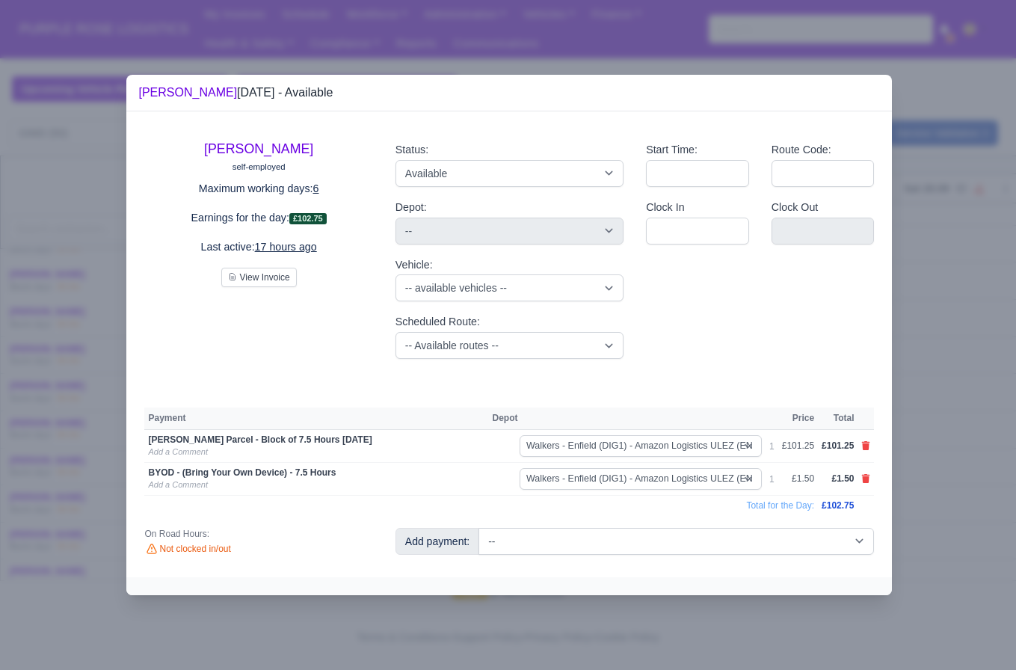
click at [938, 490] on div at bounding box center [508, 335] width 1016 height 670
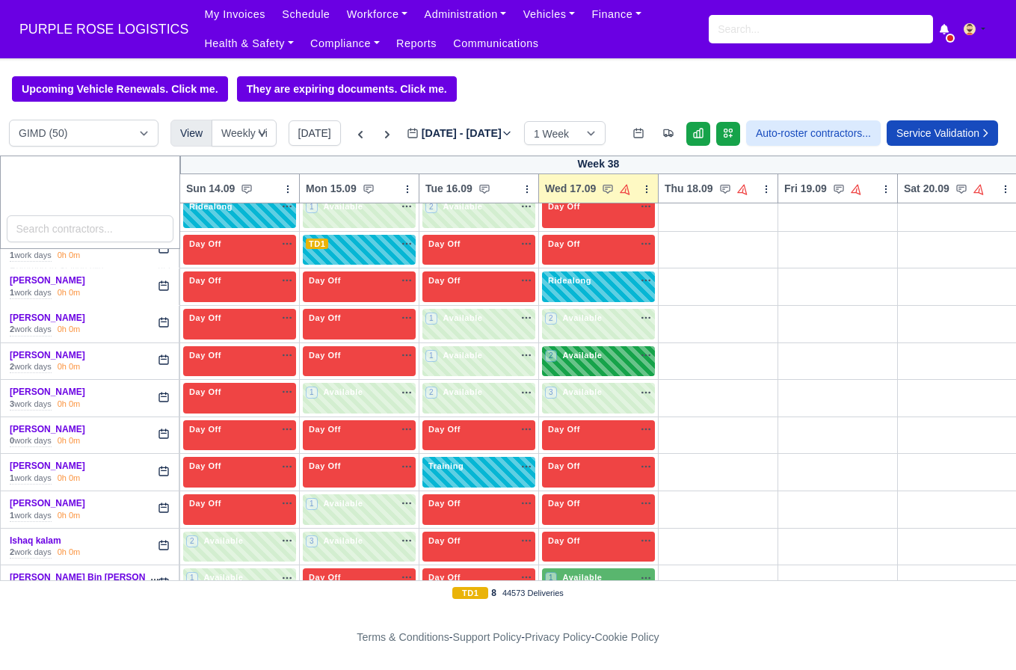
scroll to position [653, 0]
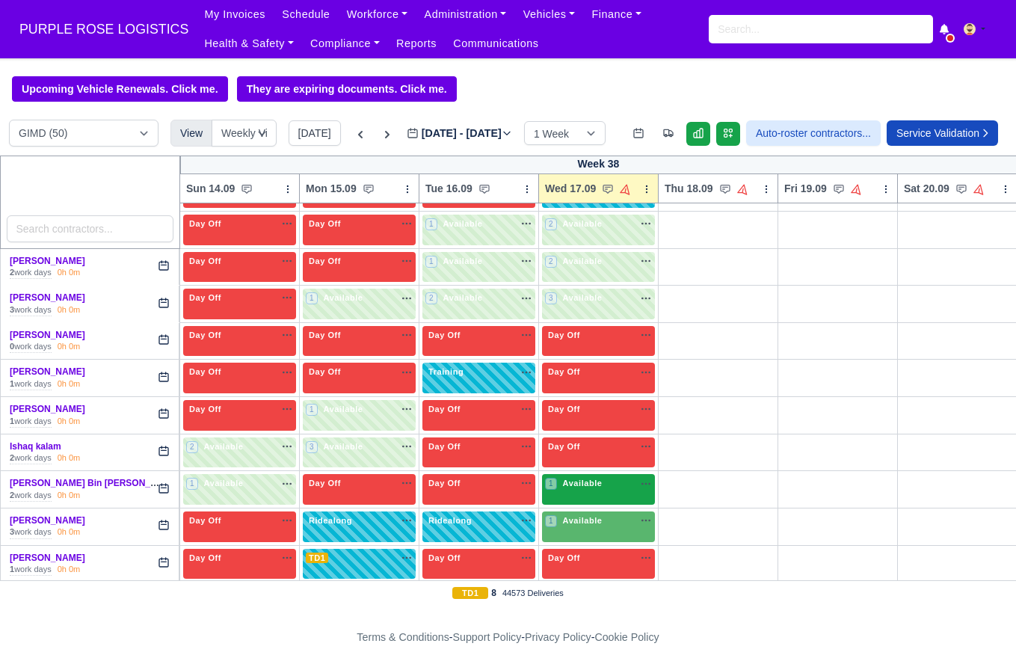
click at [609, 490] on div "1 Available na" at bounding box center [598, 483] width 107 height 13
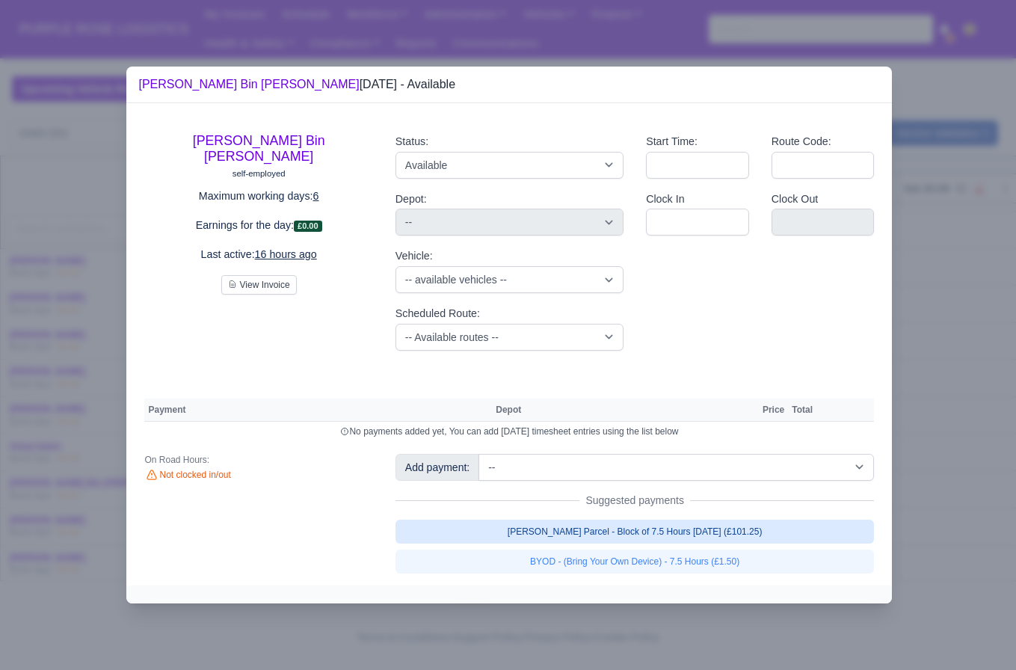
click at [772, 540] on link "[PERSON_NAME] Parcel - Block of 7.5 Hours [DATE] (£101.25)" at bounding box center [635, 532] width 479 height 24
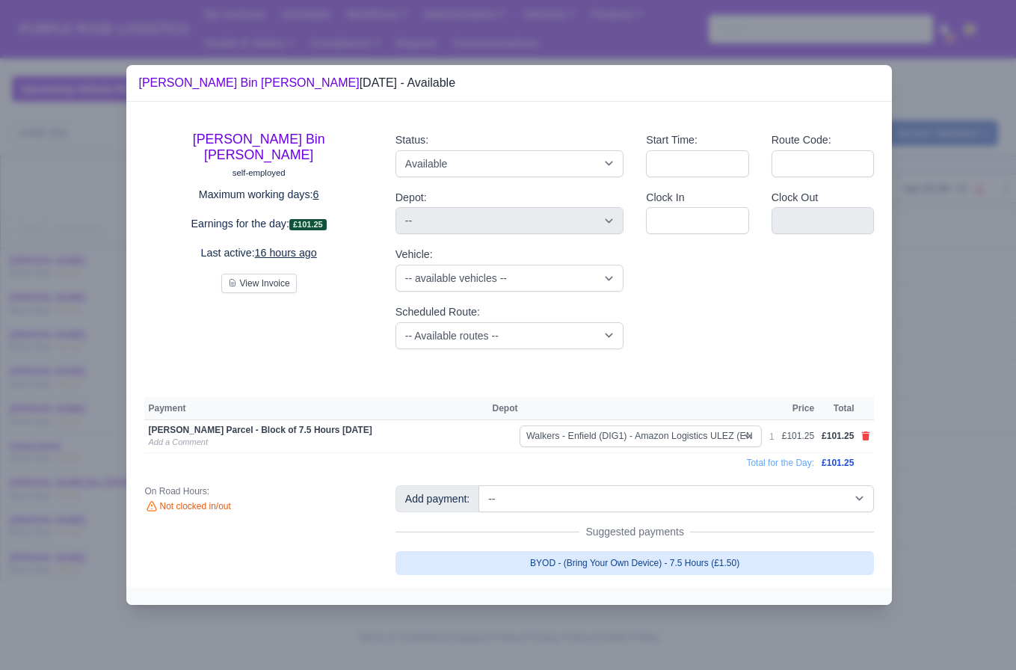
click at [813, 561] on link "BYOD - (Bring Your Own Device) - 7.5 Hours (£1.50)" at bounding box center [635, 563] width 479 height 24
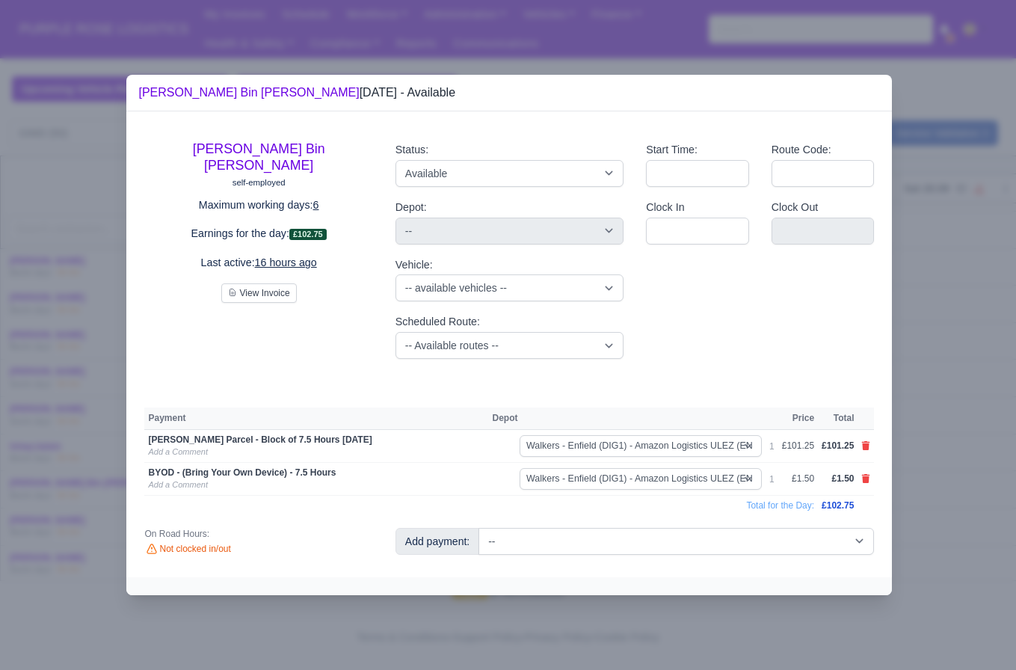
click at [935, 502] on div at bounding box center [508, 335] width 1016 height 670
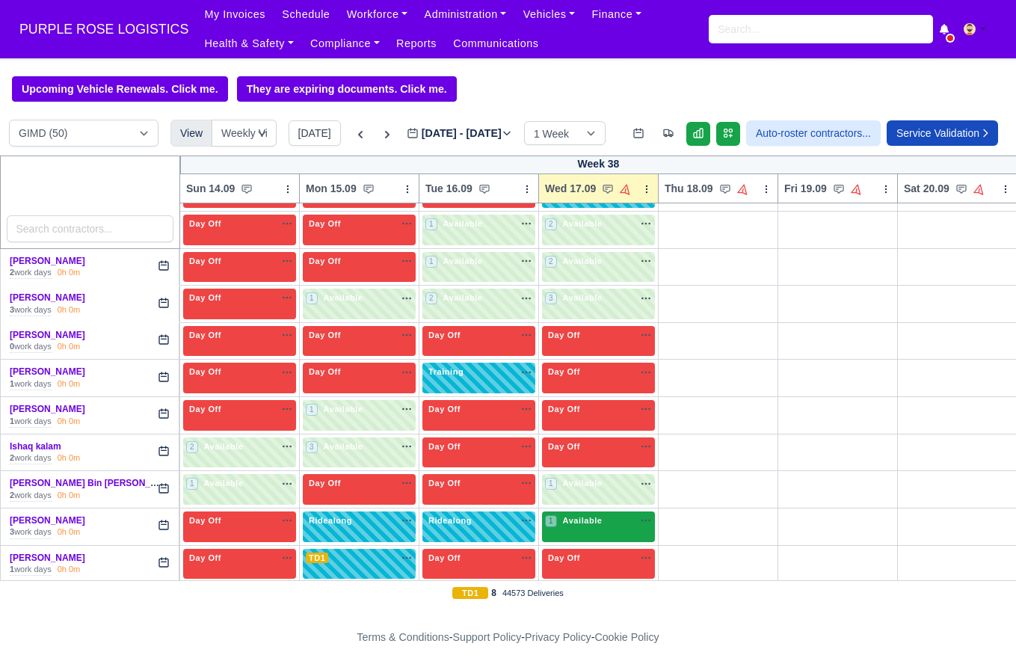
click at [587, 526] on span "Available" at bounding box center [583, 520] width 46 height 10
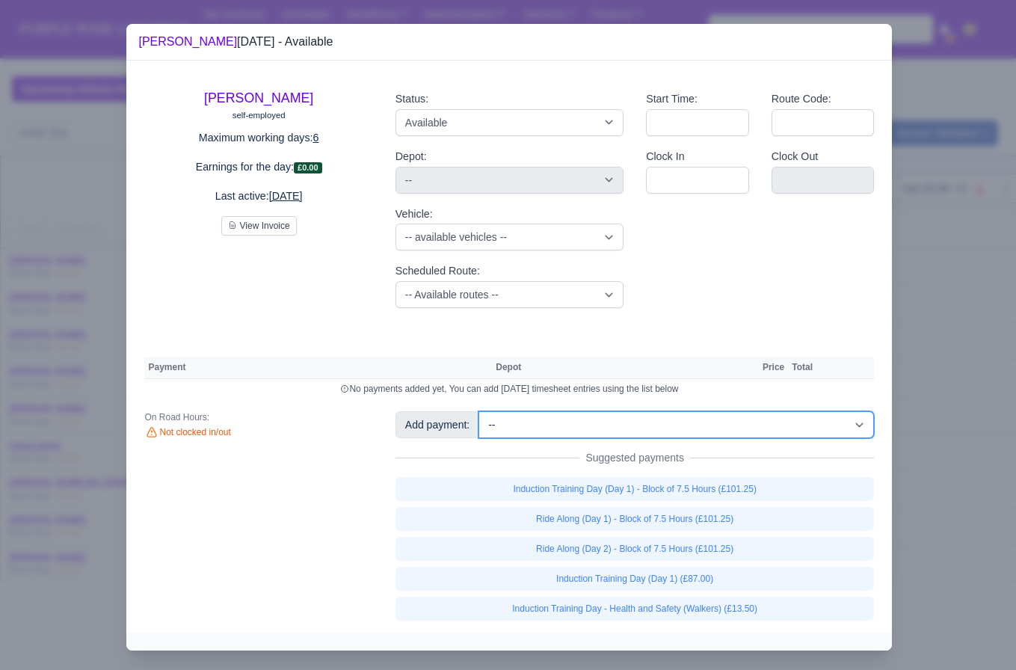
click at [688, 431] on select "-- Additional Hour Support (£14.50) Additional Hour Support (Walkers) (£13.50) …" at bounding box center [676, 424] width 396 height 27
click at [481, 411] on select "-- Additional Hour Support (£14.50) Additional Hour Support (Walkers) (£13.50) …" at bounding box center [676, 424] width 396 height 27
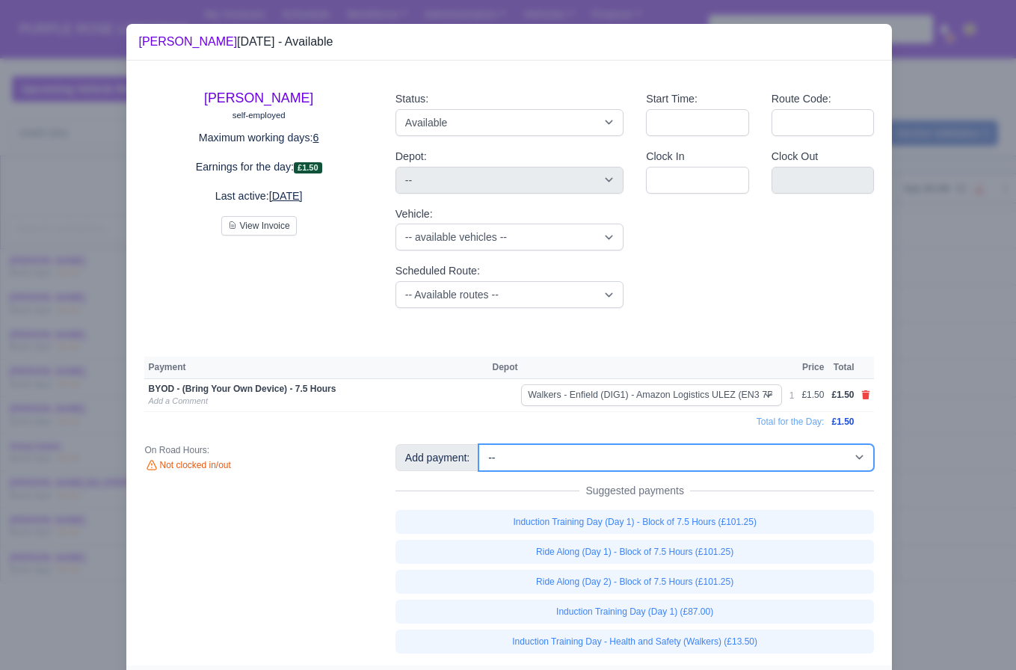
click at [628, 455] on select "-- Additional Hour Support (£14.50) Additional Hour Support (Walkers) (£13.50) …" at bounding box center [676, 457] width 396 height 27
click at [481, 444] on select "-- Additional Hour Support (£14.50) Additional Hour Support (Walkers) (£13.50) …" at bounding box center [676, 457] width 396 height 27
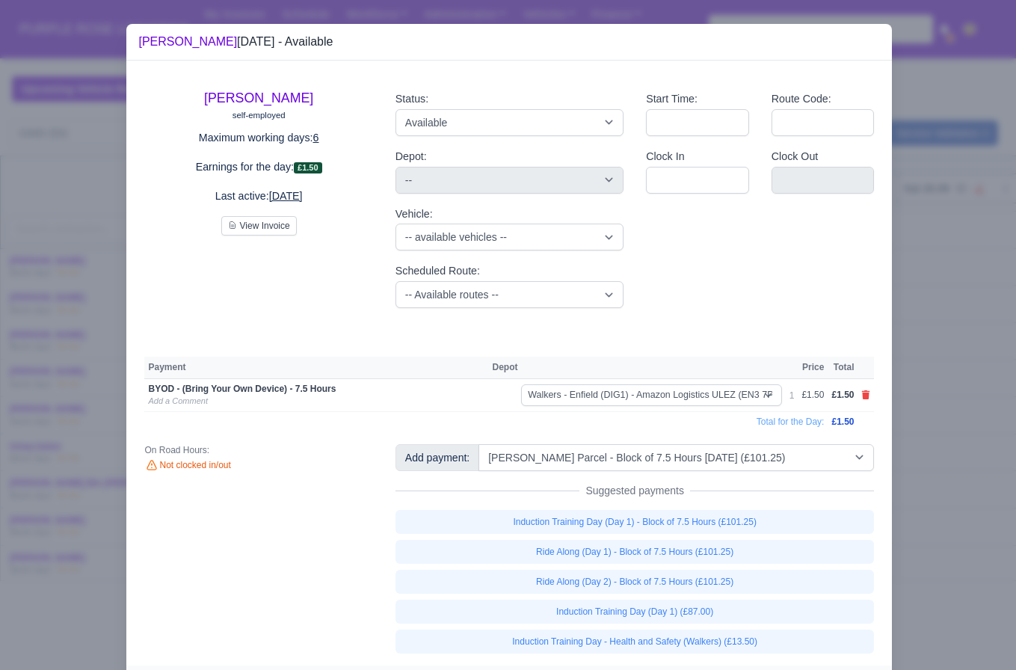
click at [916, 502] on div at bounding box center [508, 335] width 1016 height 670
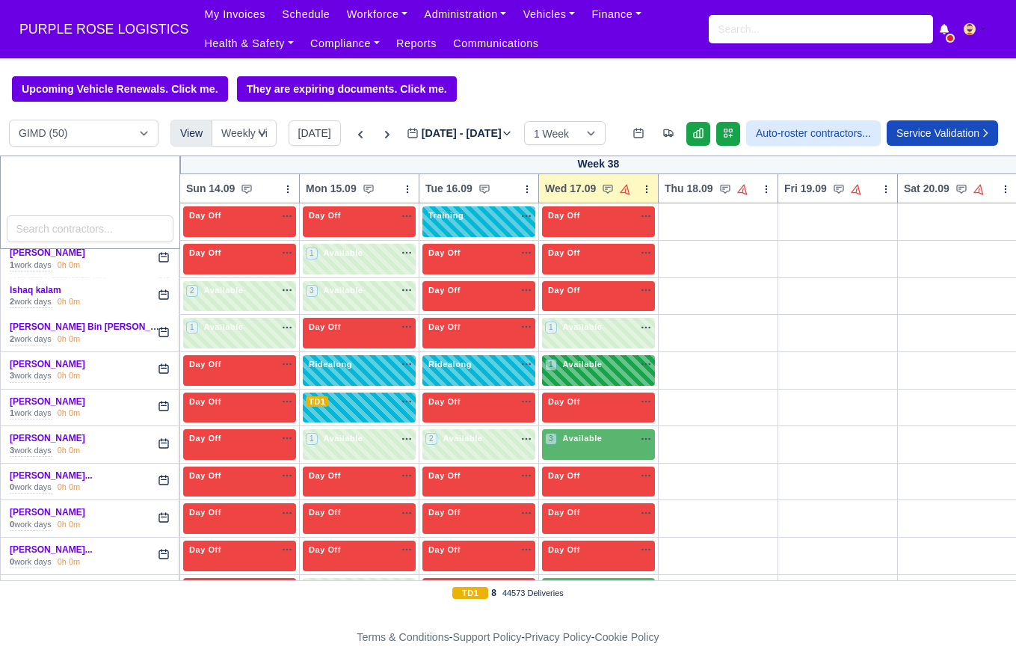
scroll to position [843, 0]
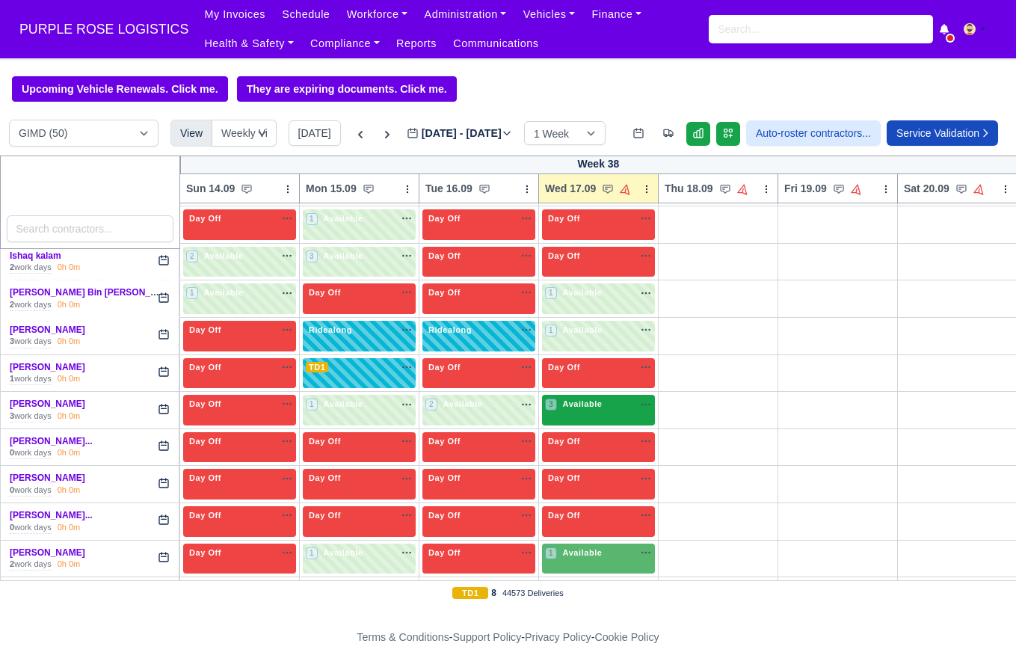
click at [624, 425] on div "3 Available" at bounding box center [598, 410] width 113 height 31
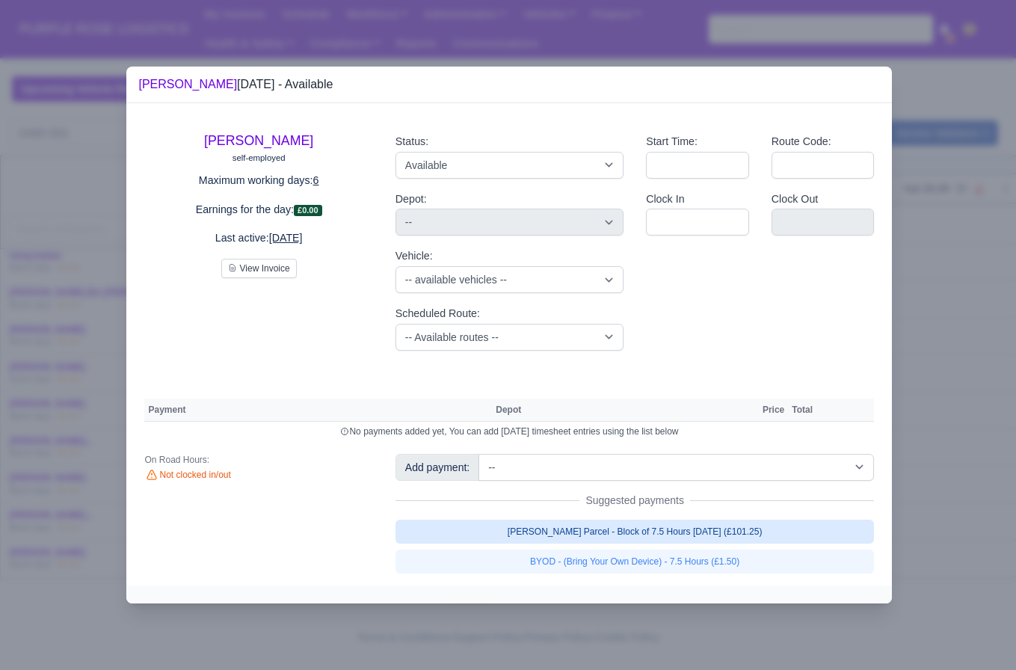
click at [739, 535] on link "[PERSON_NAME] Parcel - Block of 7.5 Hours [DATE] (£101.25)" at bounding box center [635, 532] width 479 height 24
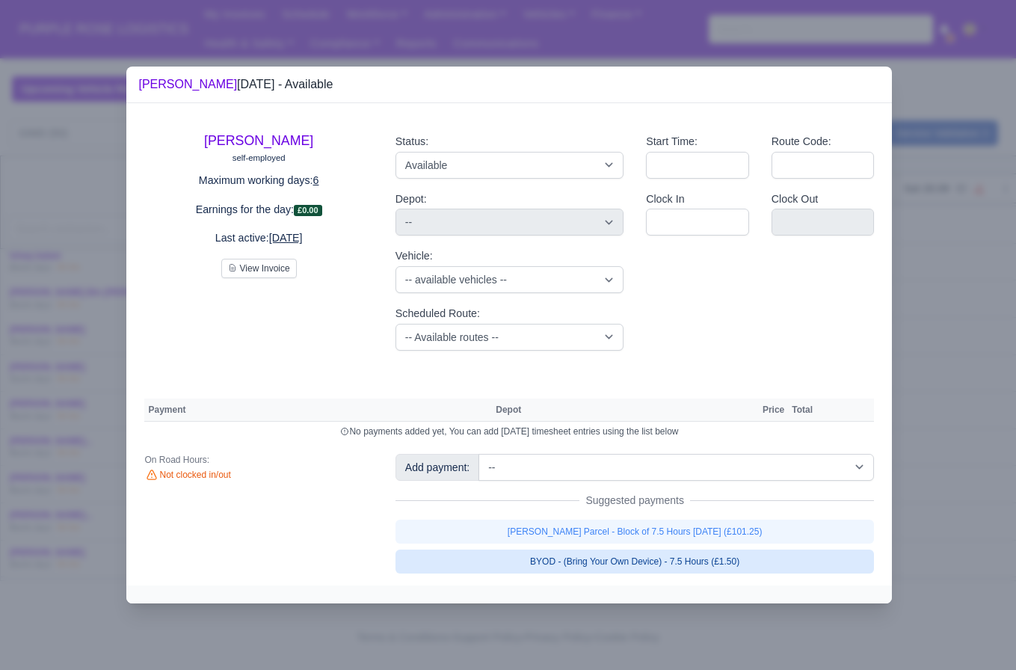
click at [726, 544] on link "[PERSON_NAME] Parcel - Block of 7.5 Hours [DATE] (£101.25)" at bounding box center [635, 532] width 479 height 24
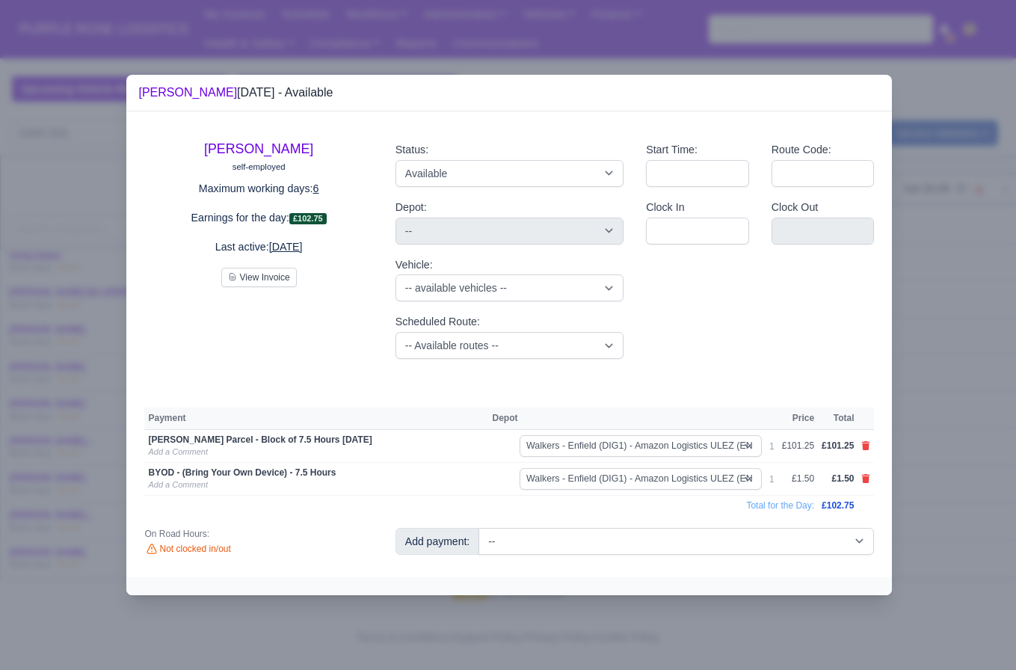
click at [938, 503] on div at bounding box center [508, 335] width 1016 height 670
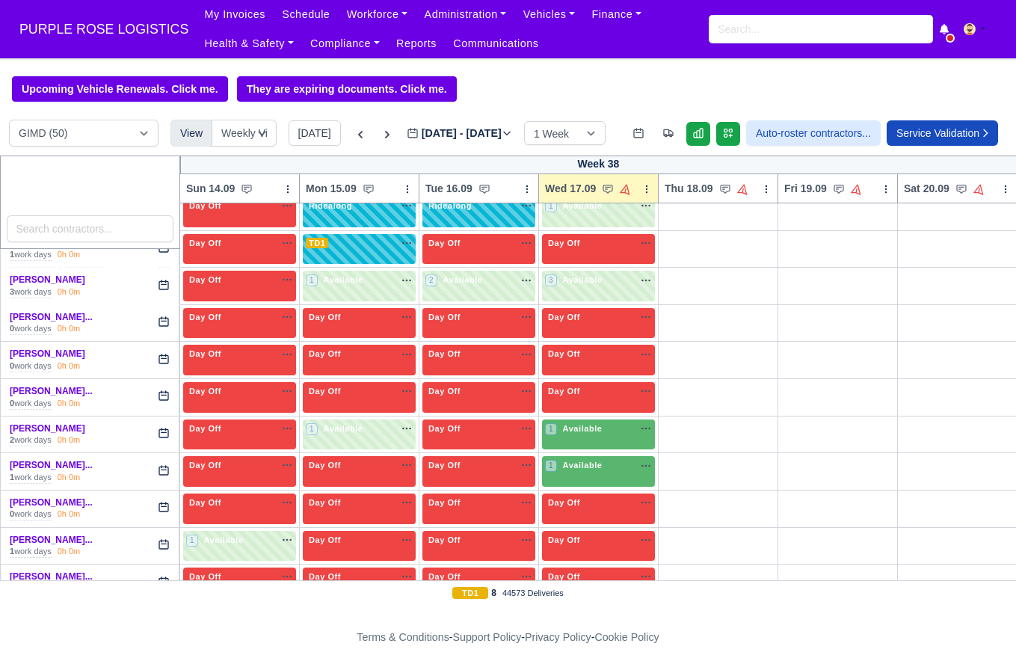
scroll to position [1000, 0]
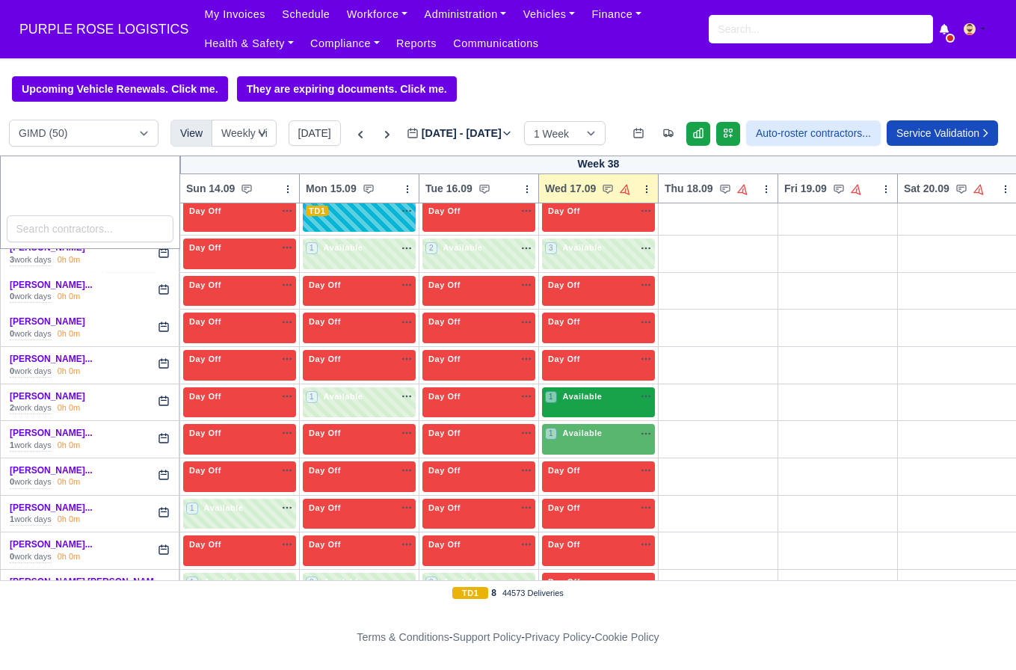
click at [596, 401] on span "Available" at bounding box center [583, 396] width 46 height 10
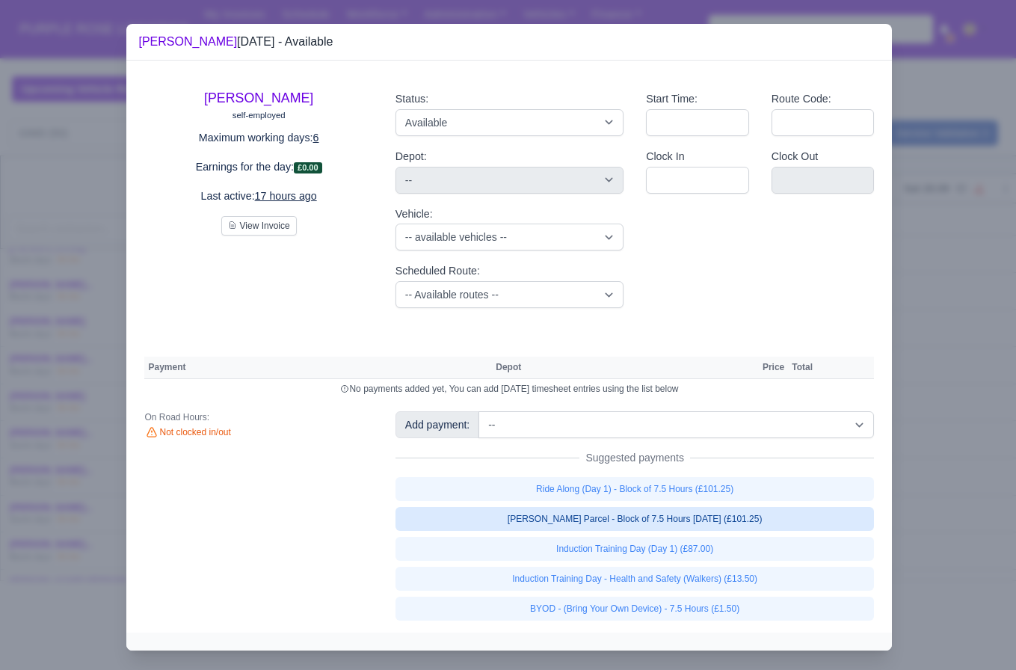
click at [724, 517] on link "[PERSON_NAME] Parcel - Block of 7.5 Hours [DATE] (£101.25)" at bounding box center [635, 519] width 479 height 24
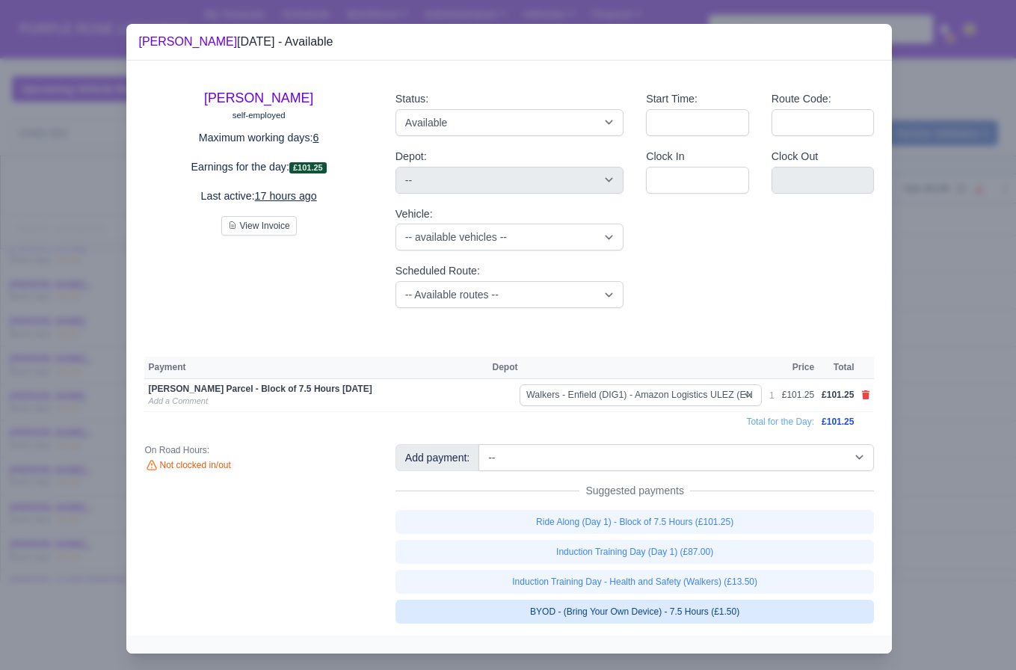
click at [734, 612] on link "BYOD - (Bring Your Own Device) - 7.5 Hours (£1.50)" at bounding box center [635, 612] width 479 height 24
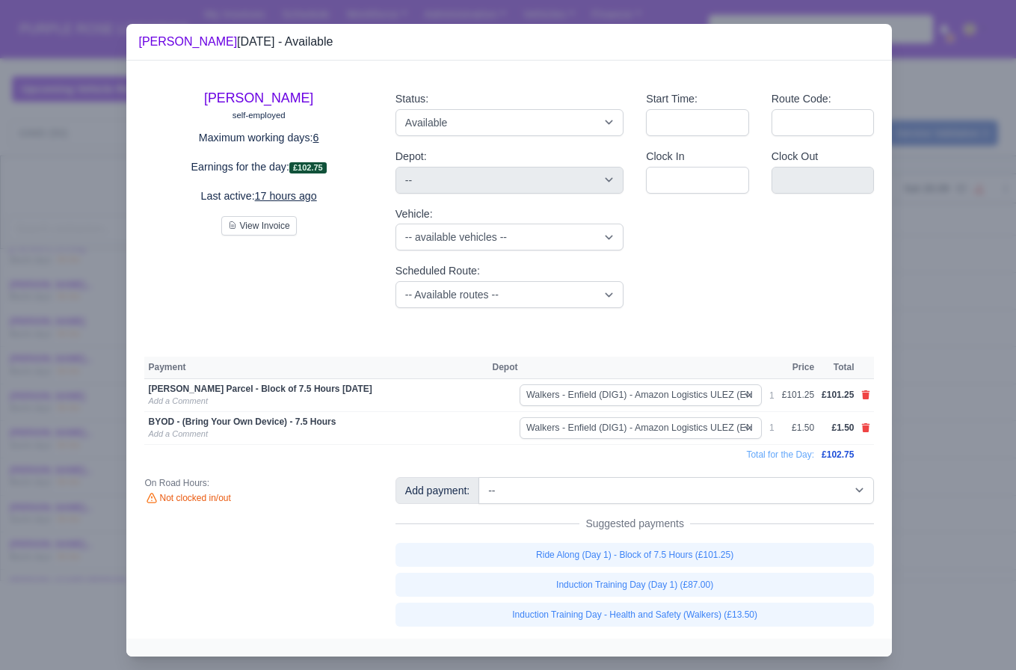
click at [952, 541] on div at bounding box center [508, 335] width 1016 height 670
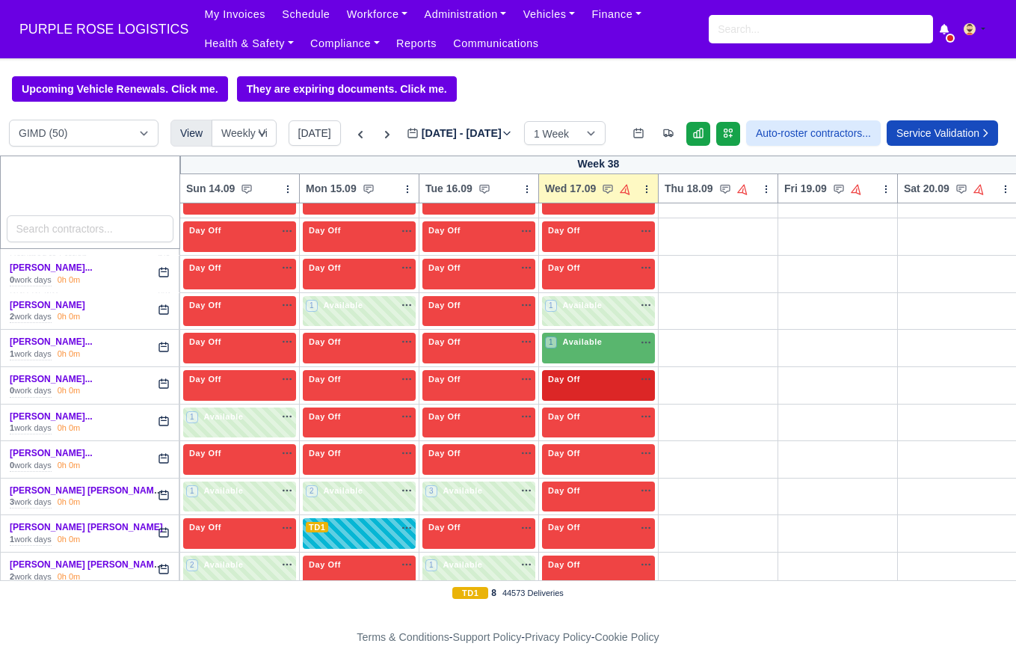
scroll to position [1100, 0]
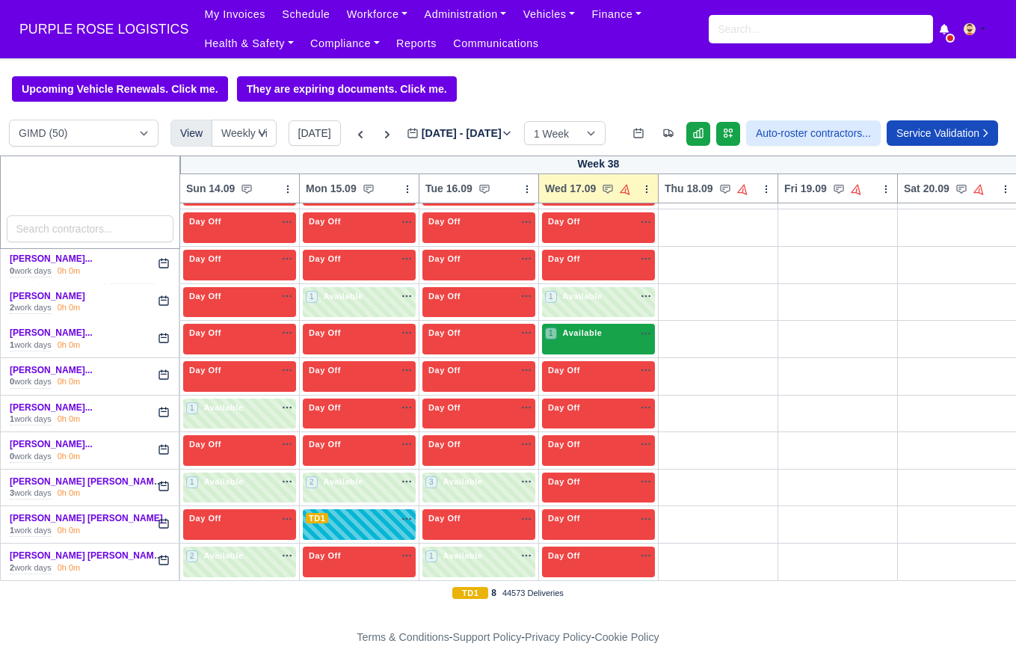
click at [581, 342] on div "1 Available na" at bounding box center [598, 335] width 107 height 16
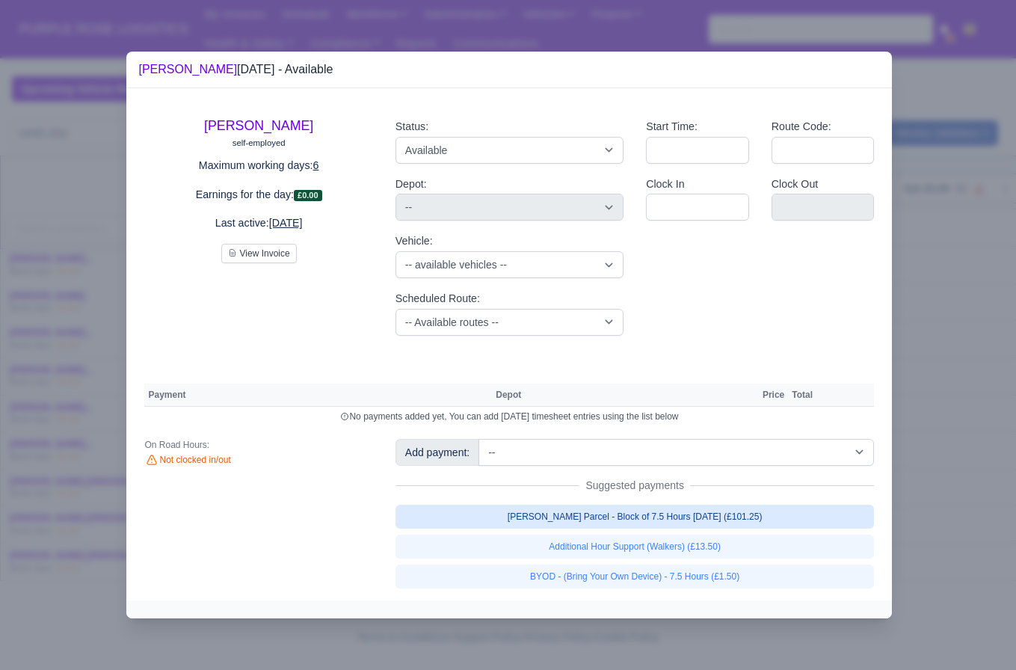
click at [712, 525] on link "[PERSON_NAME] Parcel - Block of 7.5 Hours [DATE] (£101.25)" at bounding box center [635, 517] width 479 height 24
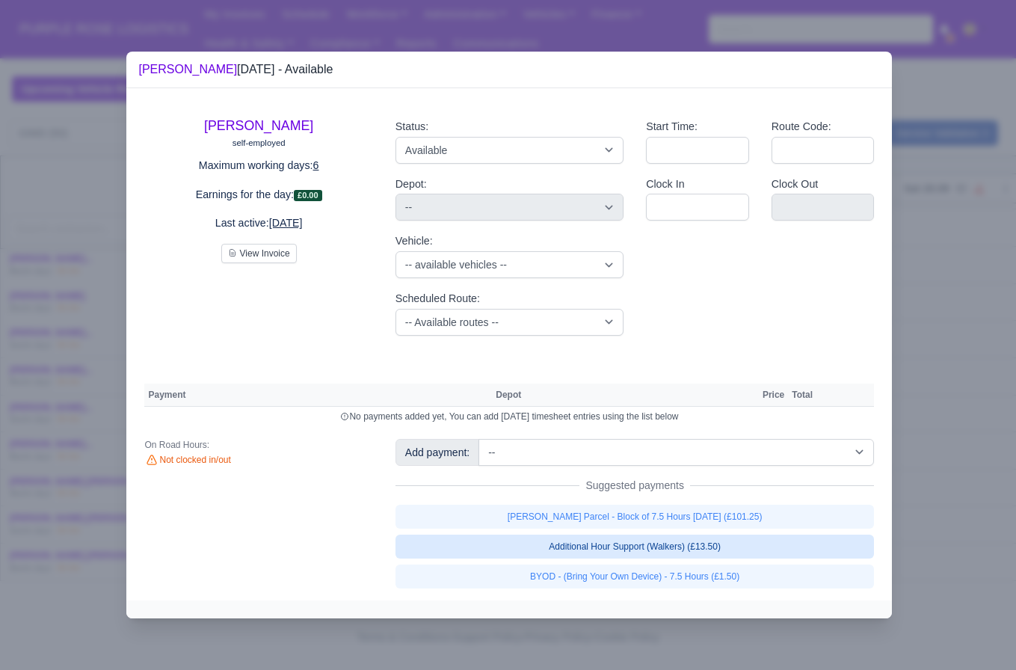
click at [706, 539] on div "[PERSON_NAME] Parcel - Block of 7.5 Hours [DATE] (£101.25) Additional Hour Supp…" at bounding box center [635, 547] width 479 height 84
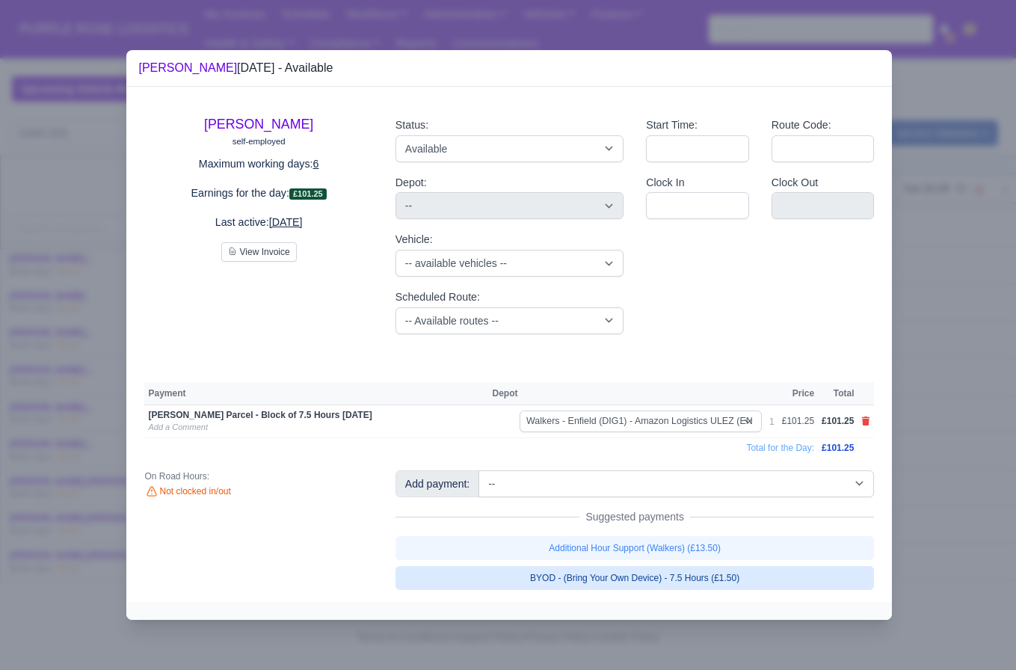
click at [832, 581] on link "BYOD - (Bring Your Own Device) - 7.5 Hours (£1.50)" at bounding box center [635, 578] width 479 height 24
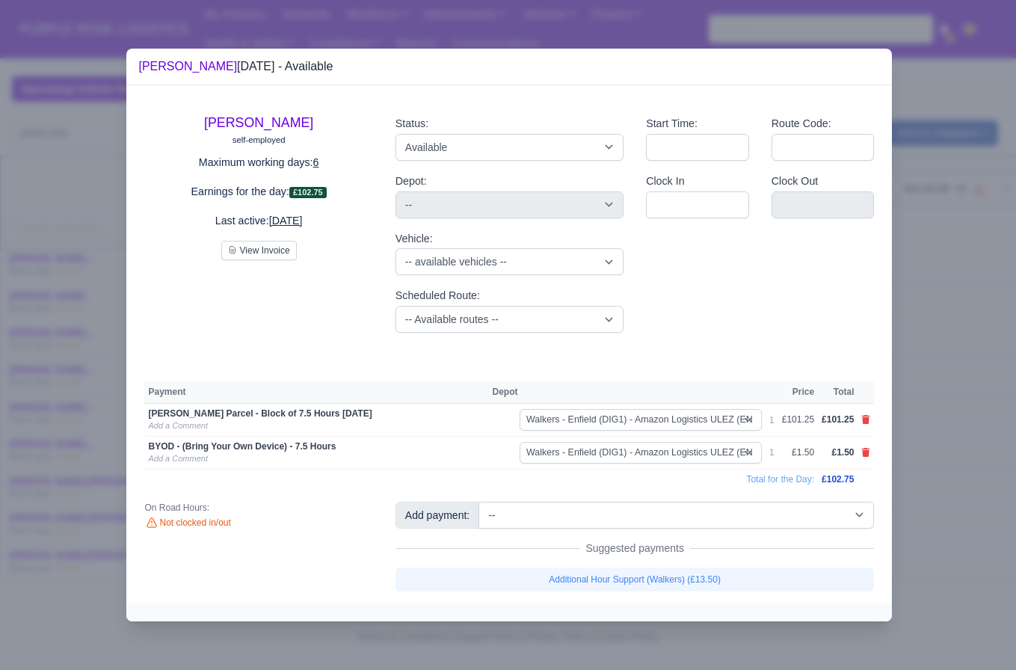
click at [937, 520] on div at bounding box center [508, 335] width 1016 height 670
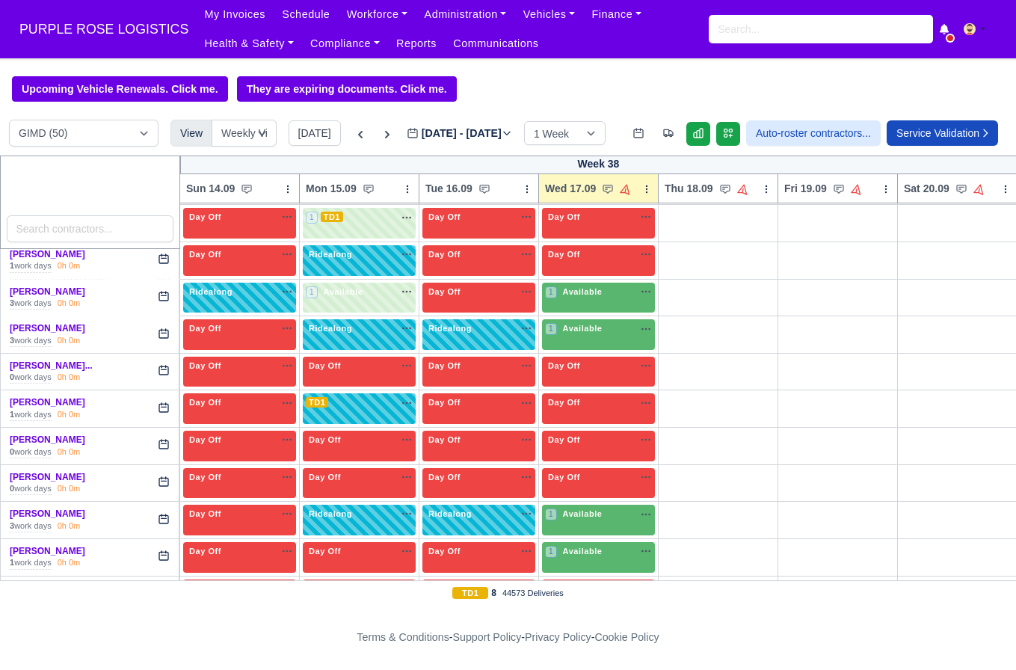
scroll to position [1554, 0]
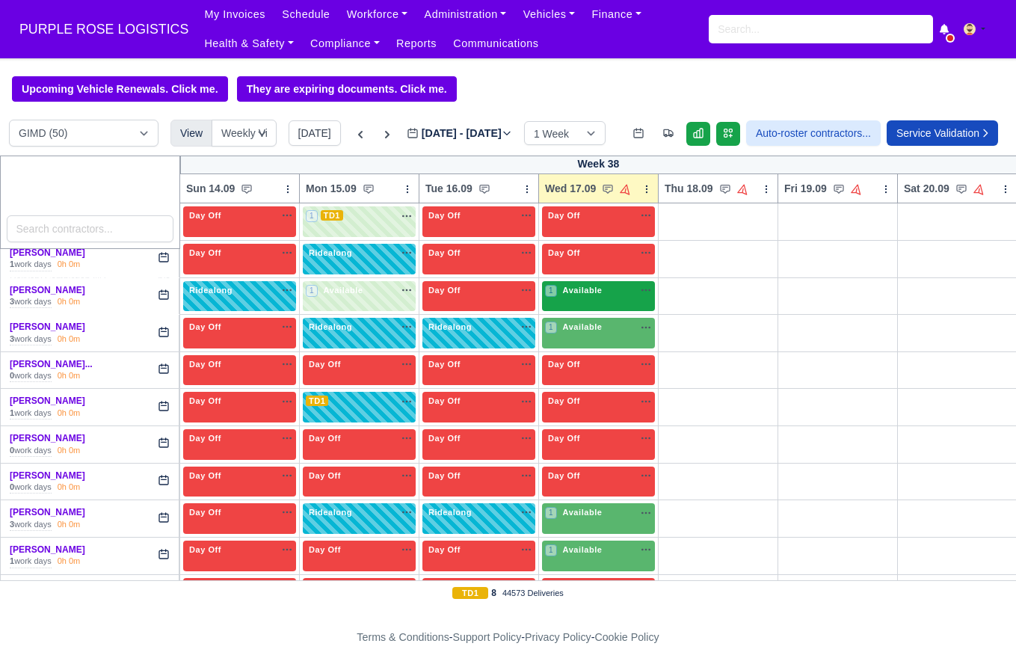
click at [595, 295] on span "Available" at bounding box center [583, 290] width 46 height 10
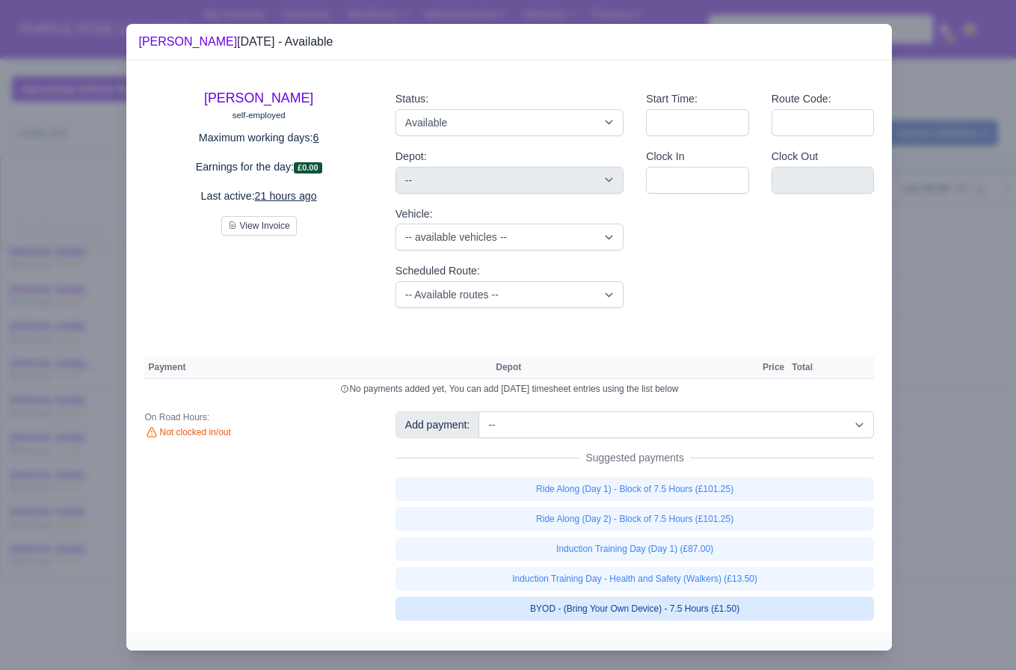
click at [678, 605] on link "BYOD - (Bring Your Own Device) - 7.5 Hours (£1.50)" at bounding box center [635, 609] width 479 height 24
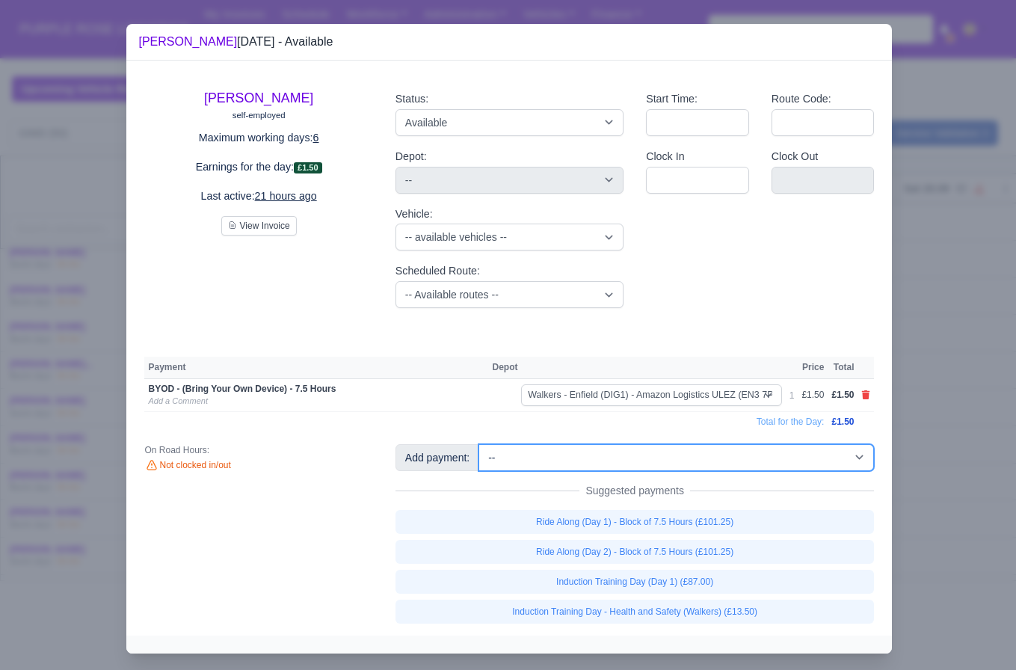
click at [699, 467] on select "-- Additional Hour Support (£14.50) Additional Hour Support (Walkers) (£13.50) …" at bounding box center [676, 457] width 396 height 27
click at [481, 444] on select "-- Additional Hour Support (£14.50) Additional Hour Support (Walkers) (£13.50) …" at bounding box center [676, 457] width 396 height 27
click at [915, 496] on div at bounding box center [508, 335] width 1016 height 670
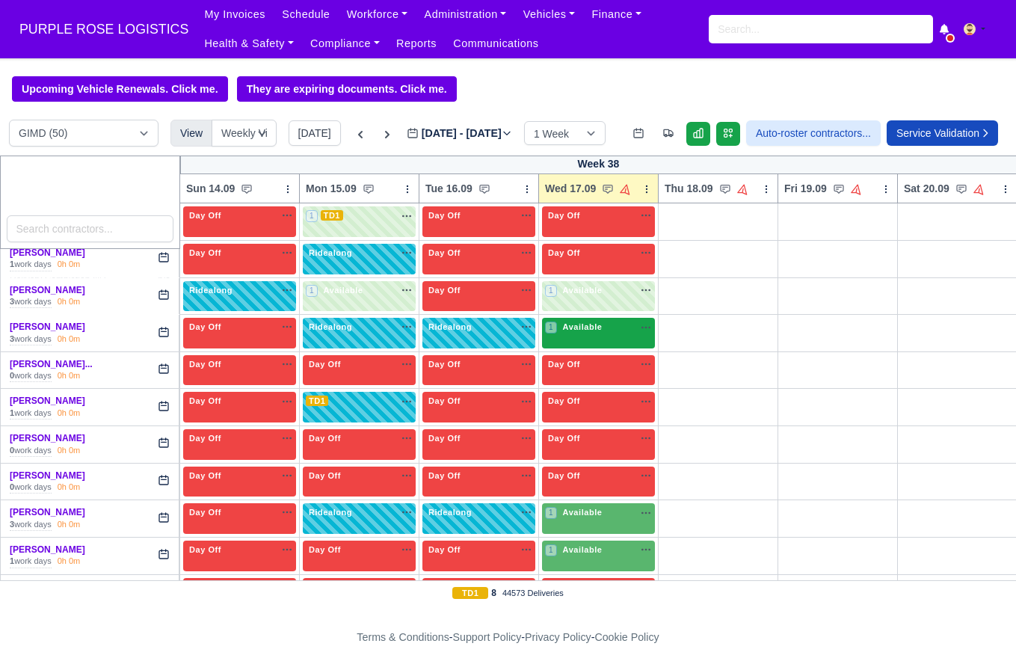
click at [608, 348] on div "1 Available" at bounding box center [598, 333] width 113 height 31
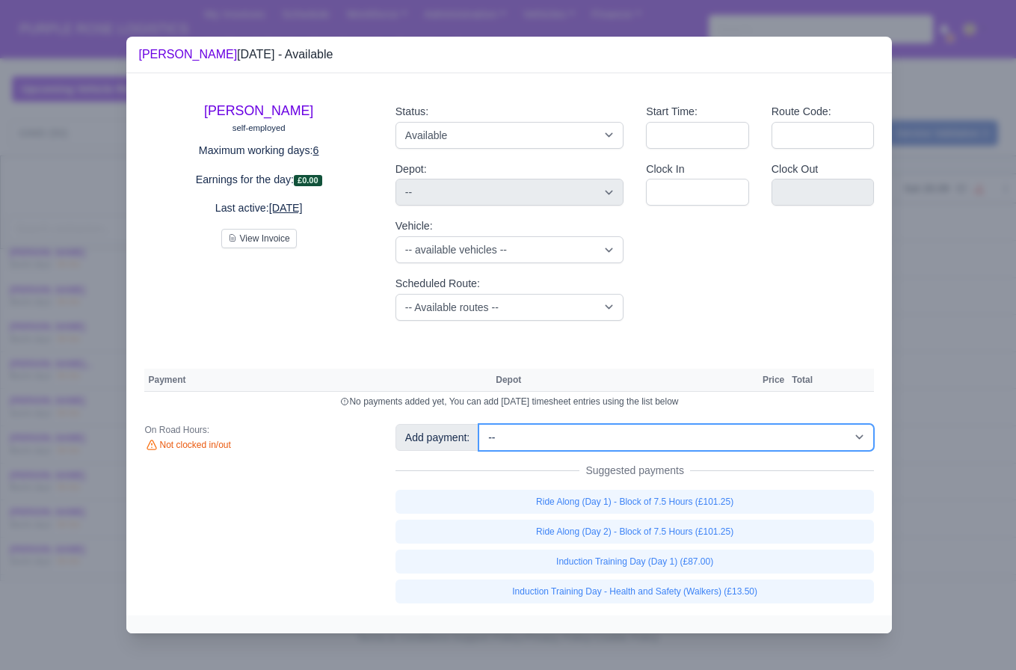
click at [637, 443] on select "-- Additional Hour Support (£14.50) Additional Hour Support (Walkers) (£13.50) …" at bounding box center [676, 437] width 396 height 27
click at [481, 424] on select "-- Additional Hour Support (£14.50) Additional Hour Support (Walkers) (£13.50) …" at bounding box center [676, 437] width 396 height 27
click at [621, 439] on select "-- Additional Hour Support (£14.50) Additional Hour Support (Walkers) (£13.50) …" at bounding box center [676, 437] width 396 height 27
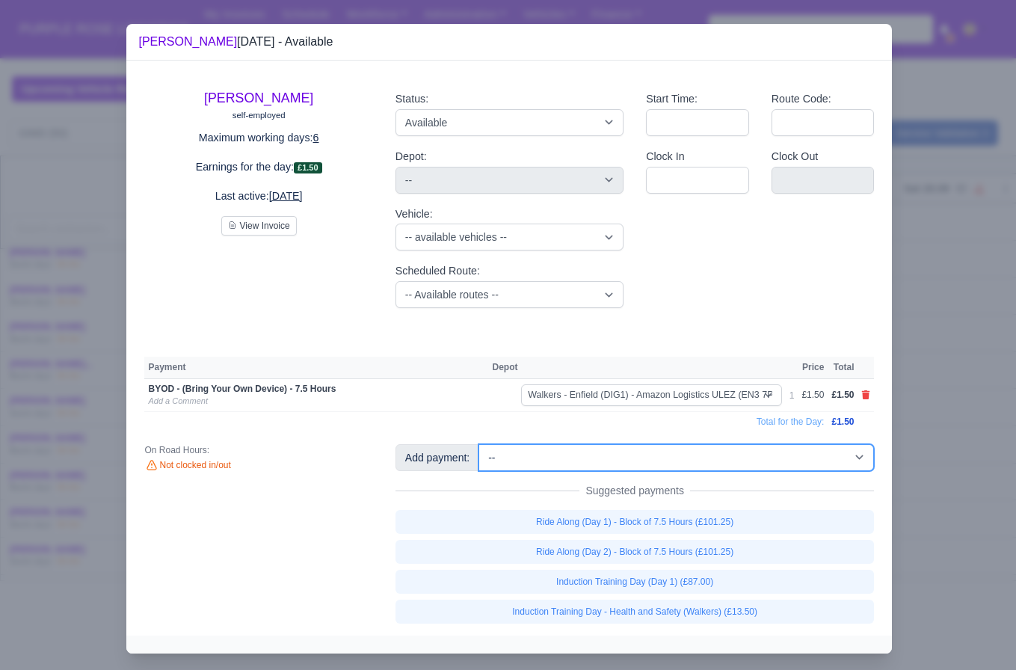
click at [624, 462] on select "-- Additional Hour Support (£14.50) Additional Hour Support (Walkers) (£13.50) …" at bounding box center [676, 457] width 396 height 27
click at [481, 444] on select "-- Additional Hour Support (£14.50) Additional Hour Support (Walkers) (£13.50) …" at bounding box center [676, 457] width 396 height 27
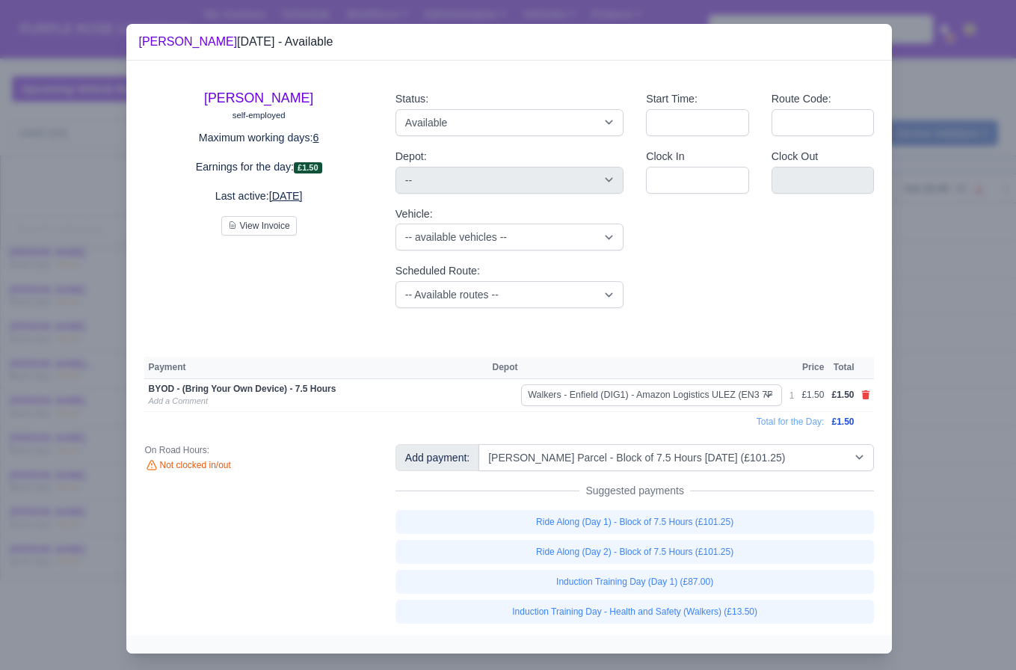
click at [950, 480] on div at bounding box center [508, 335] width 1016 height 670
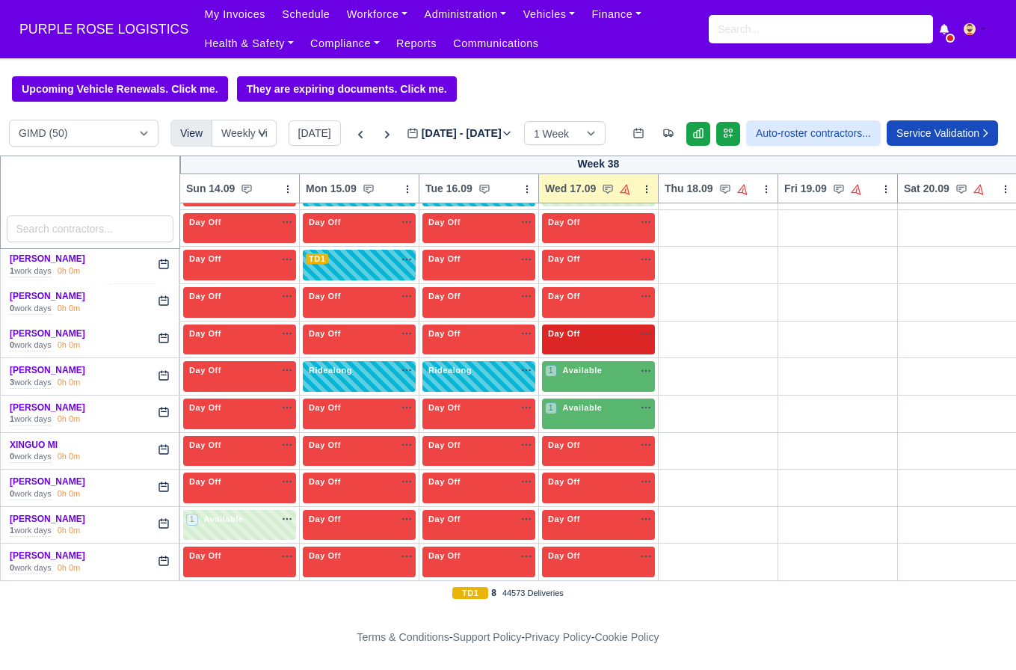
scroll to position [1702, 0]
click at [597, 392] on div "1 Available" at bounding box center [598, 376] width 113 height 31
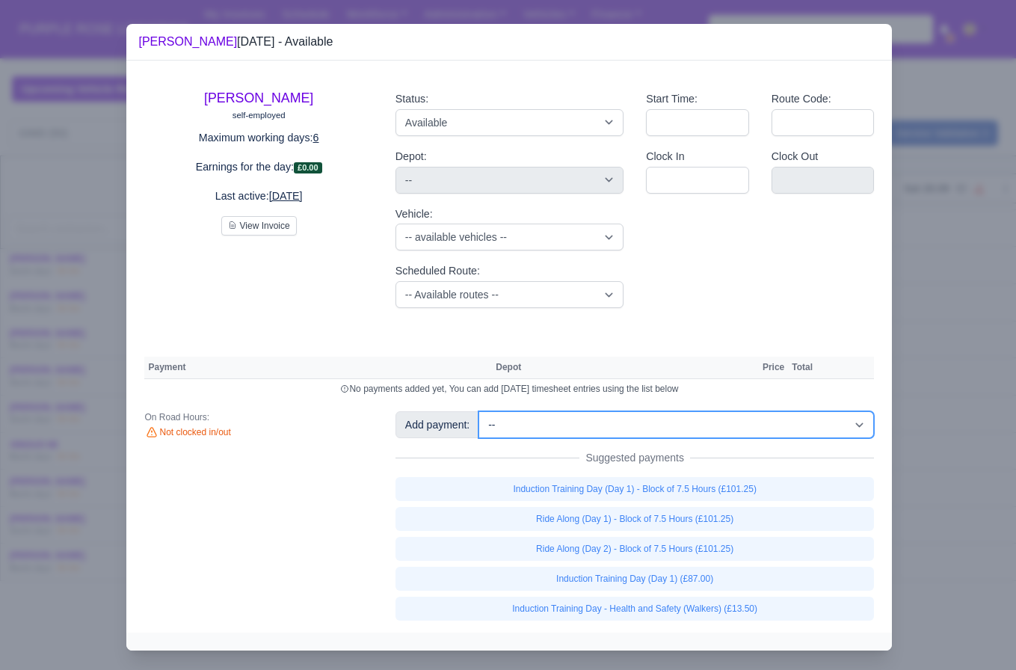
click at [711, 437] on select "-- Additional Hour Support (£14.50) Additional Hour Support (Walkers) (£13.50) …" at bounding box center [676, 424] width 396 height 27
click at [481, 411] on select "-- Additional Hour Support (£14.50) Additional Hour Support (Walkers) (£13.50) …" at bounding box center [676, 424] width 396 height 27
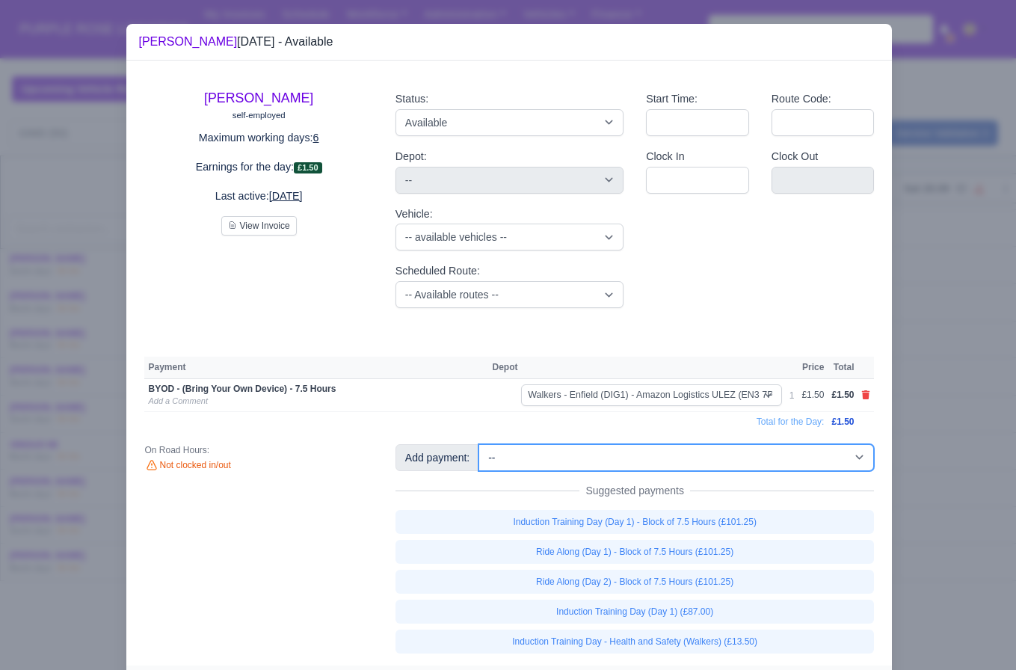
click at [624, 462] on select "-- Additional Hour Support (£14.50) Additional Hour Support (Walkers) (£13.50) …" at bounding box center [676, 457] width 396 height 27
click at [481, 444] on select "-- Additional Hour Support (£14.50) Additional Hour Support (Walkers) (£13.50) …" at bounding box center [676, 457] width 396 height 27
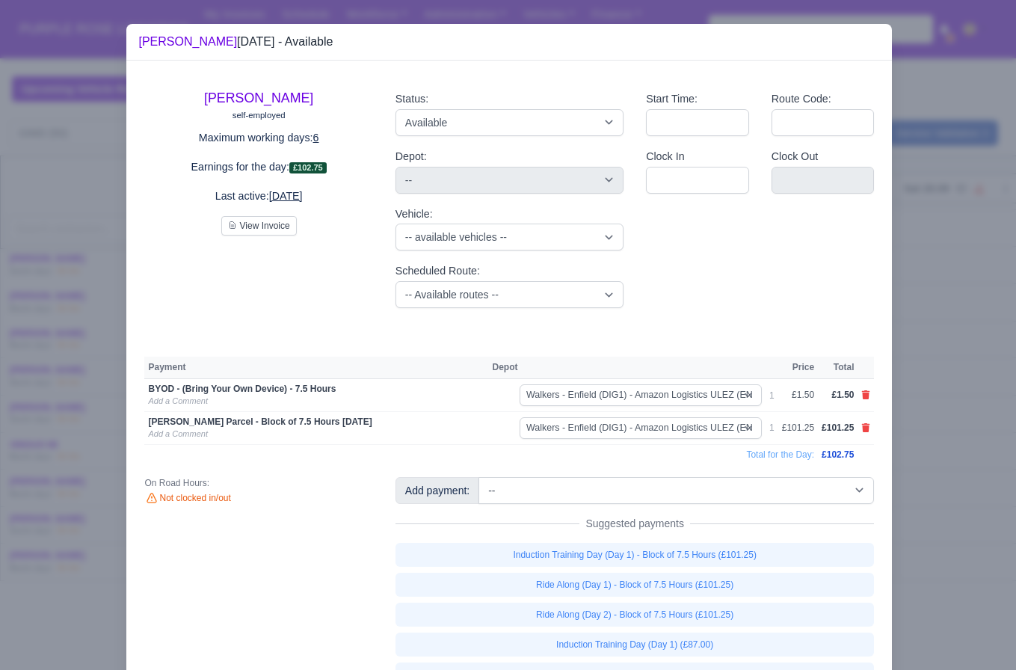
click at [923, 495] on div at bounding box center [508, 335] width 1016 height 670
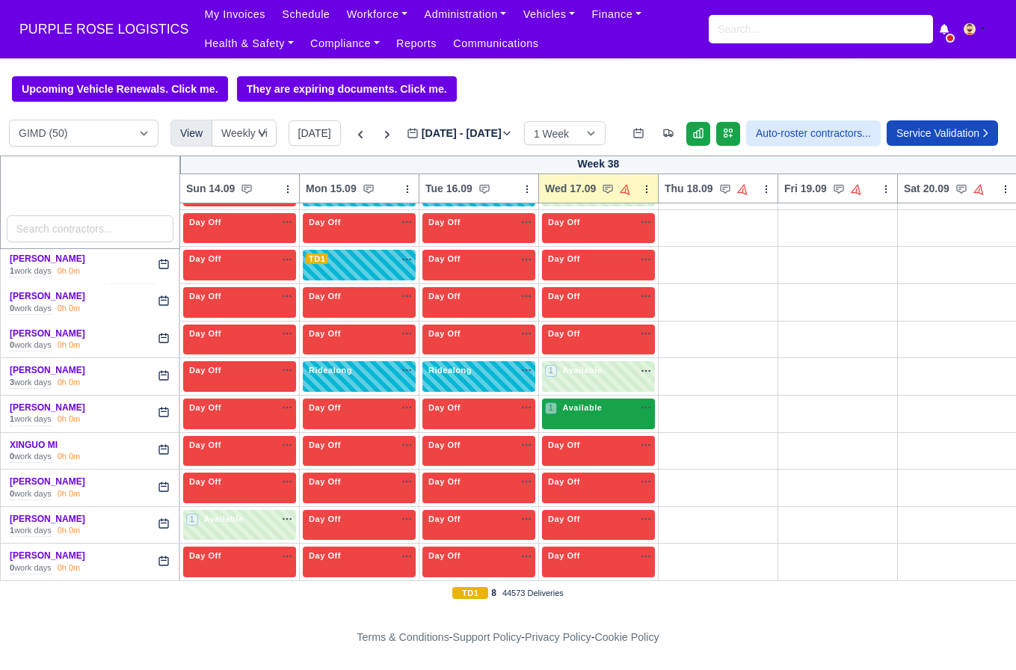
click at [594, 425] on div "1 Available" at bounding box center [598, 413] width 113 height 31
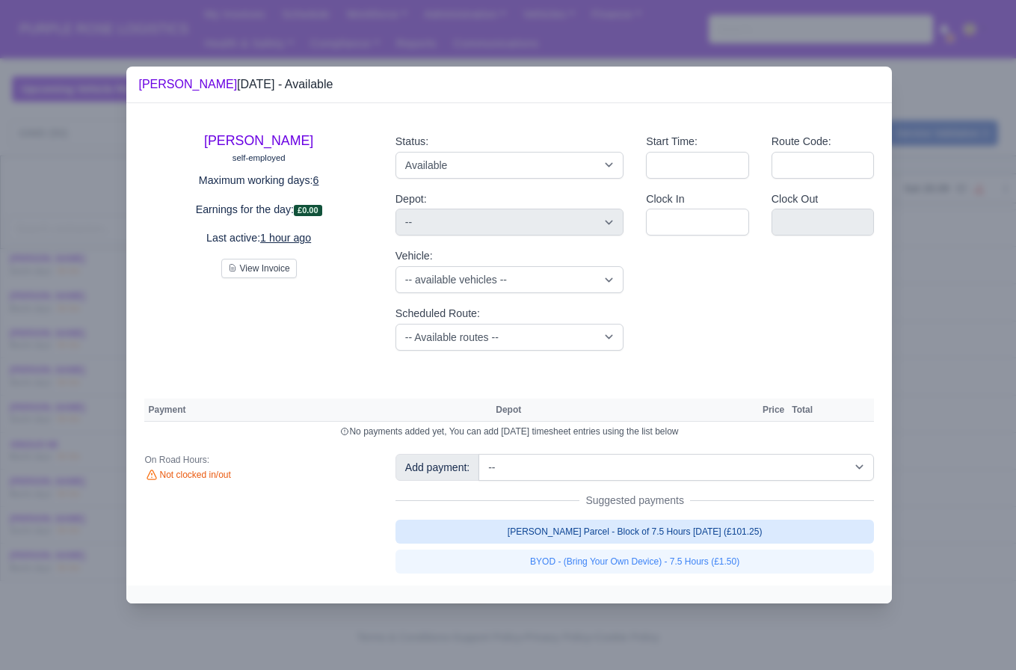
click at [710, 537] on link "[PERSON_NAME] Parcel - Block of 7.5 Hours [DATE] (£101.25)" at bounding box center [635, 532] width 479 height 24
click at [710, 544] on link "[PERSON_NAME] Parcel - Block of 7.5 Hours [DATE] (£101.25)" at bounding box center [635, 532] width 479 height 24
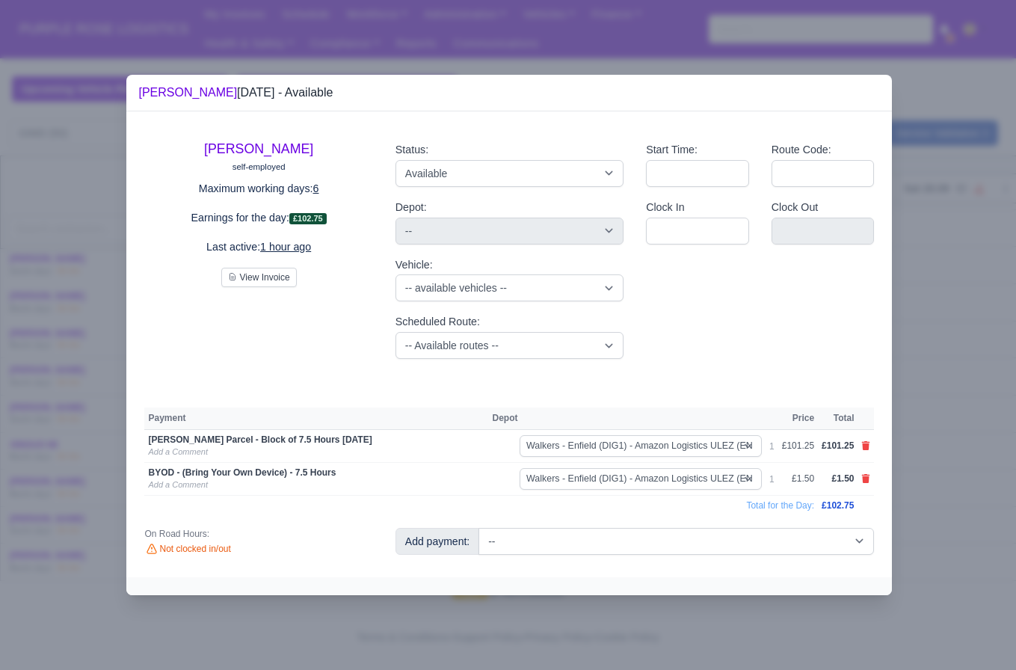
click at [924, 461] on div at bounding box center [508, 335] width 1016 height 670
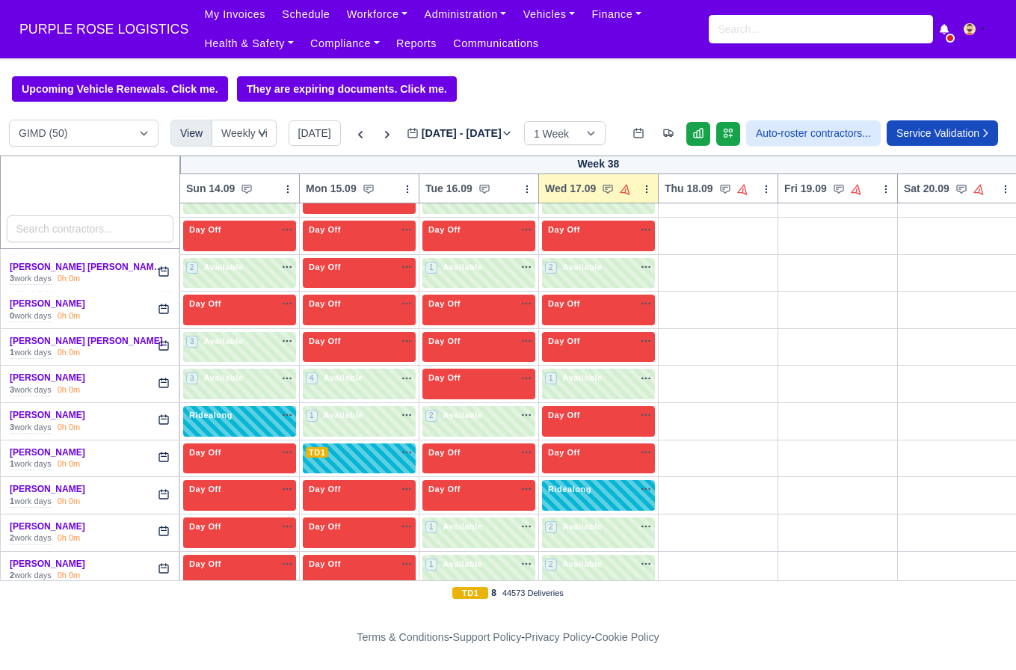
scroll to position [0, 0]
